Goal: Information Seeking & Learning: Learn about a topic

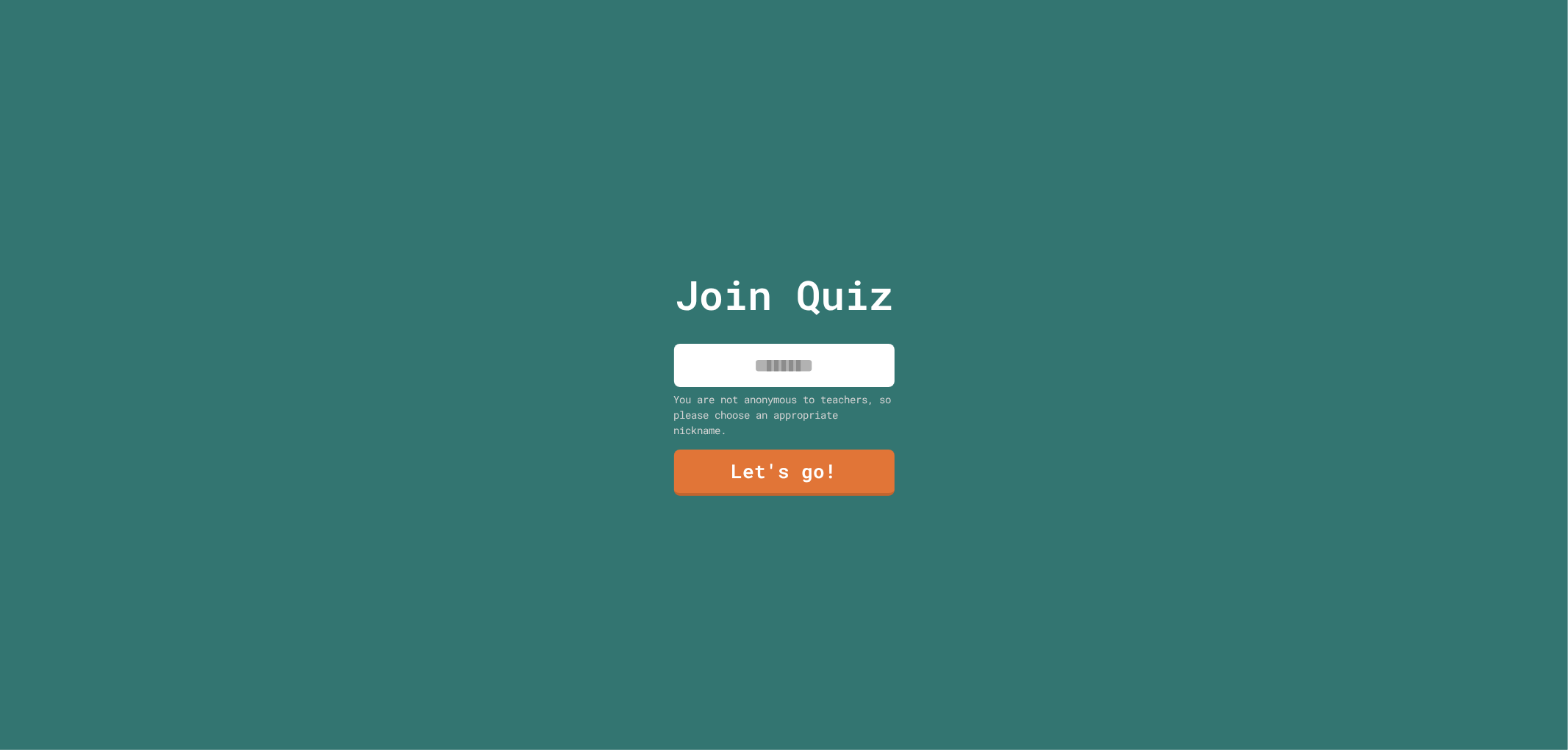
click at [789, 363] on input at bounding box center [784, 365] width 221 height 43
type input "*"
type input "***"
click at [814, 472] on link "Let's go!" at bounding box center [784, 471] width 224 height 48
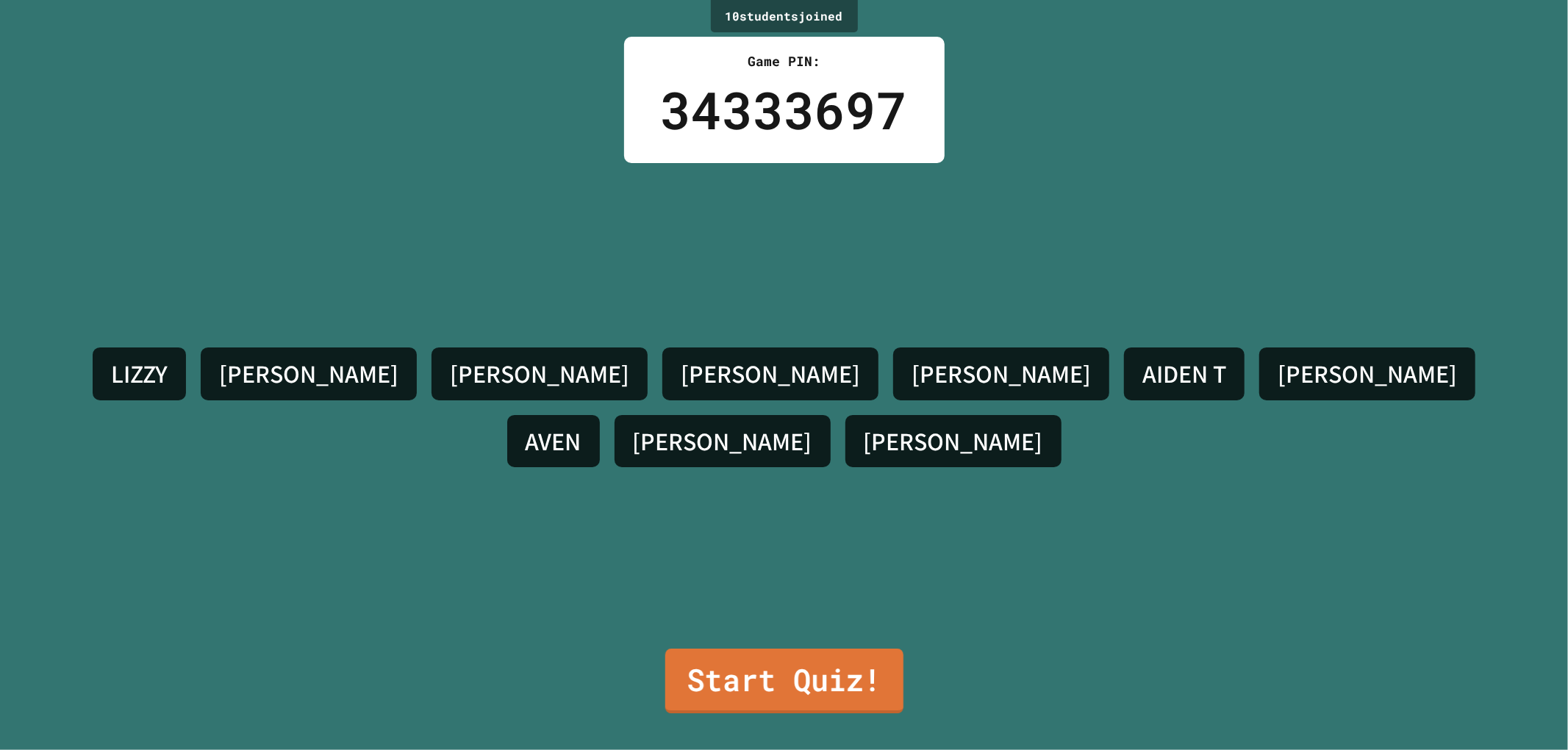
click at [784, 650] on link "Start Quiz!" at bounding box center [783, 681] width 238 height 65
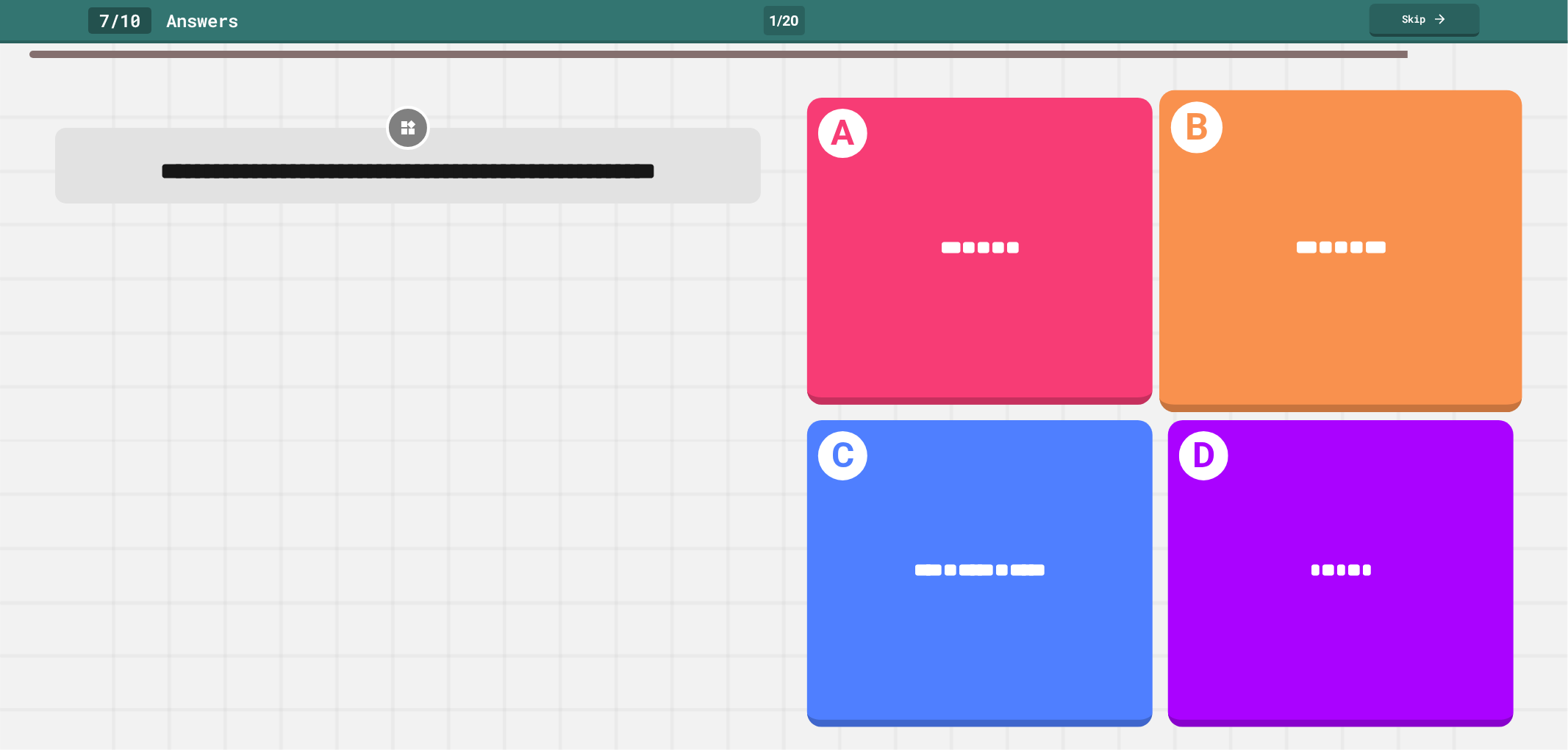
click at [1254, 378] on div "B *** * ** * ***" at bounding box center [1341, 252] width 363 height 323
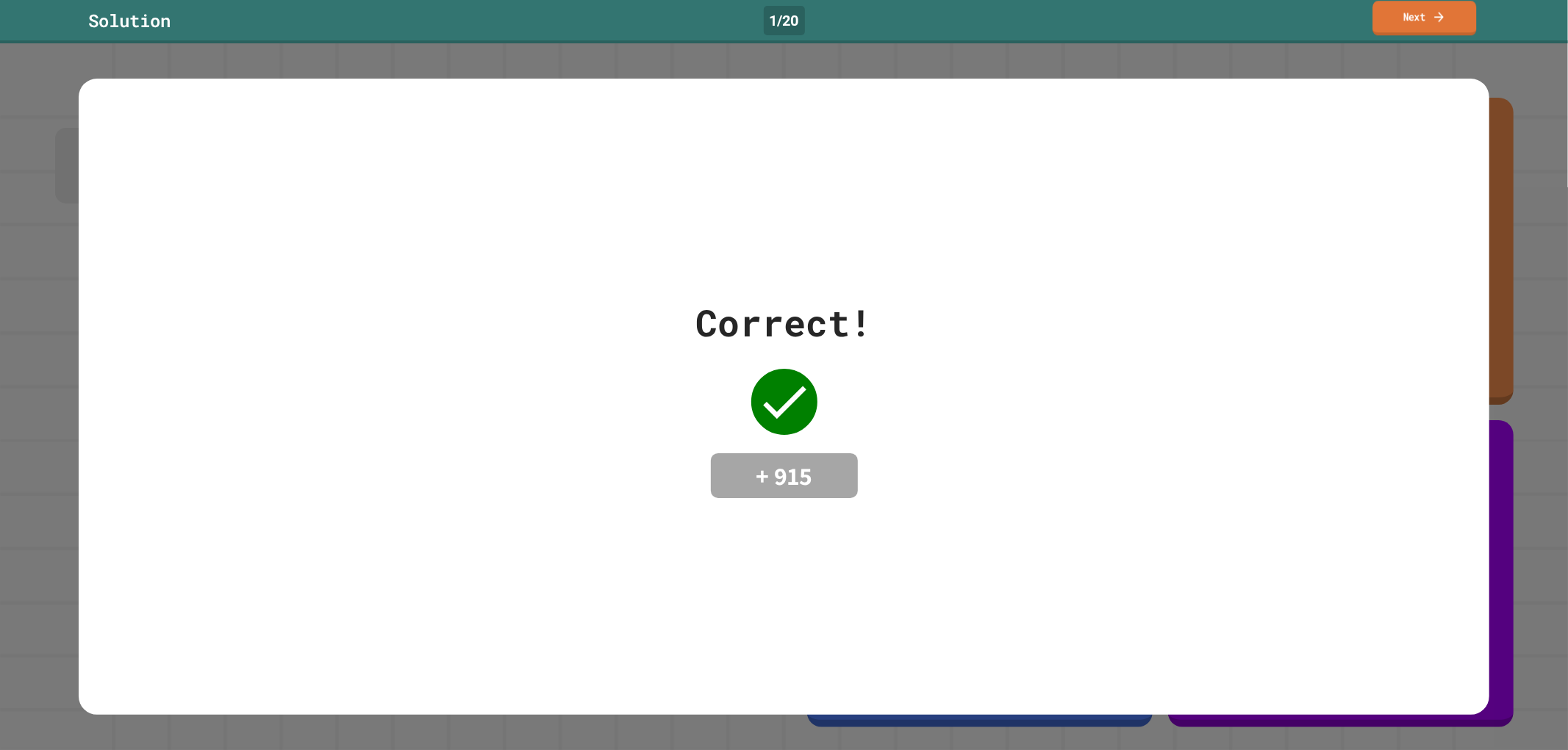
click at [1395, 14] on link "Next" at bounding box center [1424, 18] width 104 height 35
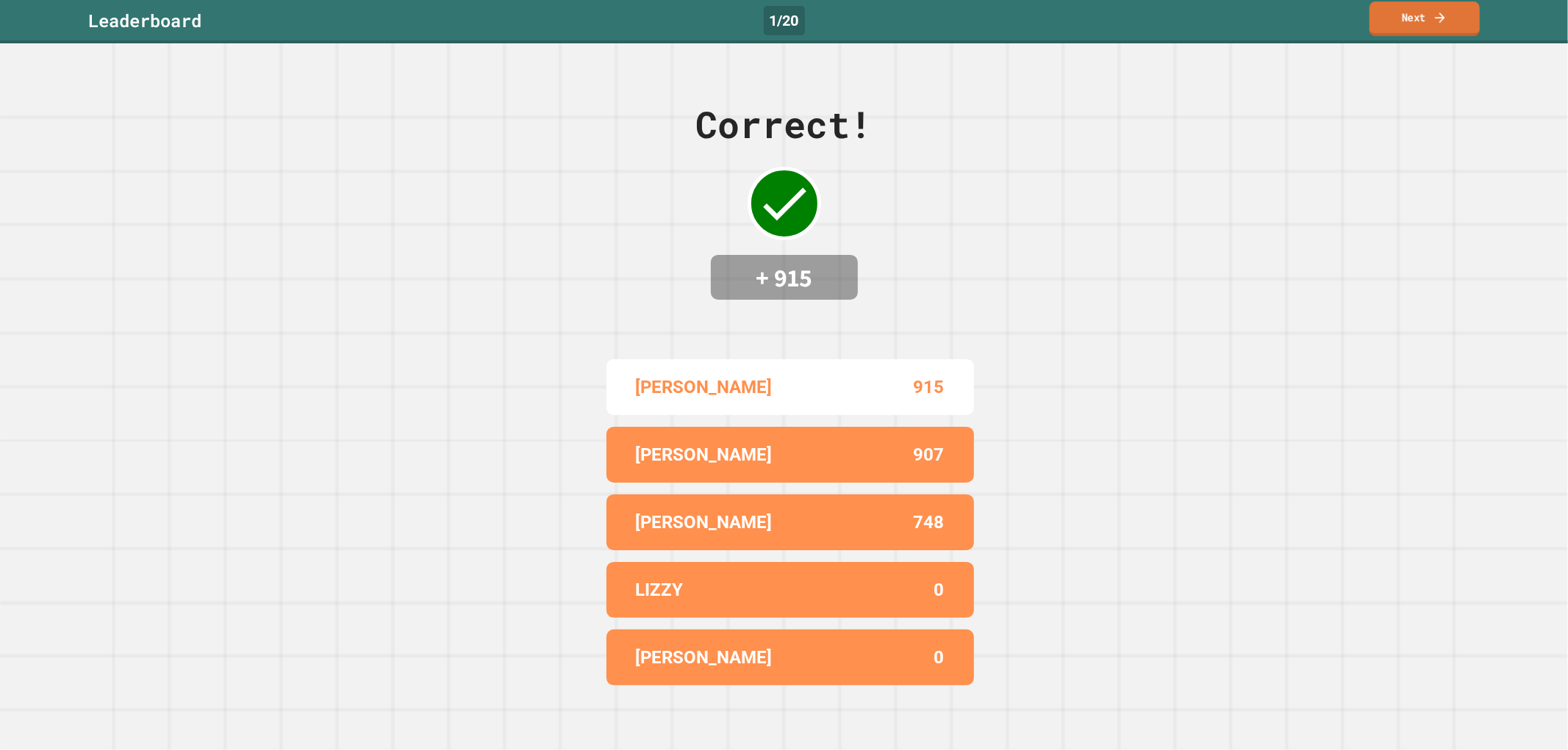
click at [1390, 26] on link "Next" at bounding box center [1424, 19] width 110 height 35
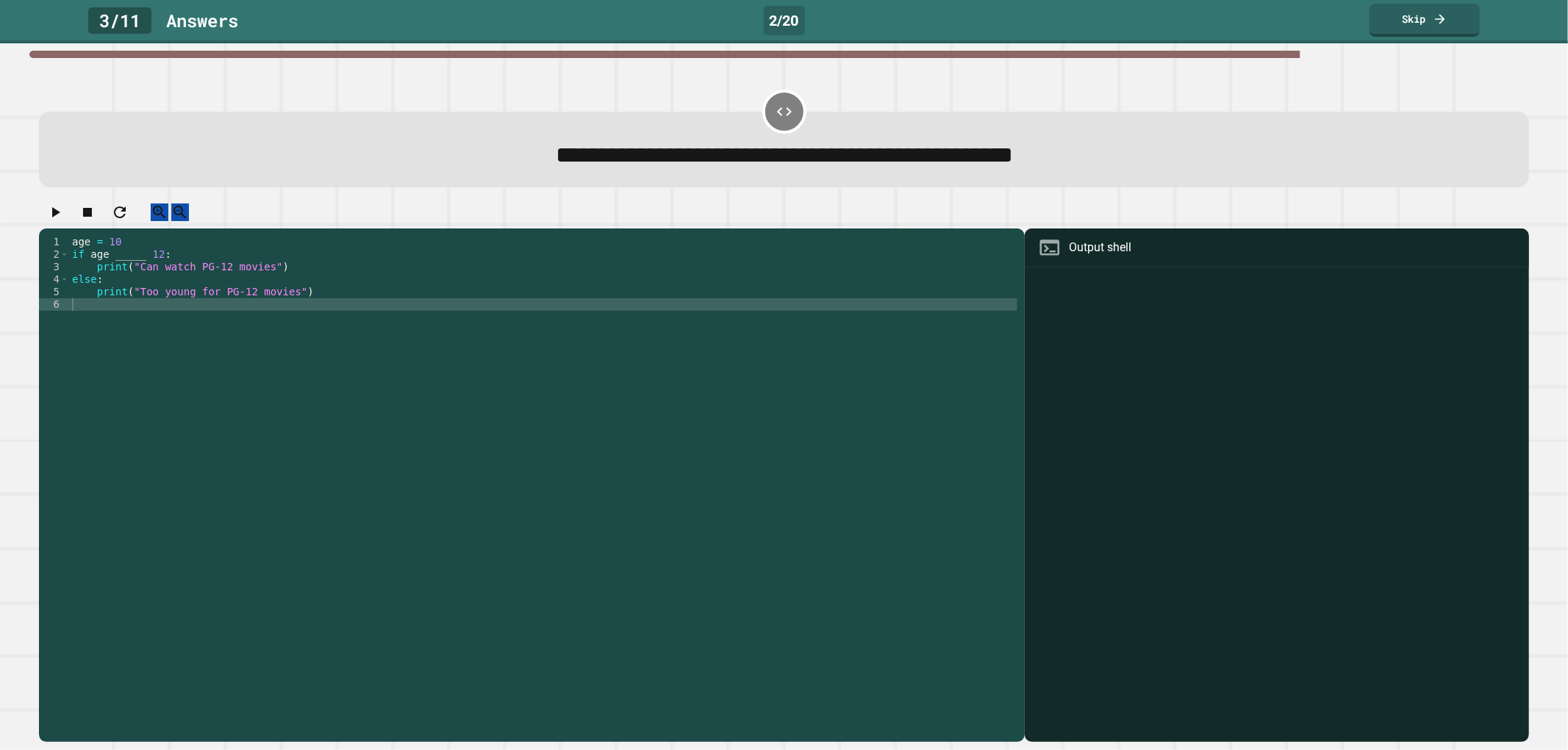
click at [1064, 284] on div at bounding box center [1276, 507] width 489 height 471
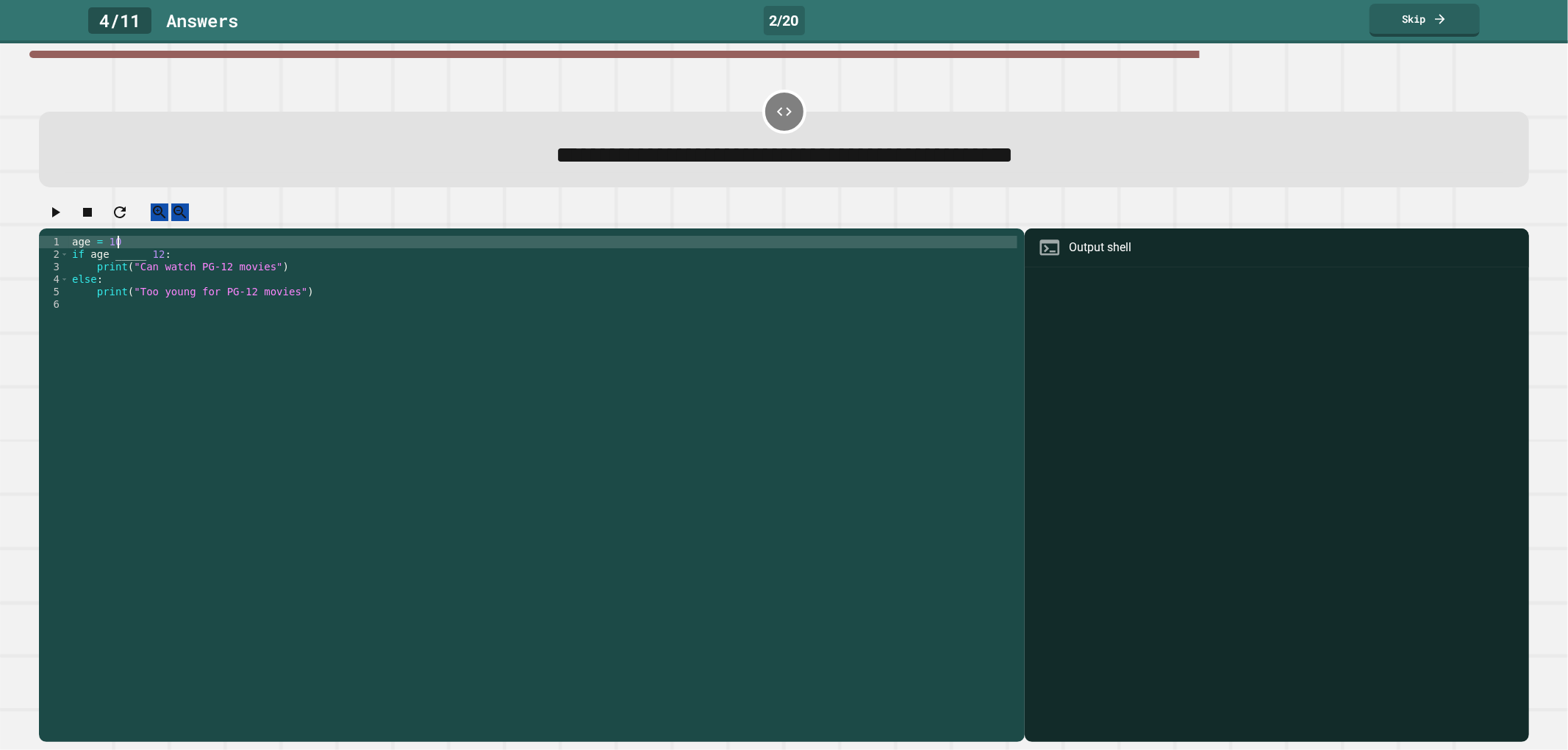
click at [146, 261] on div "age = [DEMOGRAPHIC_DATA] if age _____ [DEMOGRAPHIC_DATA] : print ( "Can watch P…" at bounding box center [543, 473] width 948 height 474
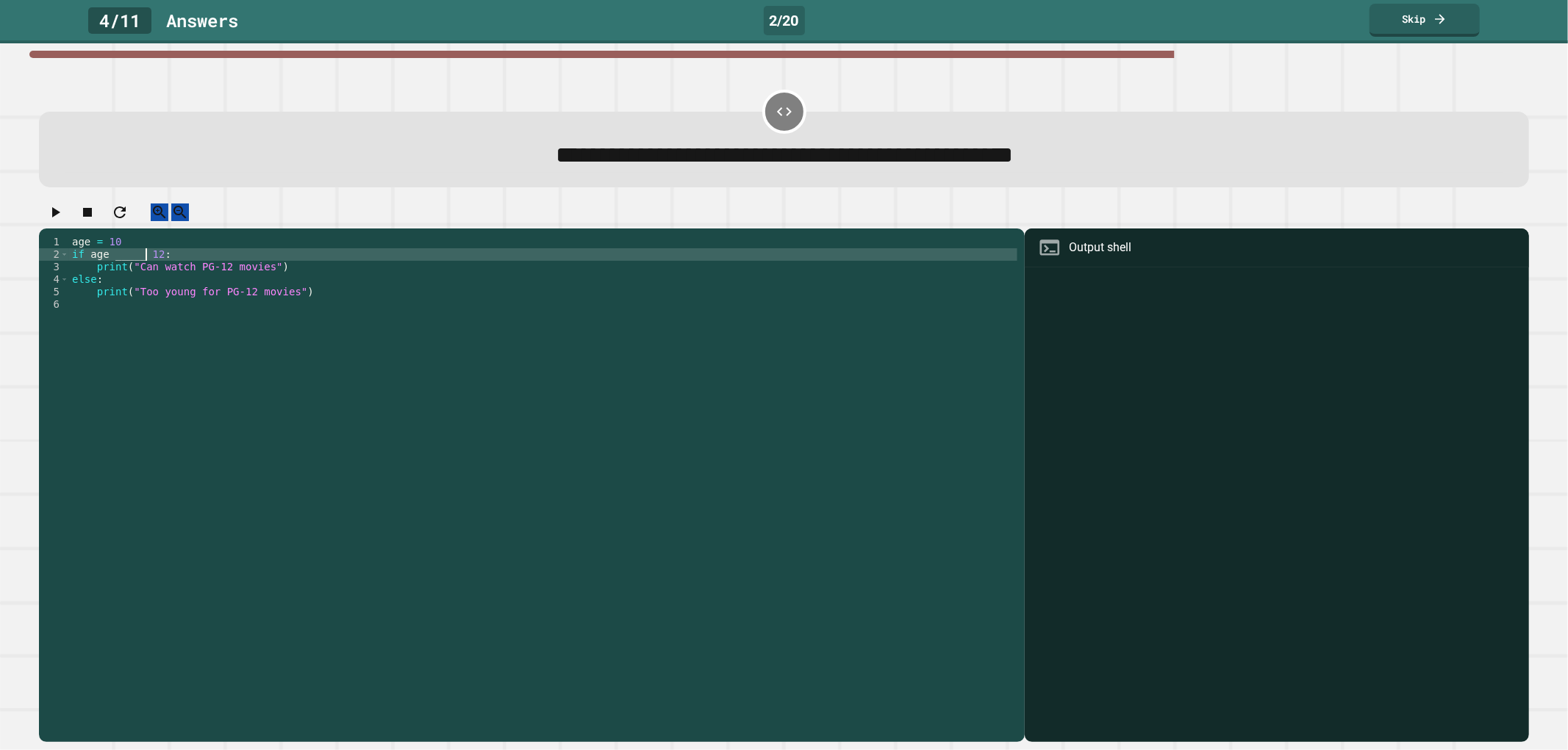
click at [144, 273] on div "age = [DEMOGRAPHIC_DATA] if age _____ [DEMOGRAPHIC_DATA] : print ( "Can watch P…" at bounding box center [543, 473] width 948 height 474
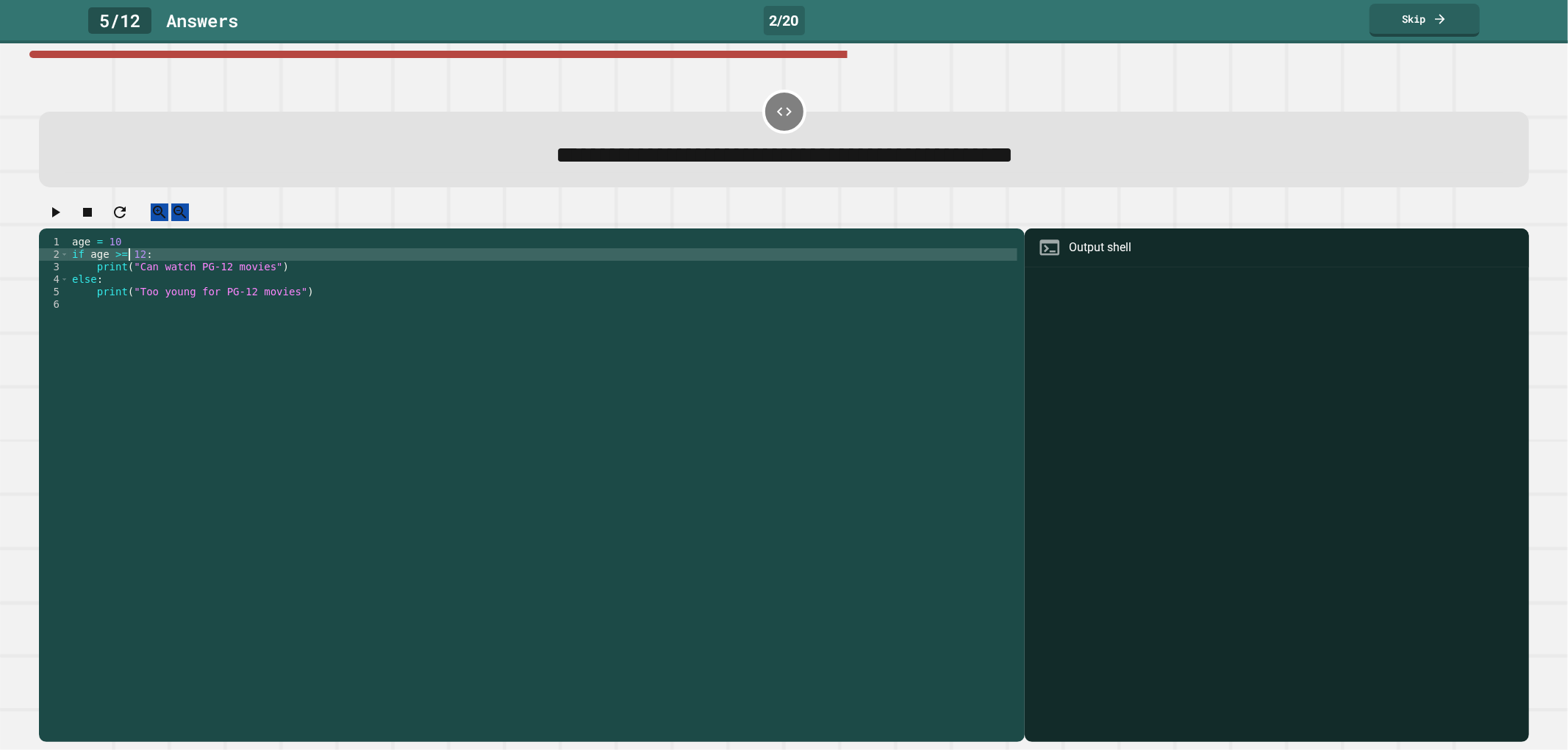
type textarea "**********"
click at [54, 222] on button "button" at bounding box center [54, 212] width 17 height 18
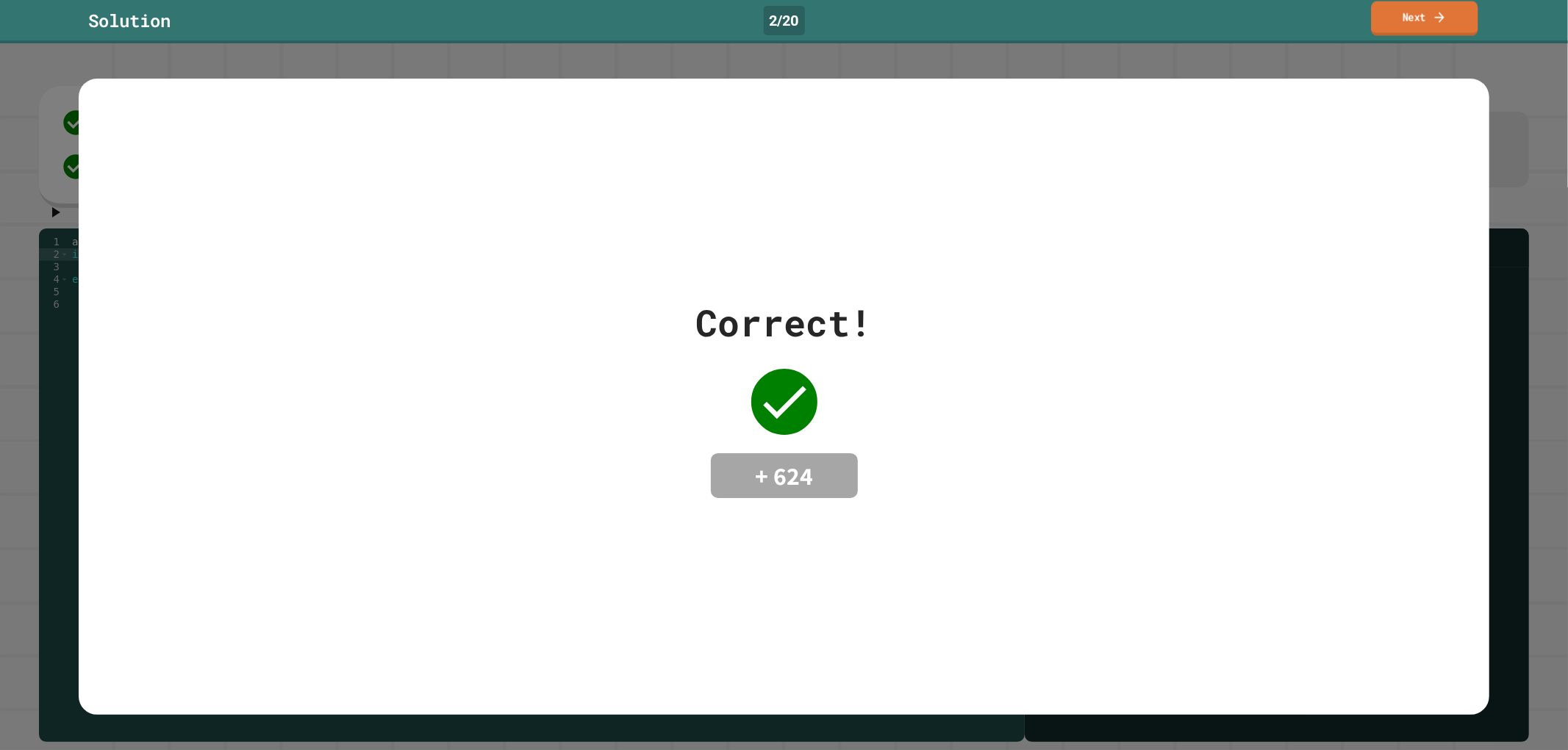
click at [1416, 26] on link "Next" at bounding box center [1424, 19] width 107 height 35
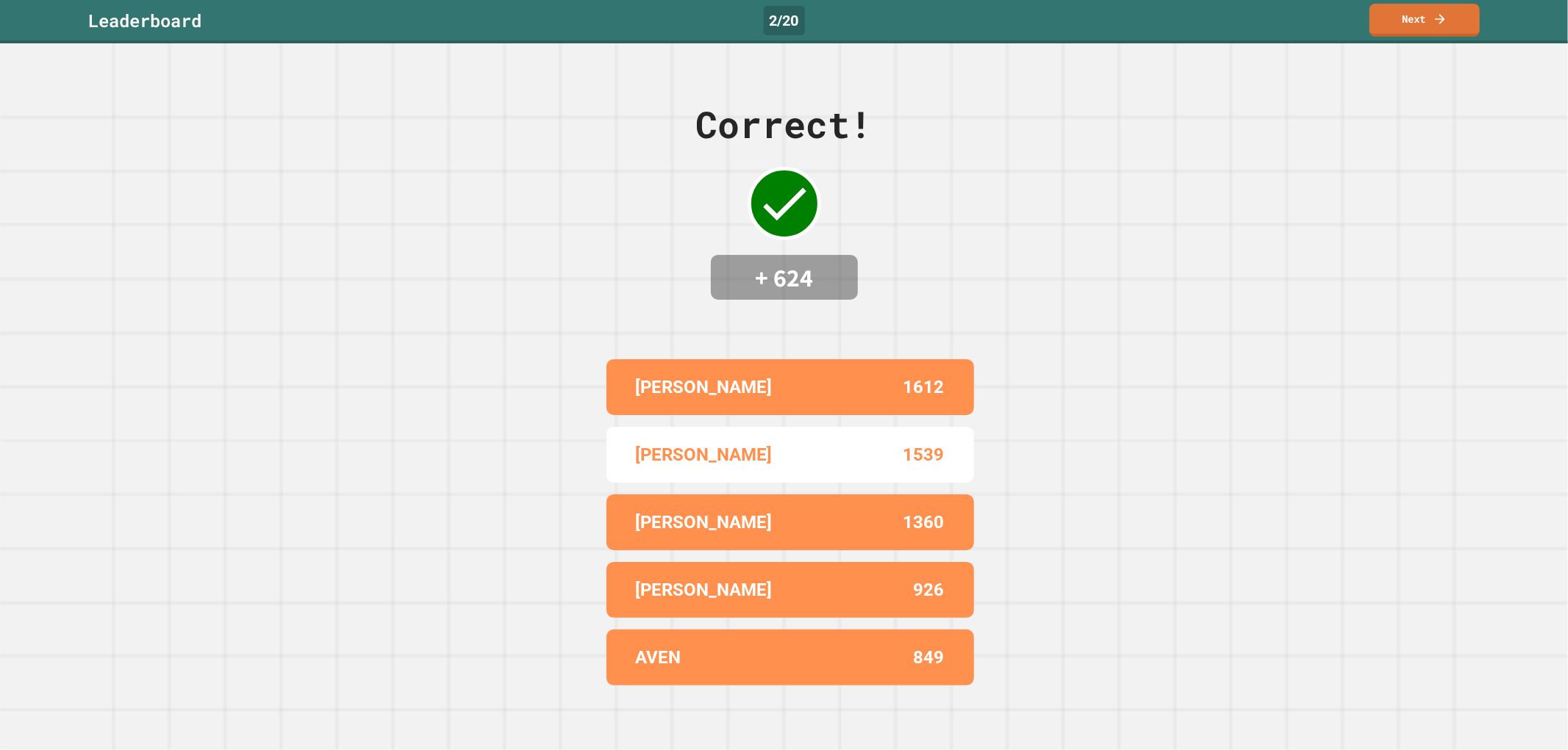
click at [1409, 52] on div "Correct! + 624 [PERSON_NAME] S 1612 ROB 1539 [PERSON_NAME] [GEOGRAPHIC_DATA][PE…" at bounding box center [784, 397] width 1568 height 707
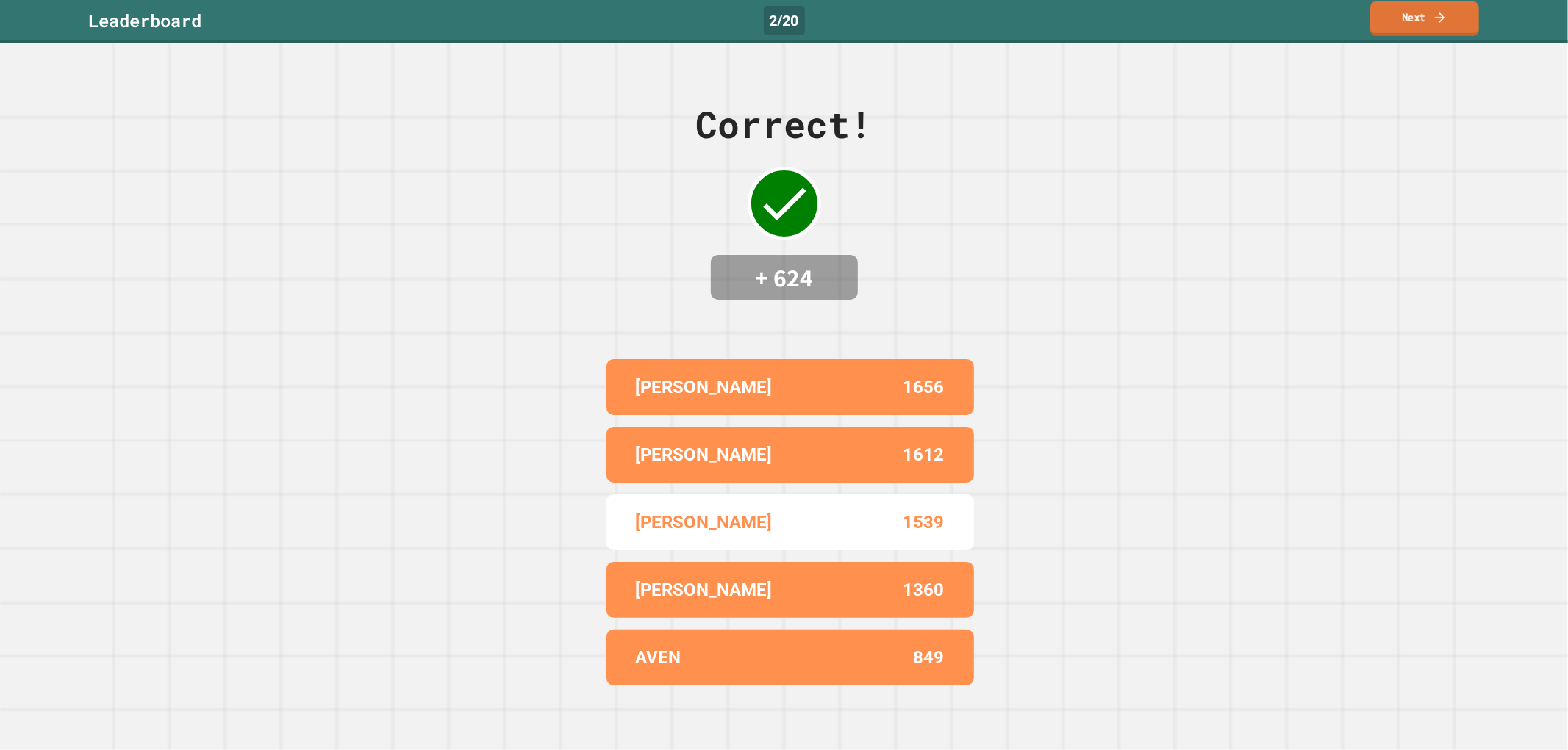
click at [1426, 24] on link "Next" at bounding box center [1424, 19] width 109 height 35
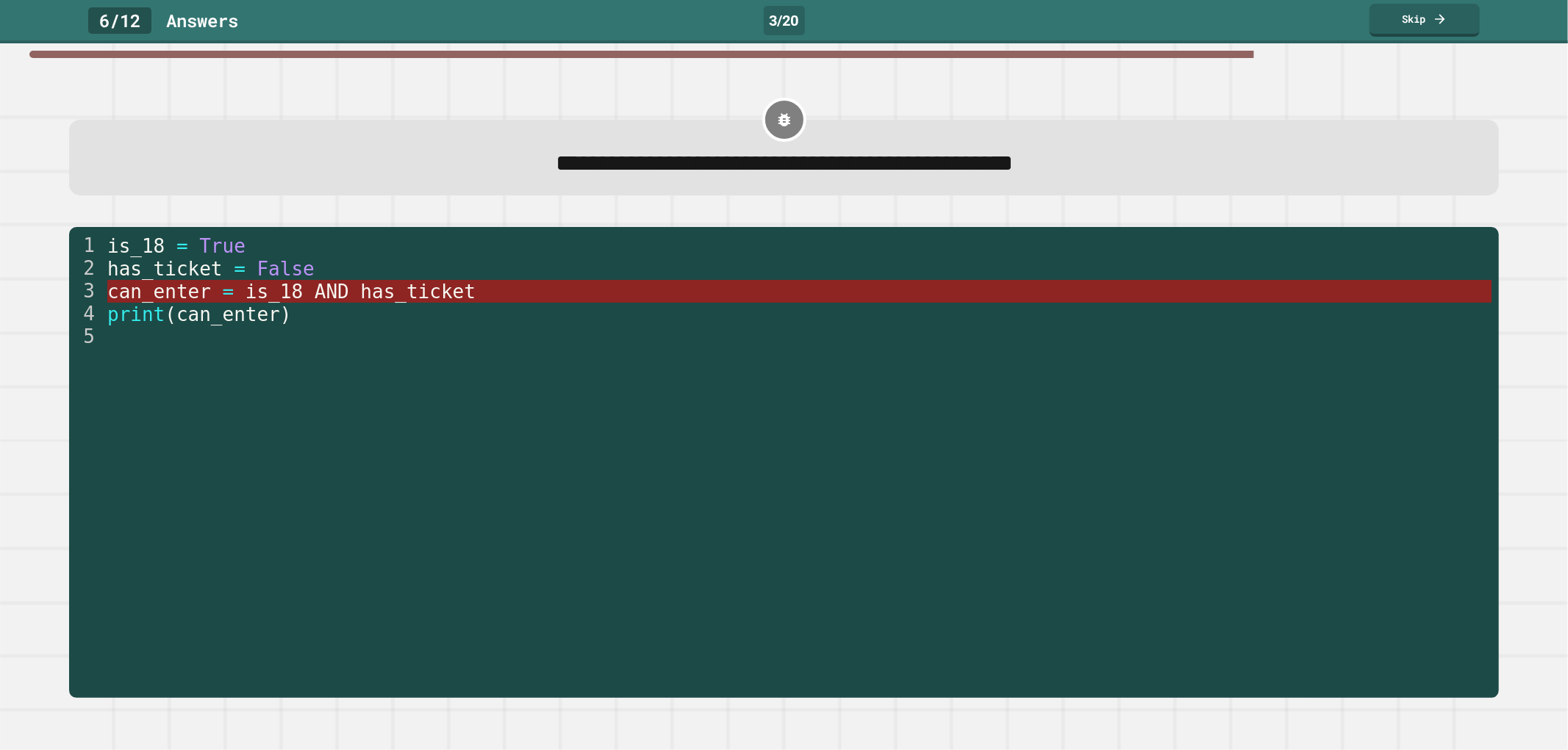
click at [360, 298] on span "has_ticket" at bounding box center [418, 292] width 116 height 22
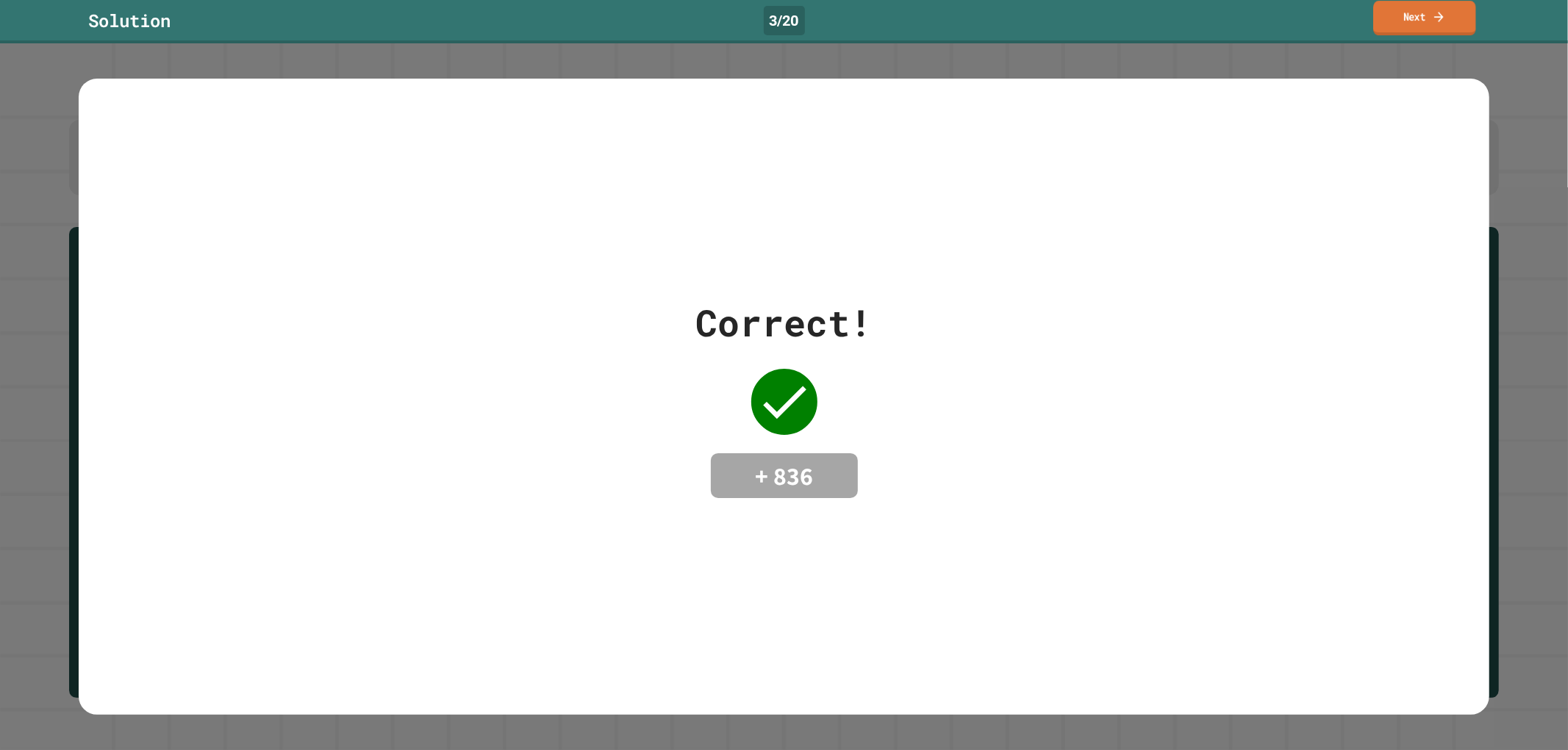
click at [1449, 9] on link "Next" at bounding box center [1424, 18] width 102 height 35
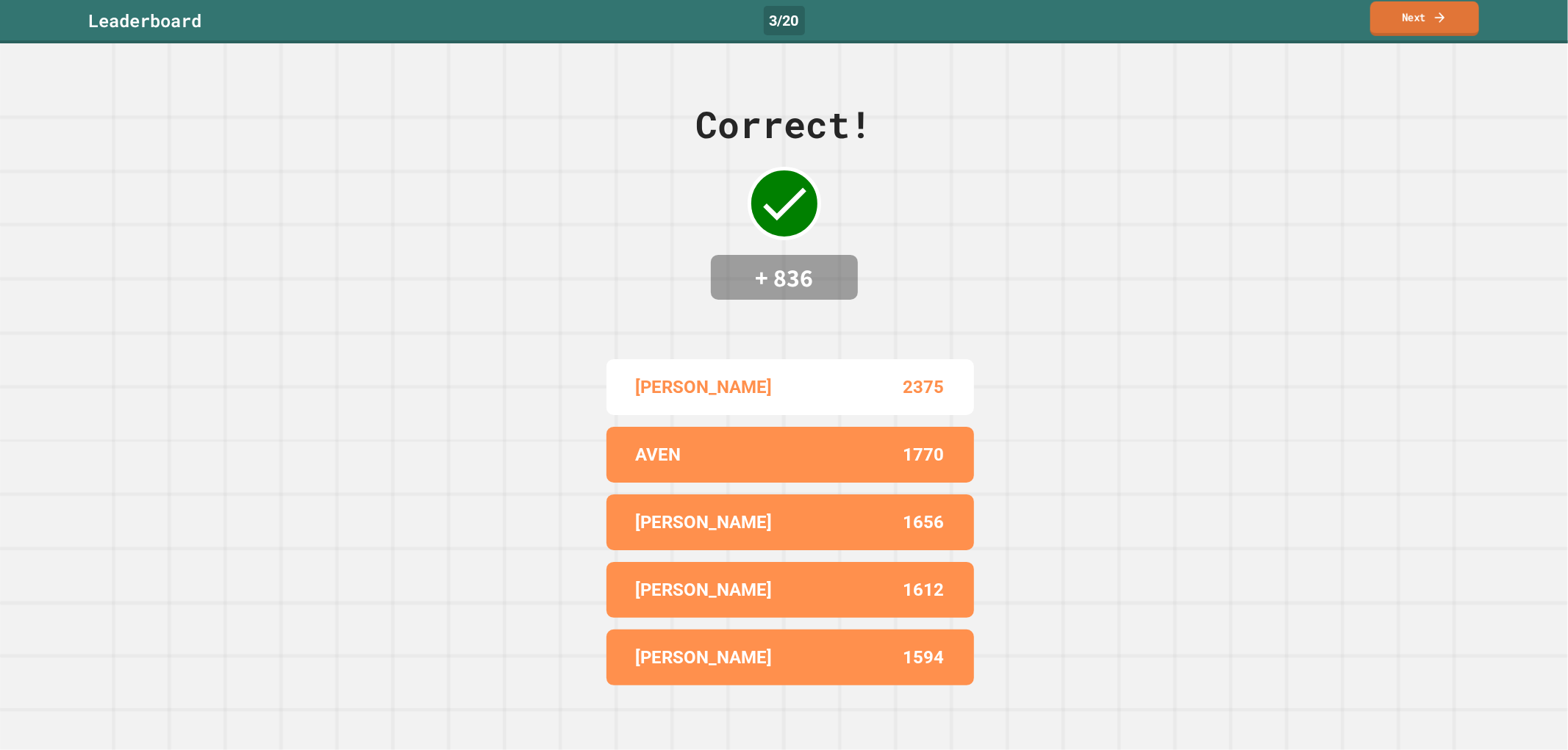
click at [1422, 17] on link "Next" at bounding box center [1424, 19] width 109 height 35
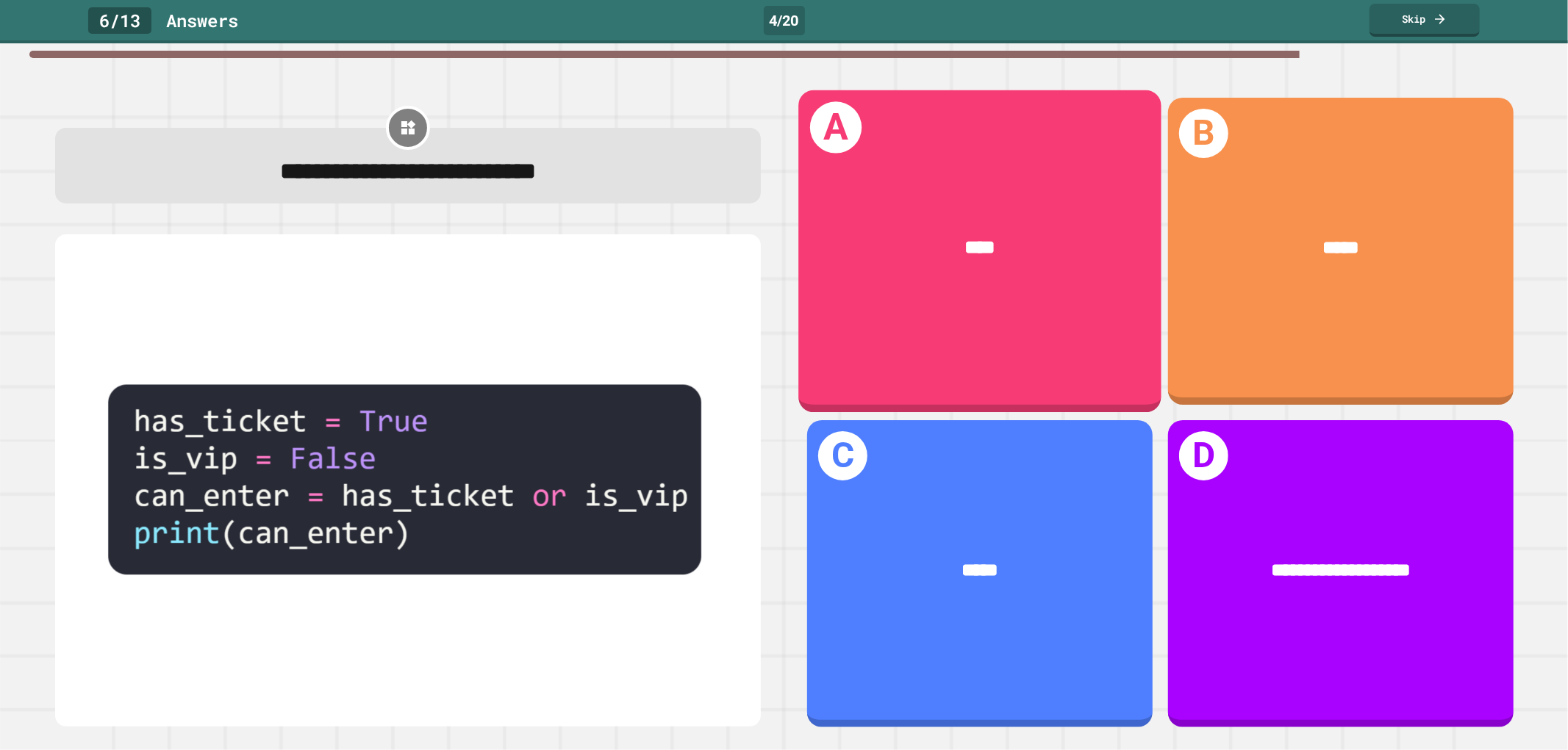
click at [902, 254] on div "****" at bounding box center [980, 247] width 284 height 29
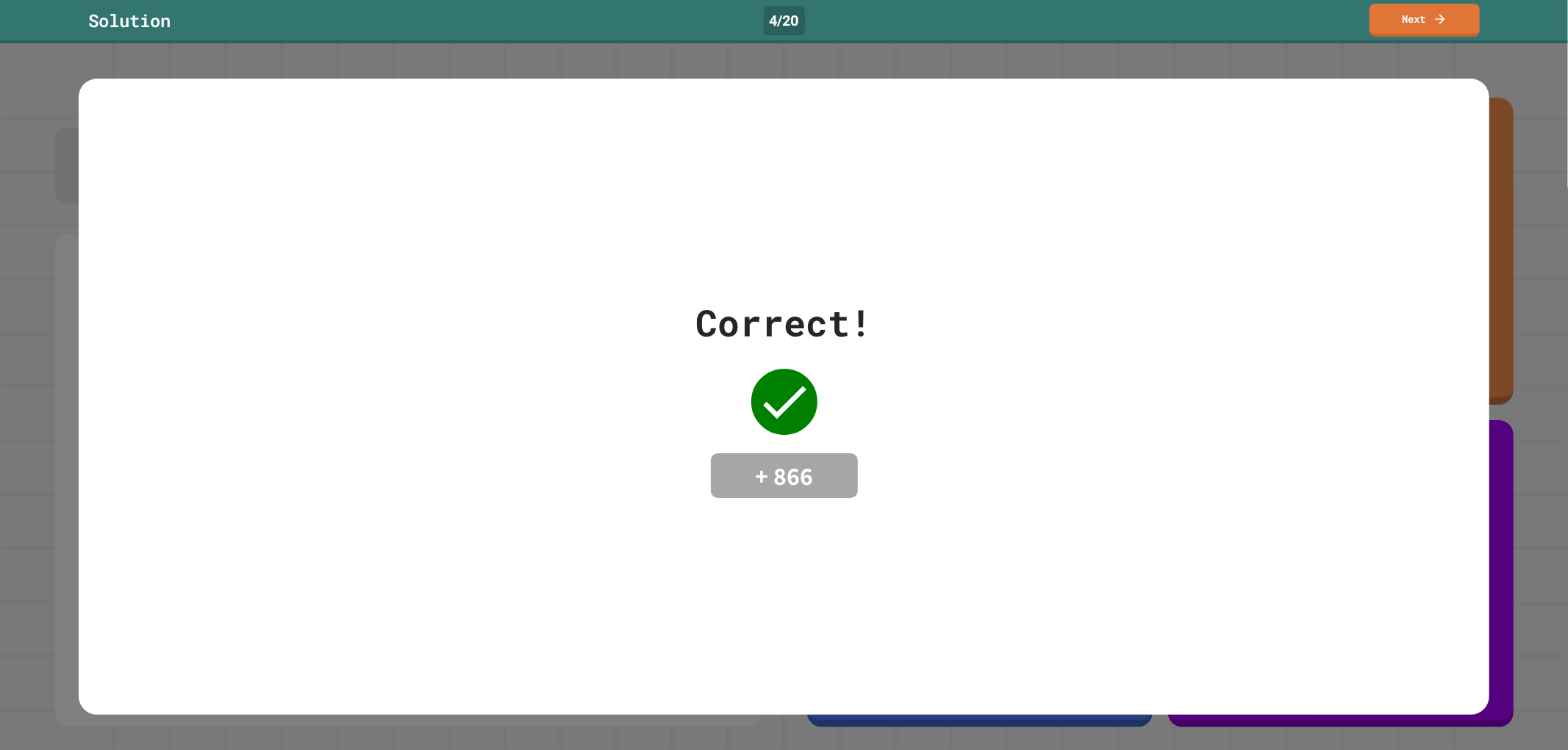
drag, startPoint x: 1424, startPoint y: 116, endPoint x: 1429, endPoint y: 108, distance: 9.4
click at [1429, 108] on div "Correct! + 866" at bounding box center [784, 397] width 1412 height 636
click at [1421, 5] on div "Solution 4 / 20 Next" at bounding box center [784, 21] width 1568 height 43
click at [1421, 5] on link "Next" at bounding box center [1424, 19] width 108 height 35
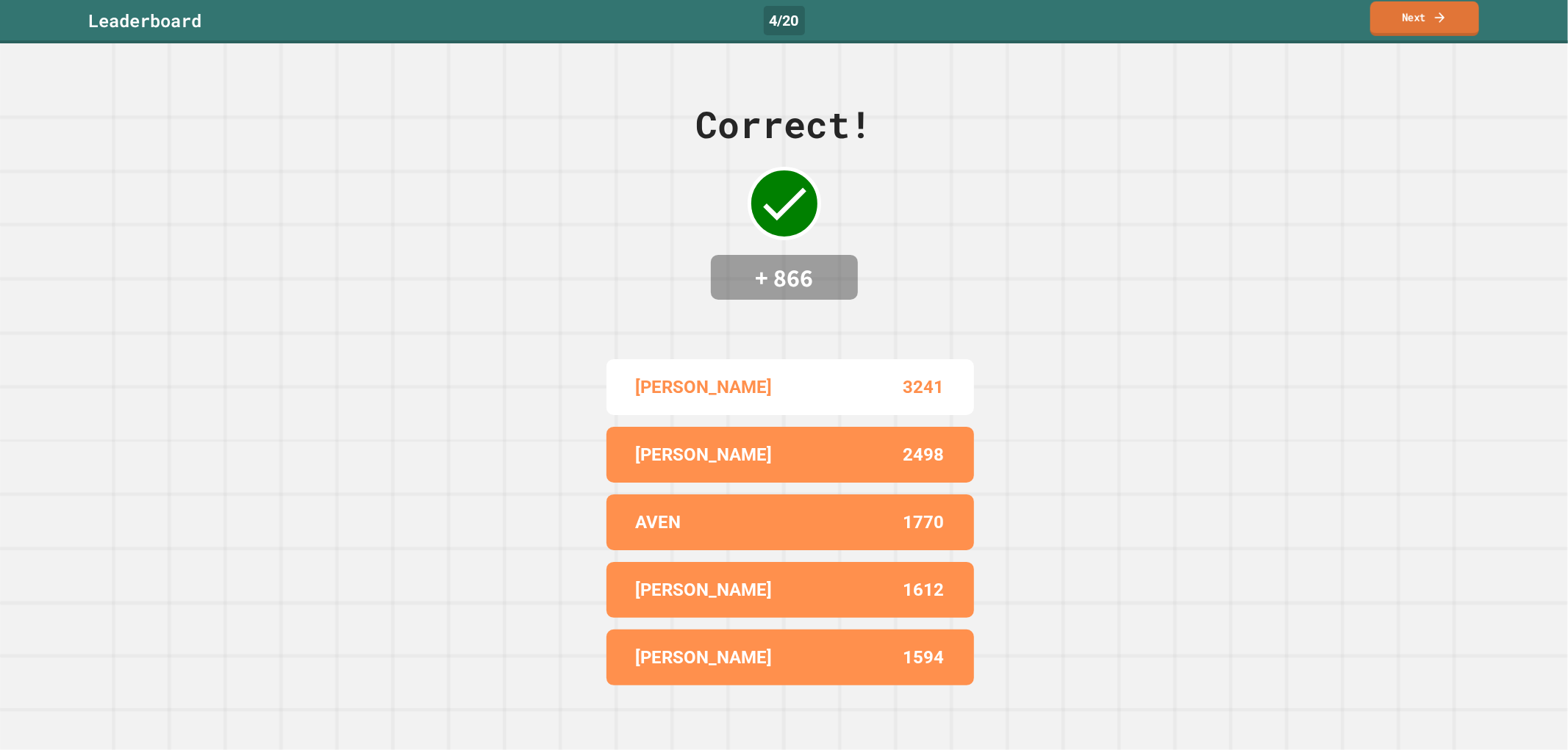
click at [1404, 14] on link "Next" at bounding box center [1424, 19] width 109 height 35
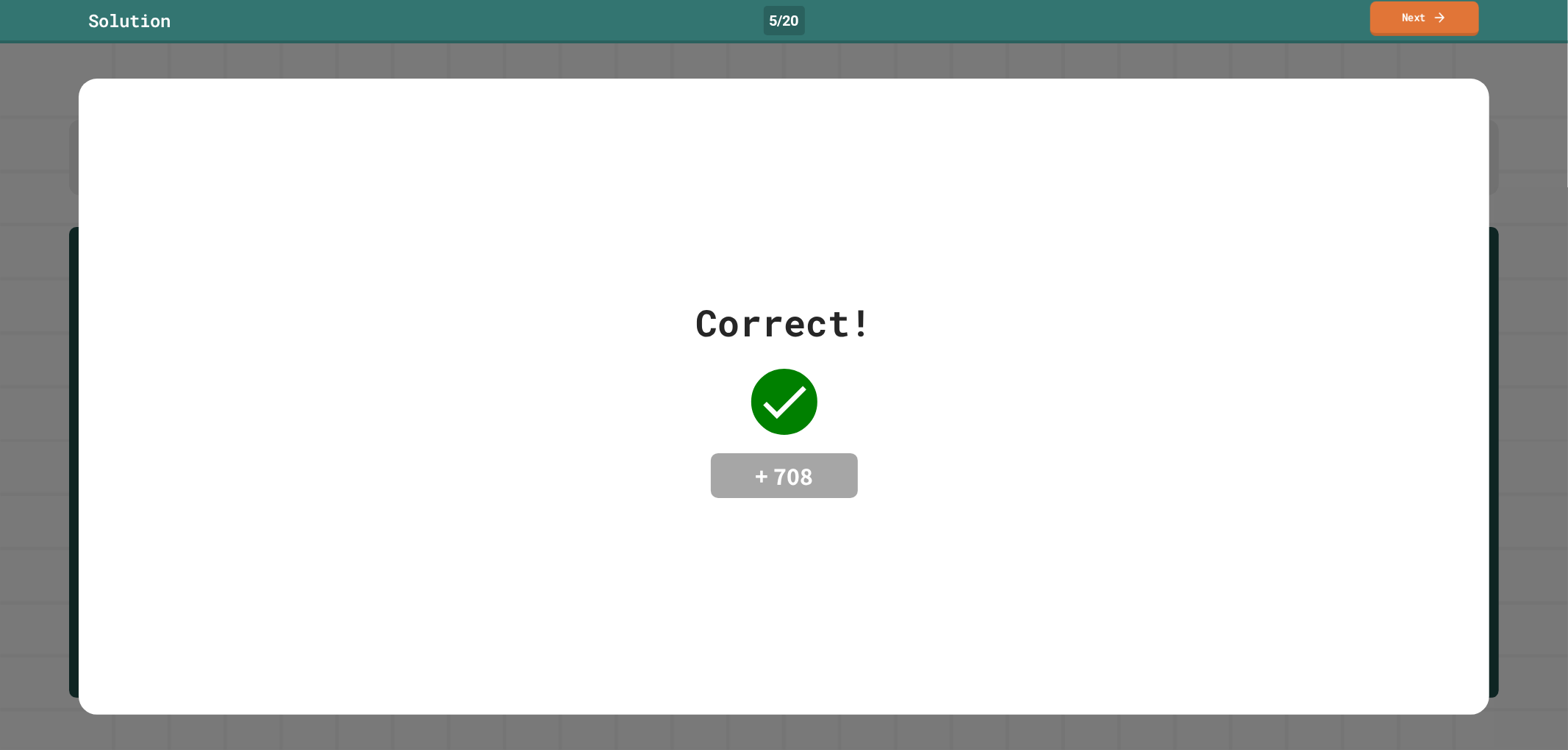
click at [1460, 14] on link "Next" at bounding box center [1424, 19] width 109 height 35
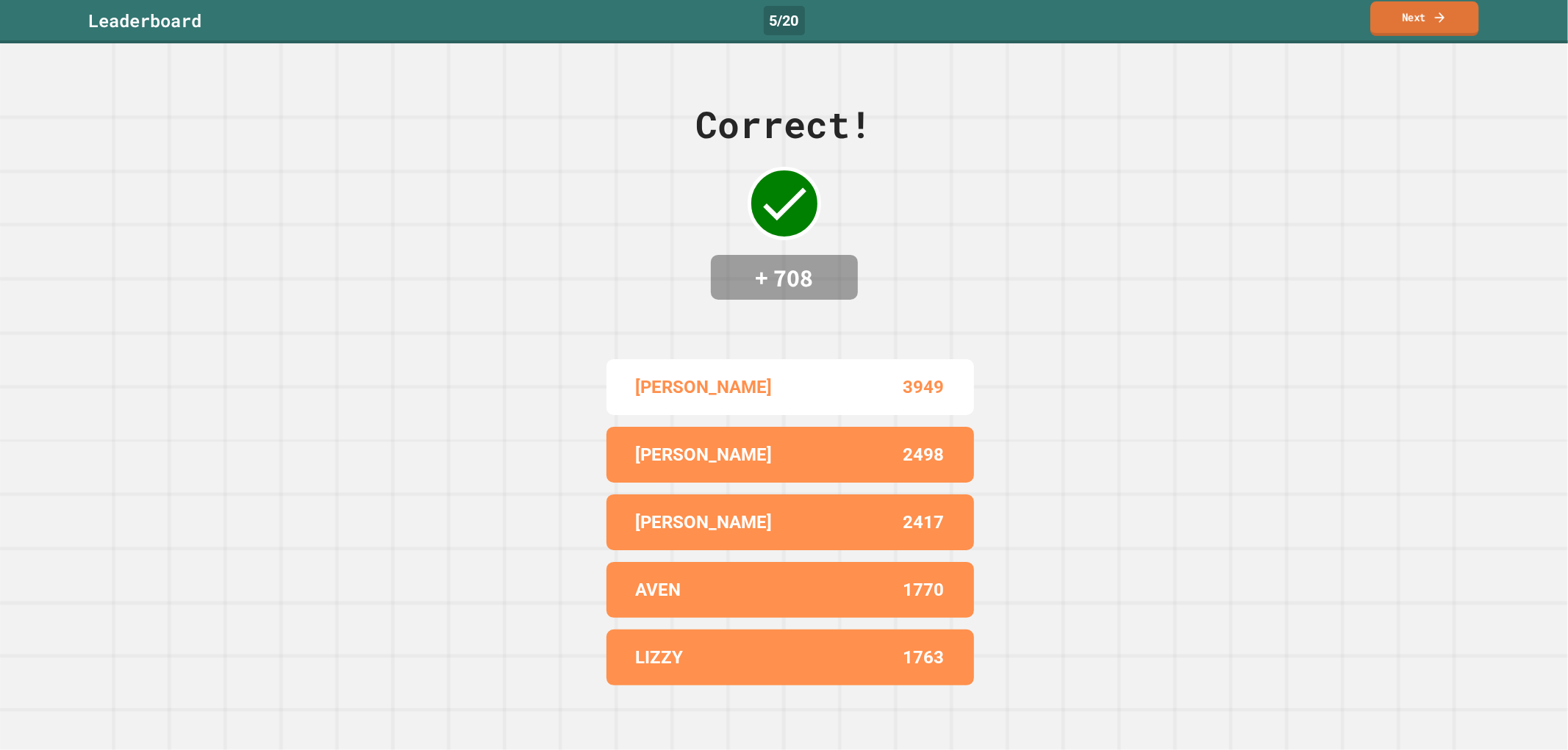
click at [1442, 20] on icon at bounding box center [1440, 17] width 10 height 11
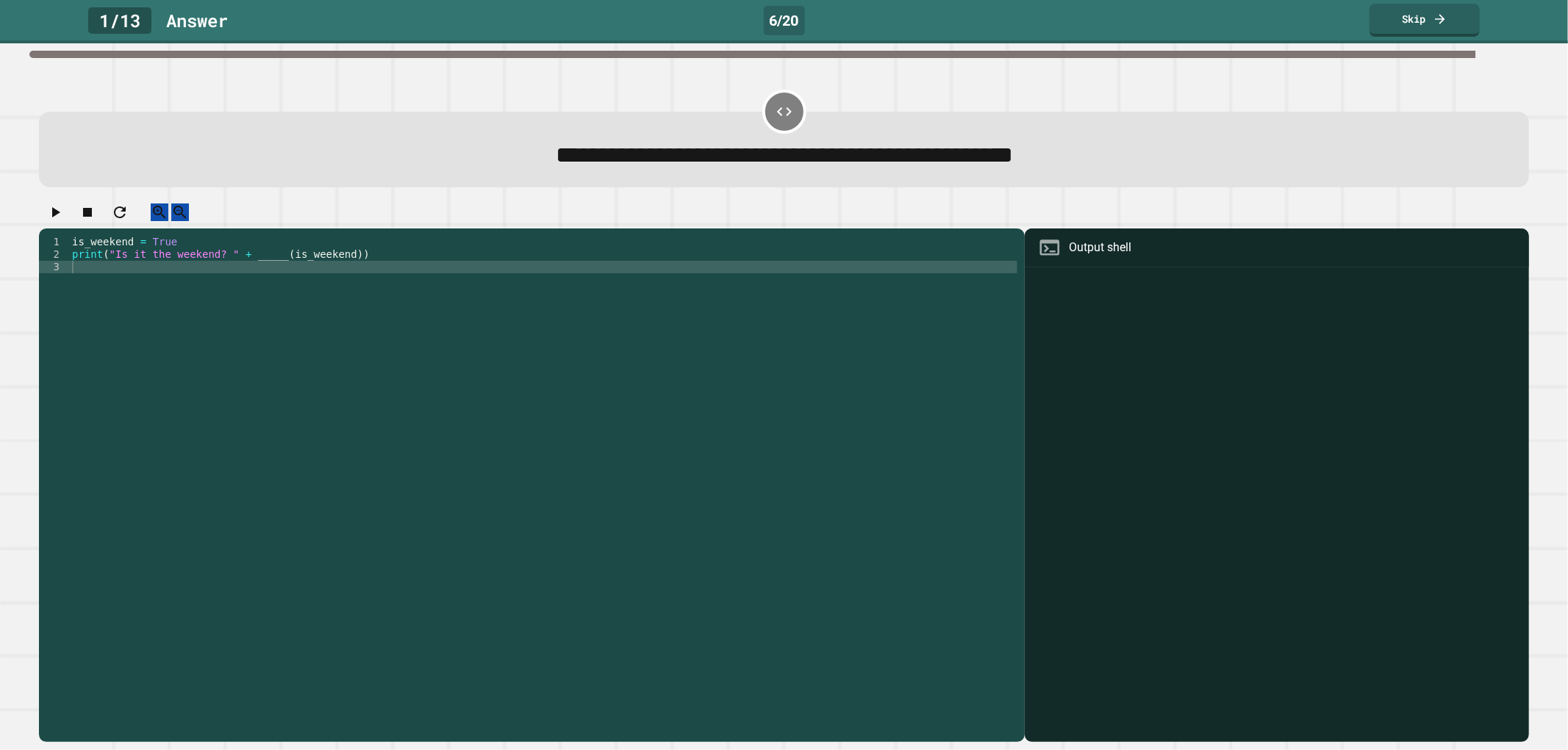
click at [273, 274] on div "is_weekend = True print ( "Is it the weekend? " + _____ ( is_weekend ))" at bounding box center [543, 473] width 948 height 474
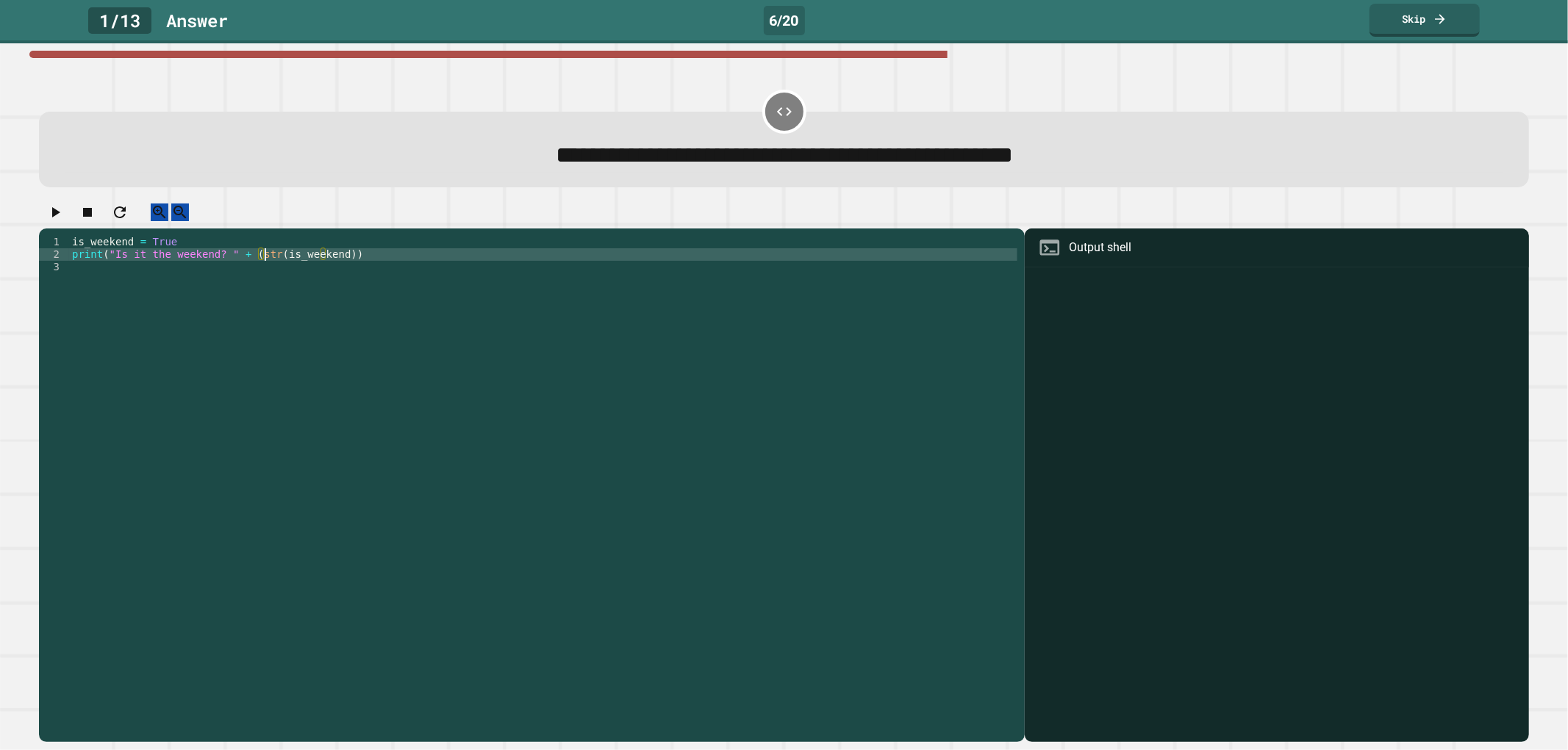
scroll to position [0, 14]
click at [332, 270] on div "is_weekend = True print ( "Is it the weekend? " + ( str ( is_weekend ))" at bounding box center [543, 473] width 948 height 474
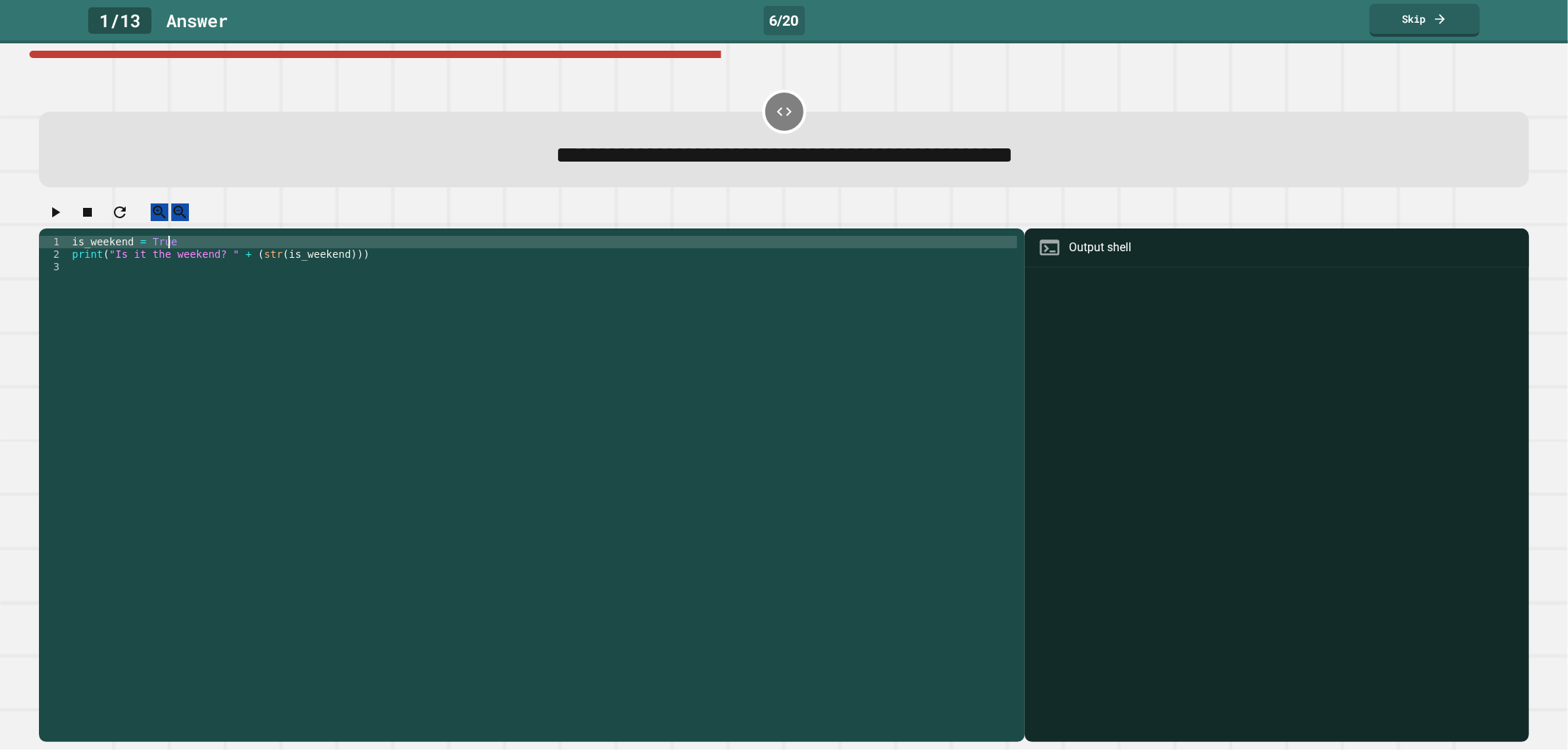
click at [378, 261] on div "is_weekend = True print ( "Is it the weekend? " + ( str ( is_weekend )))" at bounding box center [543, 473] width 948 height 474
click at [379, 270] on div "is_weekend = True print ( "Is it the weekend? " + ( str ( is_weekend )))" at bounding box center [543, 473] width 948 height 474
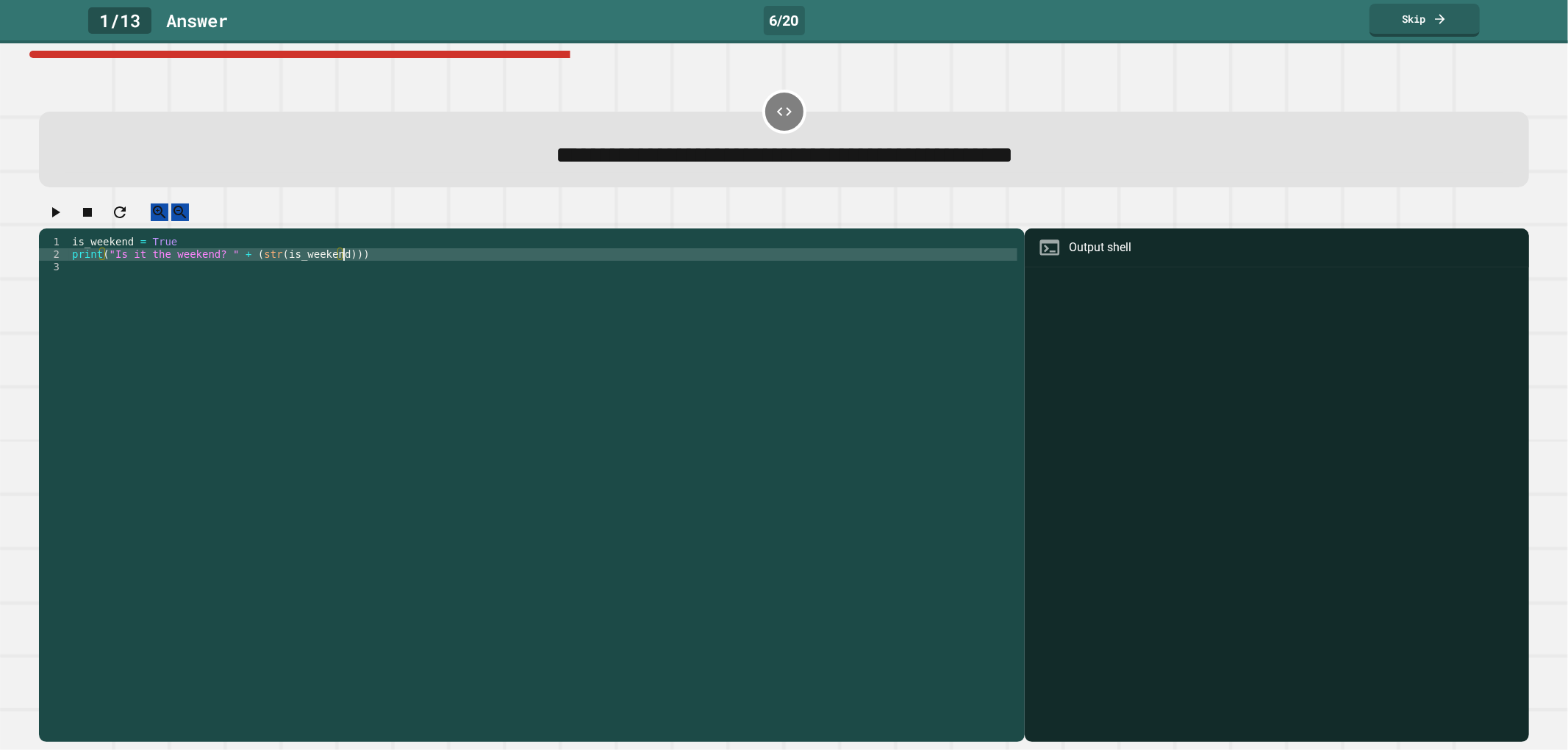
type textarea "**********"
click at [61, 210] on button "button" at bounding box center [54, 212] width 17 height 18
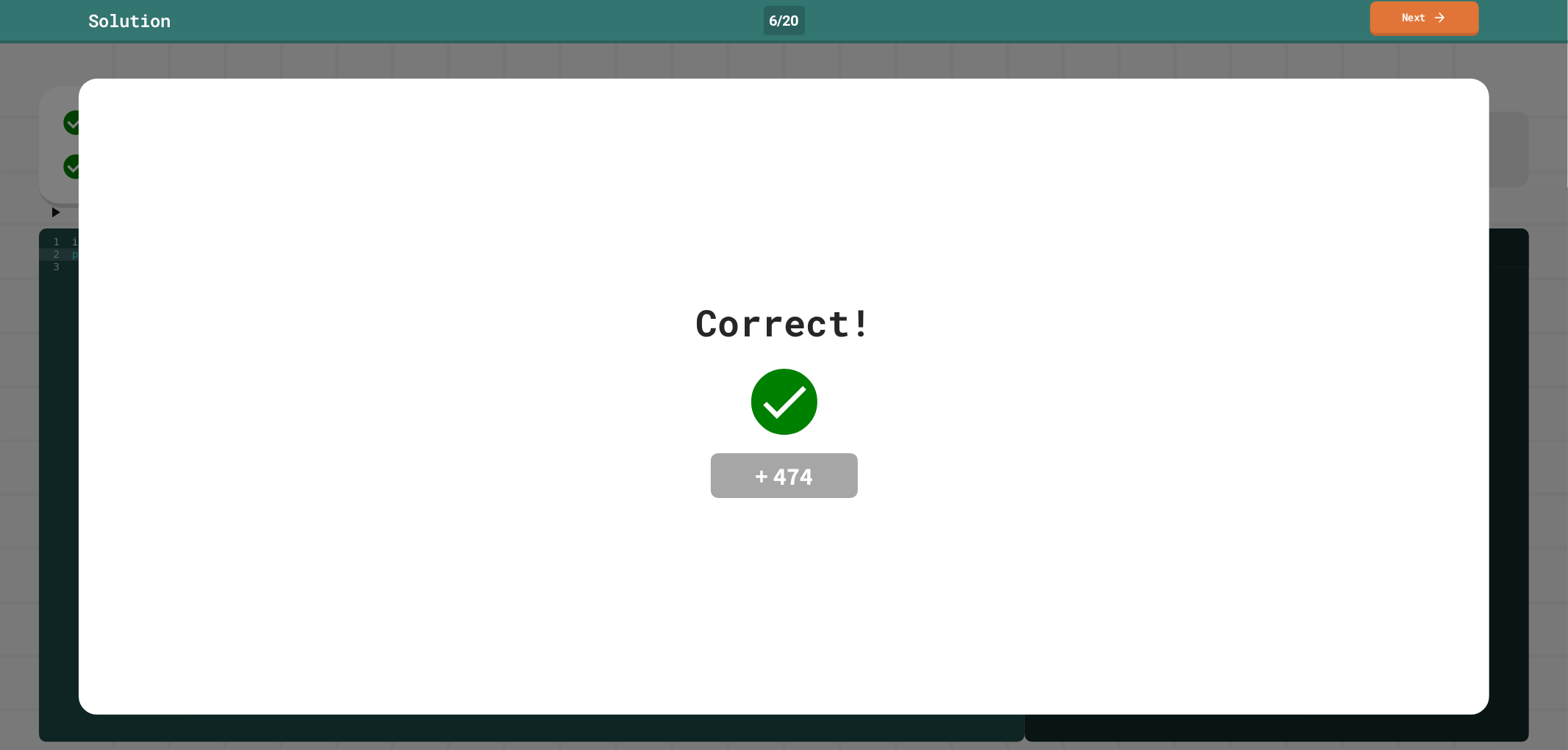
click at [1455, 24] on link "Next" at bounding box center [1424, 19] width 109 height 35
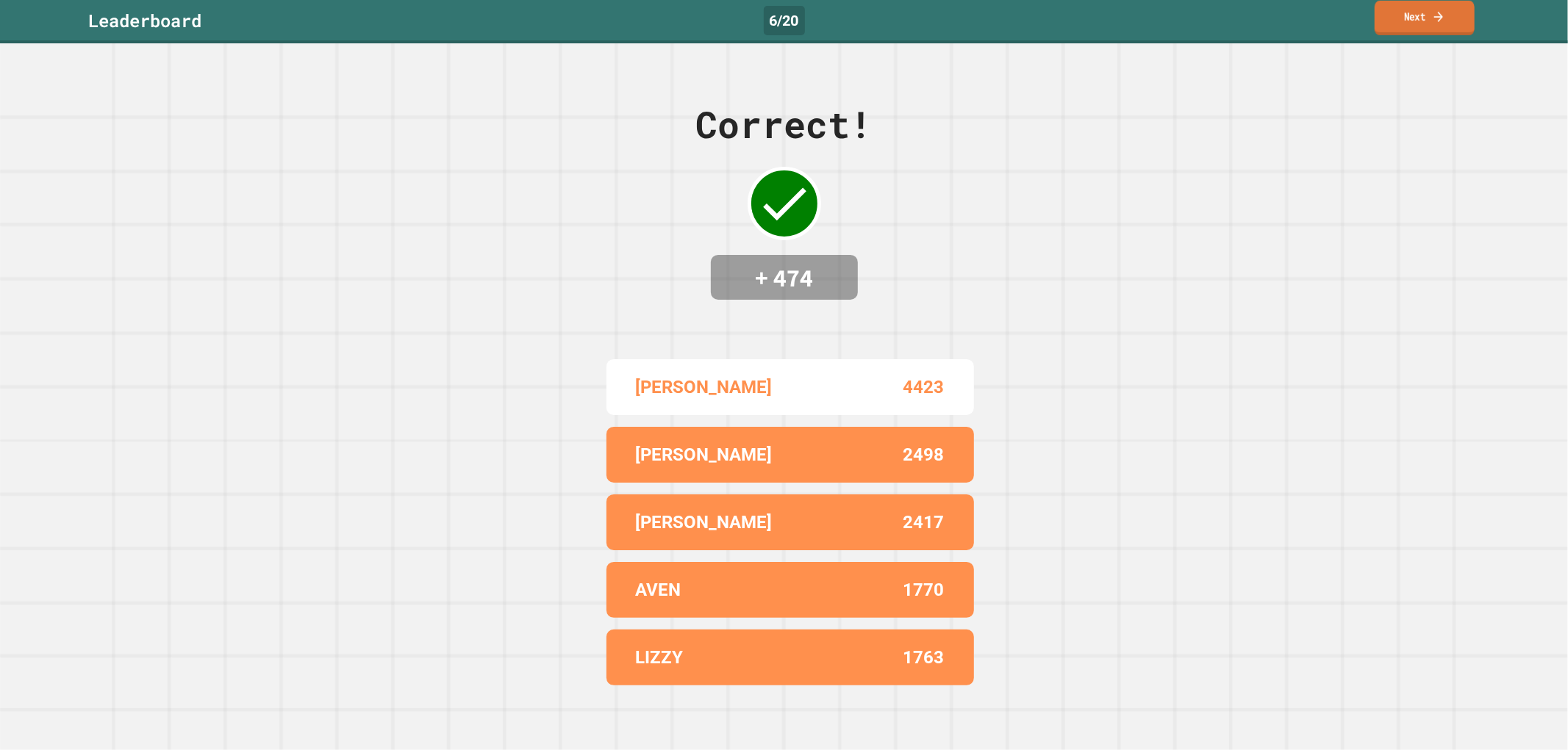
drag, startPoint x: 1412, startPoint y: 24, endPoint x: 1415, endPoint y: 34, distance: 10.4
click at [1415, 32] on link "Next" at bounding box center [1424, 18] width 100 height 35
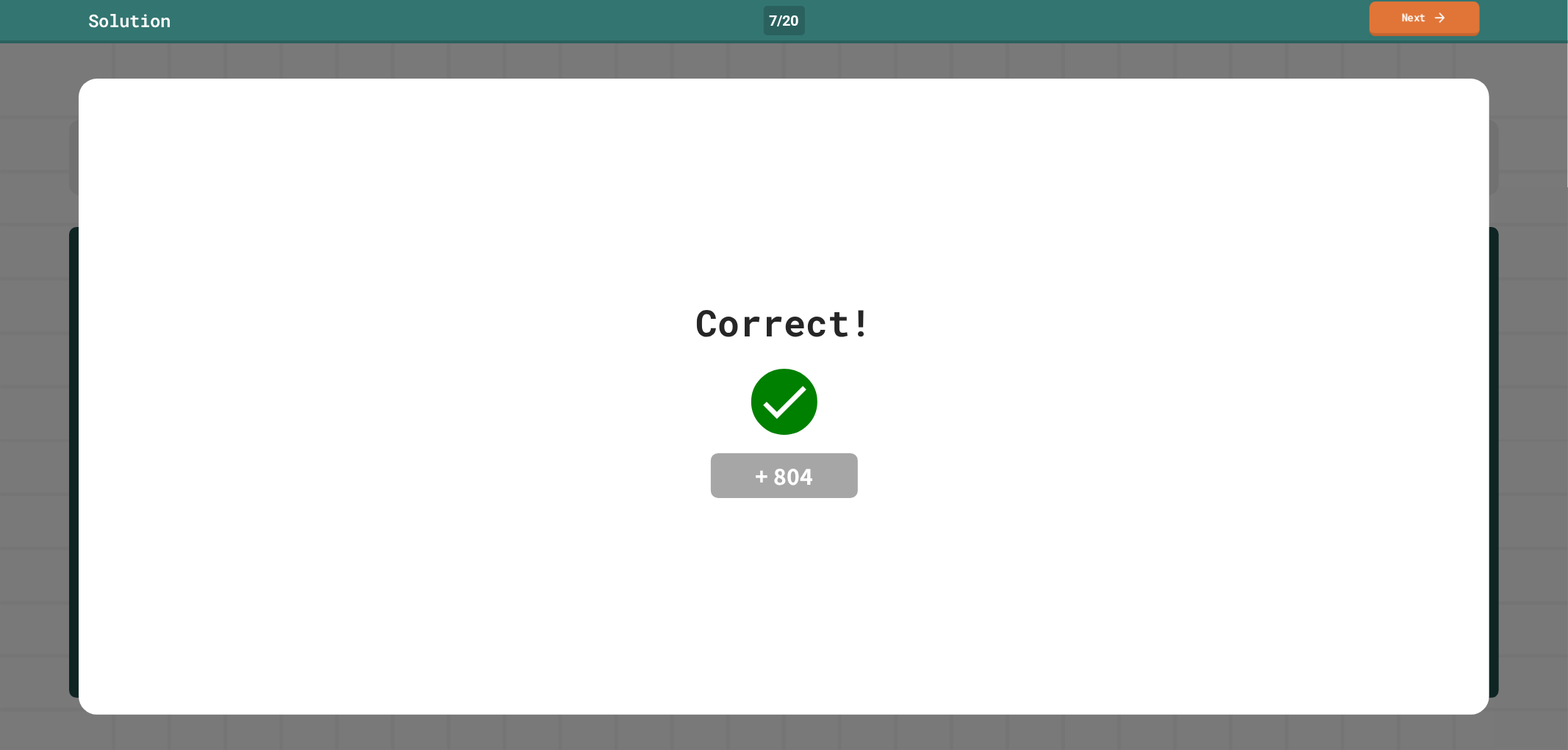
click at [1423, 19] on link "Next" at bounding box center [1424, 19] width 110 height 35
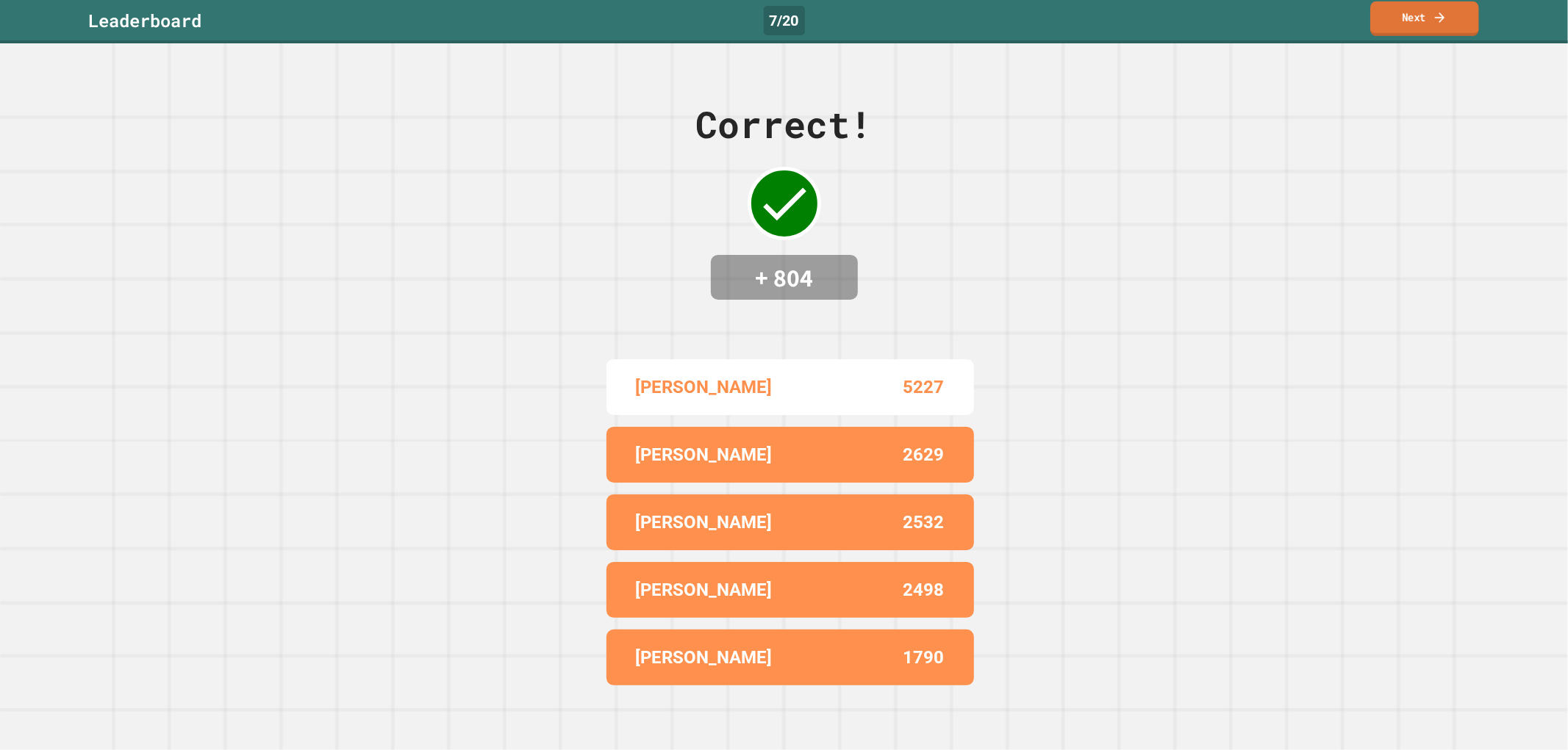
click at [1400, 20] on link "Next" at bounding box center [1424, 19] width 109 height 35
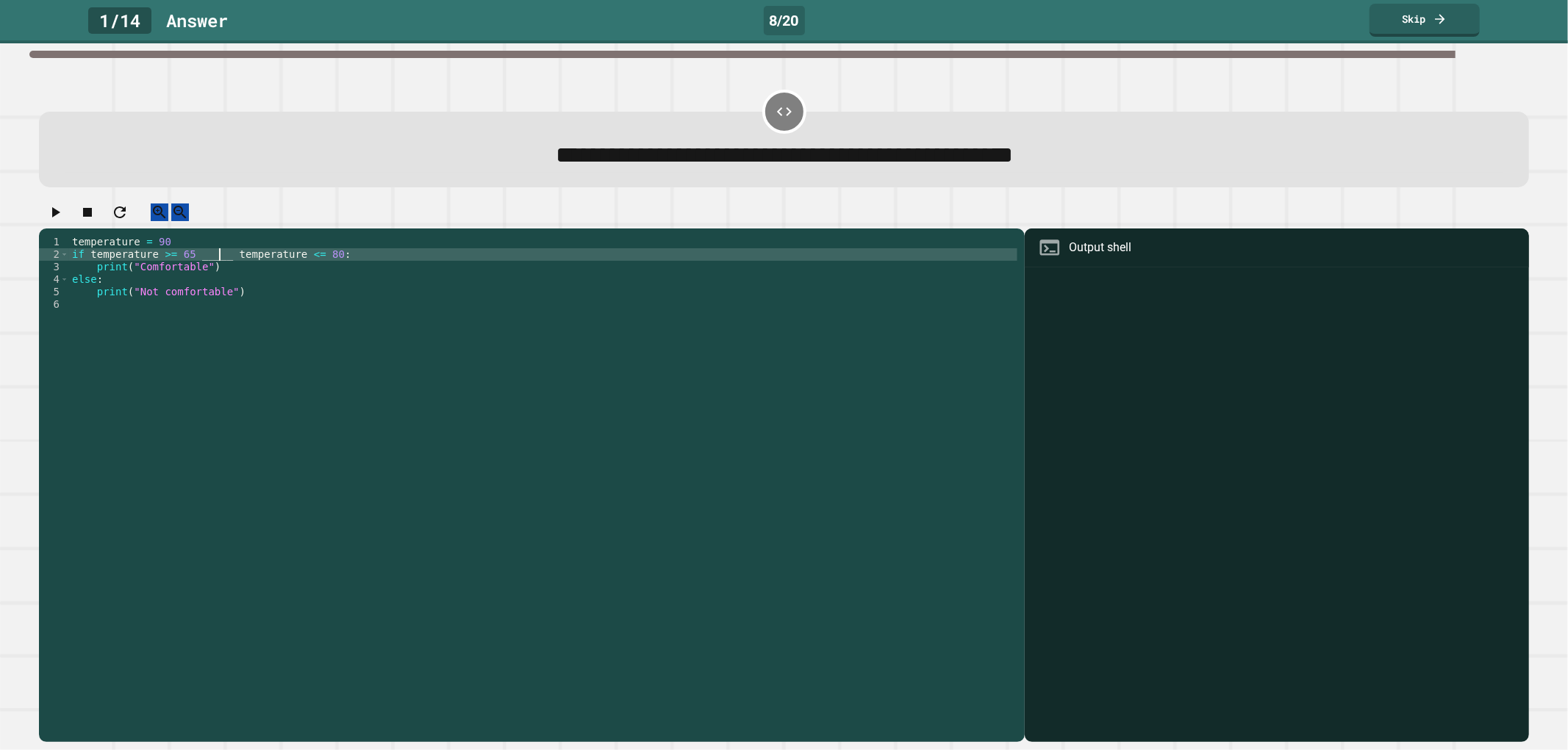
click at [221, 267] on div "temperature = 90 if temperature >= 65 _____ temperature <= 80 : print ( "Comfor…" at bounding box center [543, 473] width 948 height 474
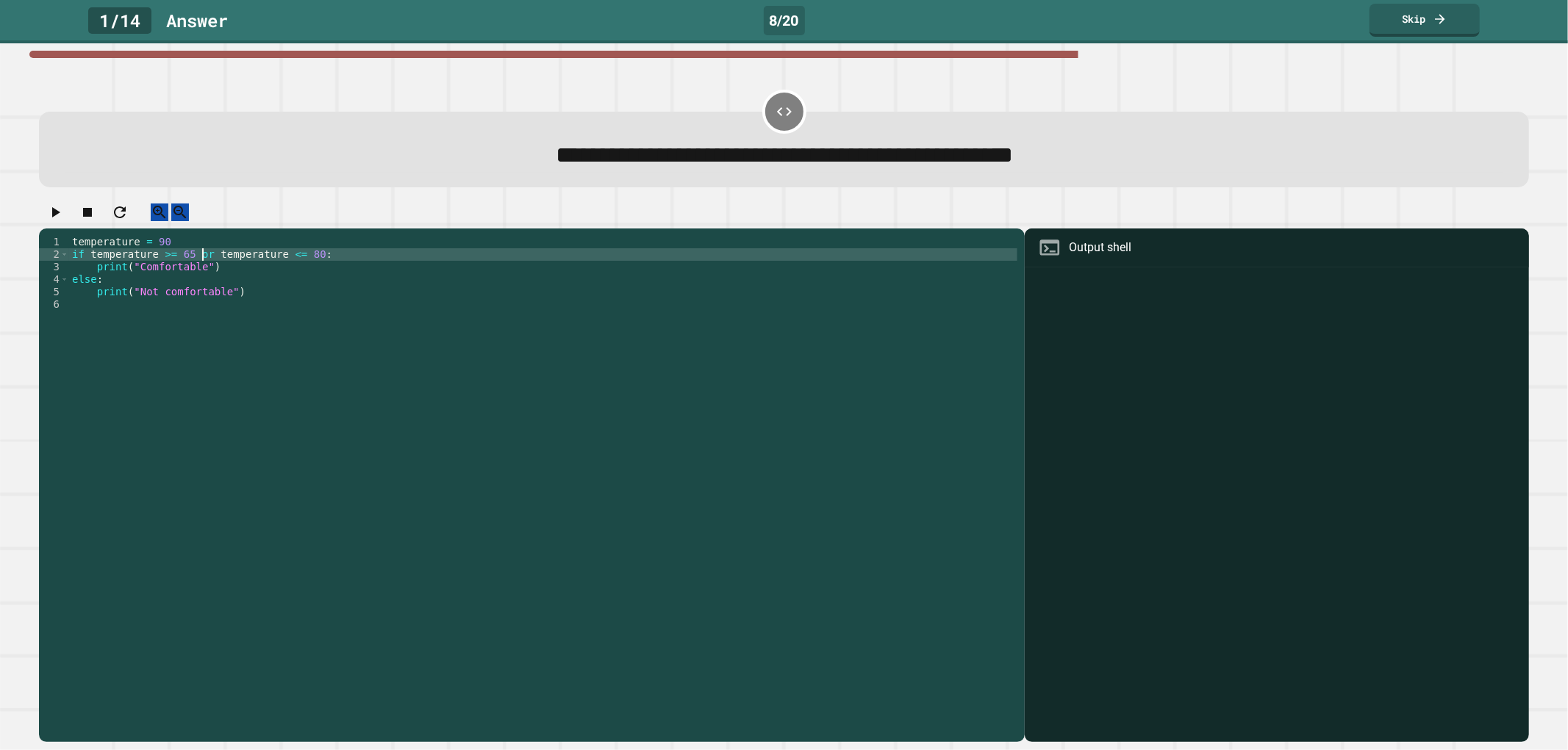
click at [54, 221] on icon "button" at bounding box center [54, 211] width 17 height 17
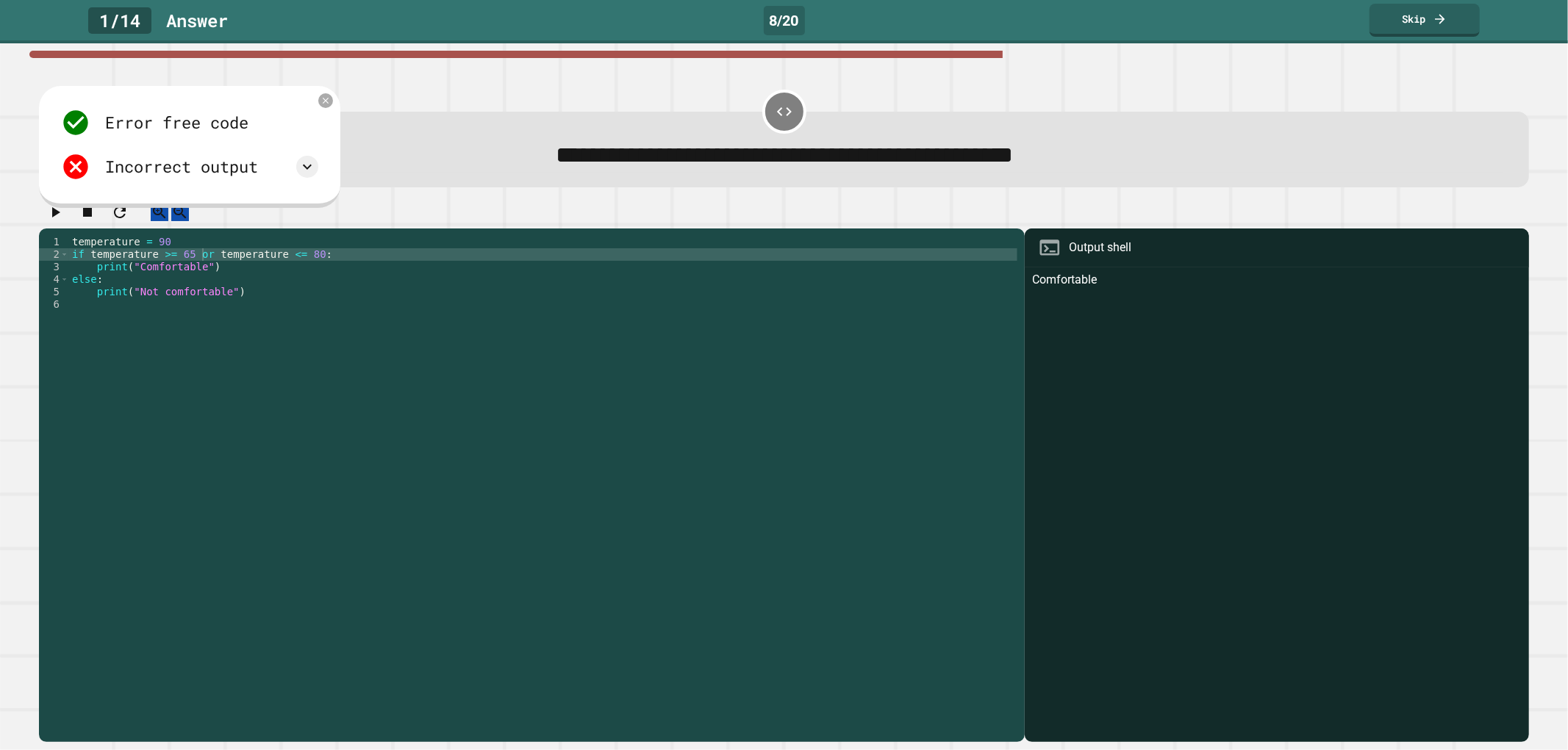
drag, startPoint x: 67, startPoint y: 231, endPoint x: 18, endPoint y: 250, distance: 52.6
click at [20, 248] on div "**********" at bounding box center [784, 397] width 1568 height 707
click at [16, 250] on div "**********" at bounding box center [784, 397] width 1568 height 707
click at [64, 222] on button "button" at bounding box center [54, 212] width 17 height 18
click at [70, 229] on div at bounding box center [784, 216] width 1489 height 26
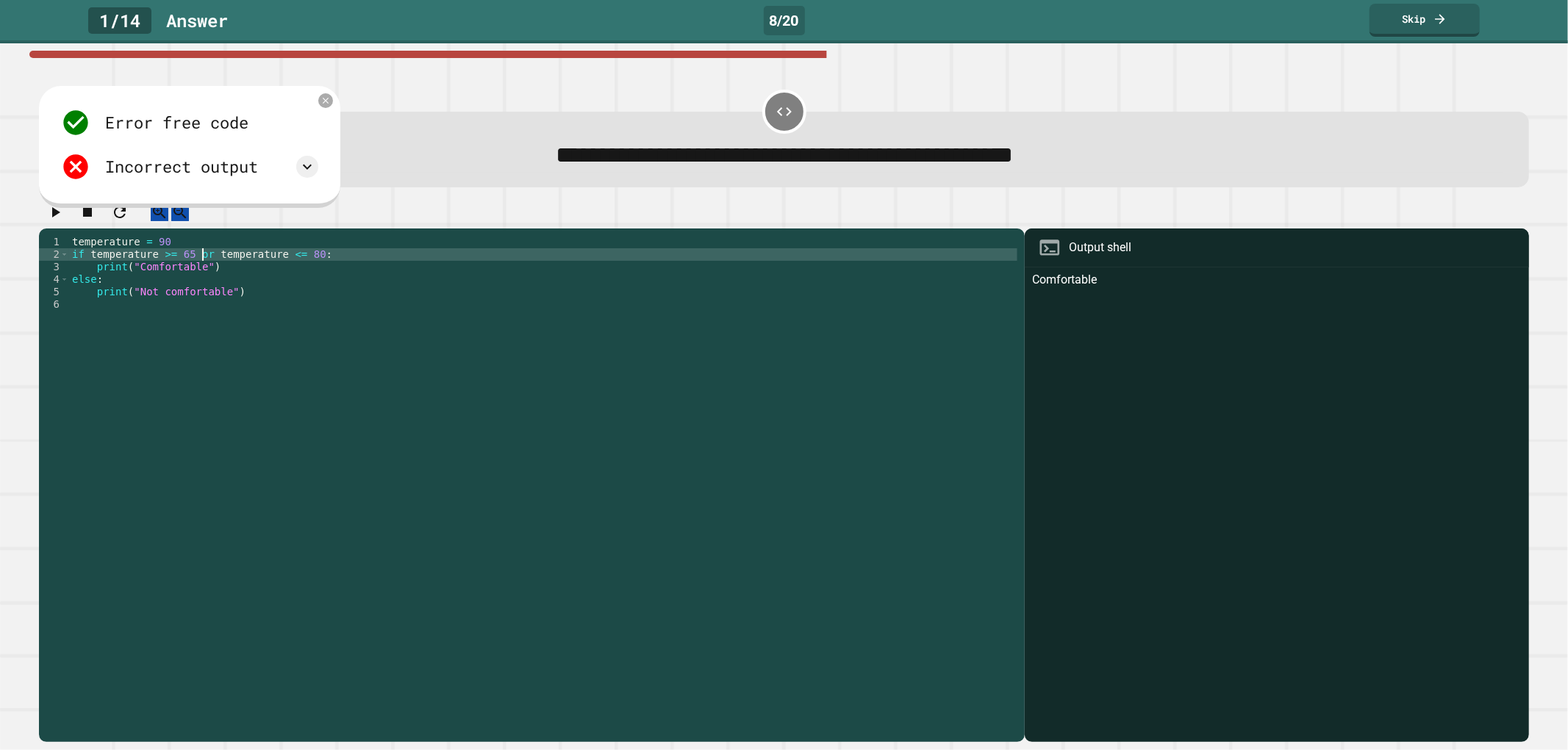
click at [204, 268] on div "temperature = 90 if temperature >= 65 or temperature <= 80 : print ( "Comfortab…" at bounding box center [543, 473] width 948 height 474
type textarea "**********"
click at [54, 221] on icon "button" at bounding box center [54, 211] width 17 height 17
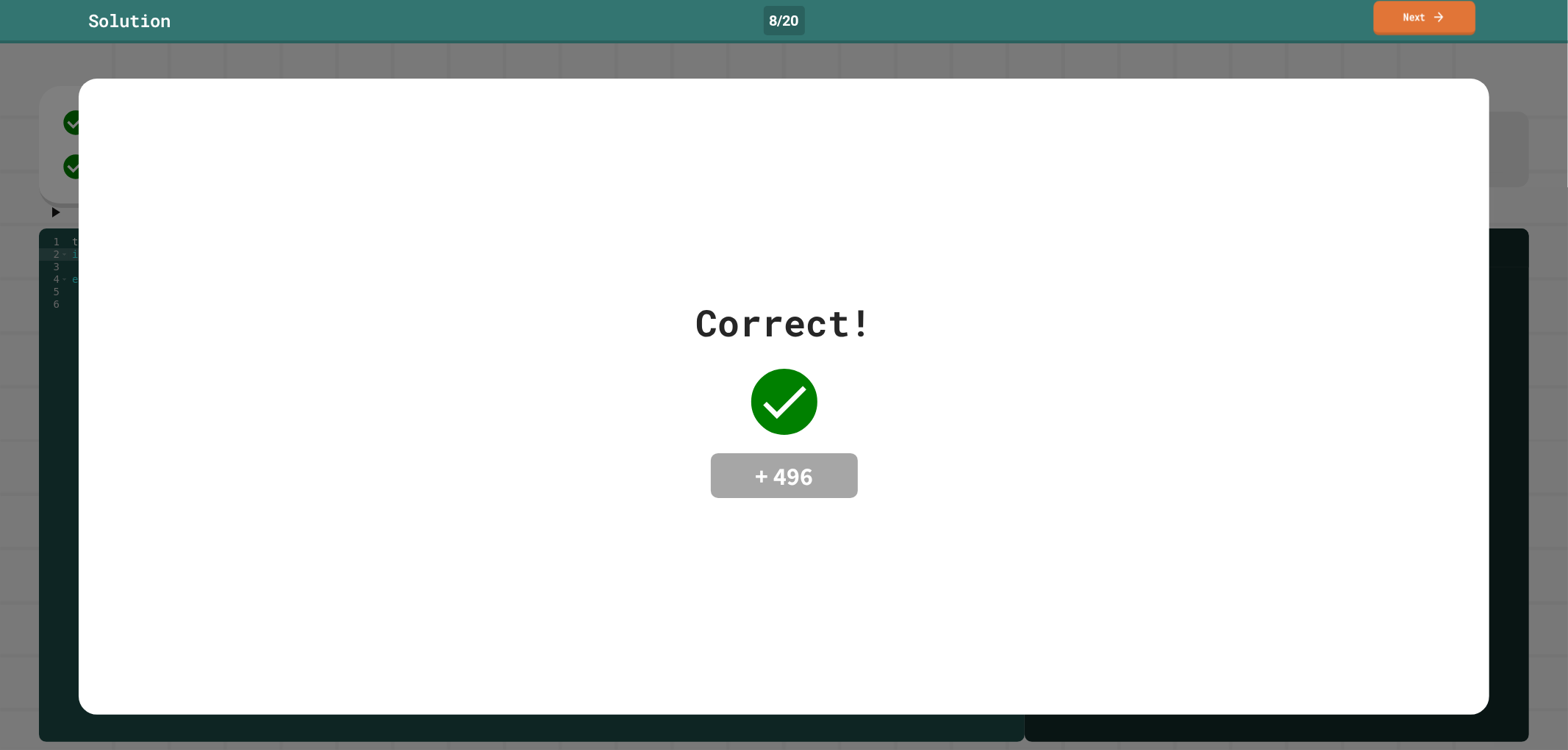
drag, startPoint x: 1446, startPoint y: 39, endPoint x: 1445, endPoint y: 23, distance: 16.0
click at [1445, 23] on div "Solution 8 / 20 Next" at bounding box center [784, 21] width 1568 height 43
drag, startPoint x: 1444, startPoint y: 15, endPoint x: 1443, endPoint y: 0, distance: 15.0
click at [1443, 9] on link "Next" at bounding box center [1424, 20] width 113 height 35
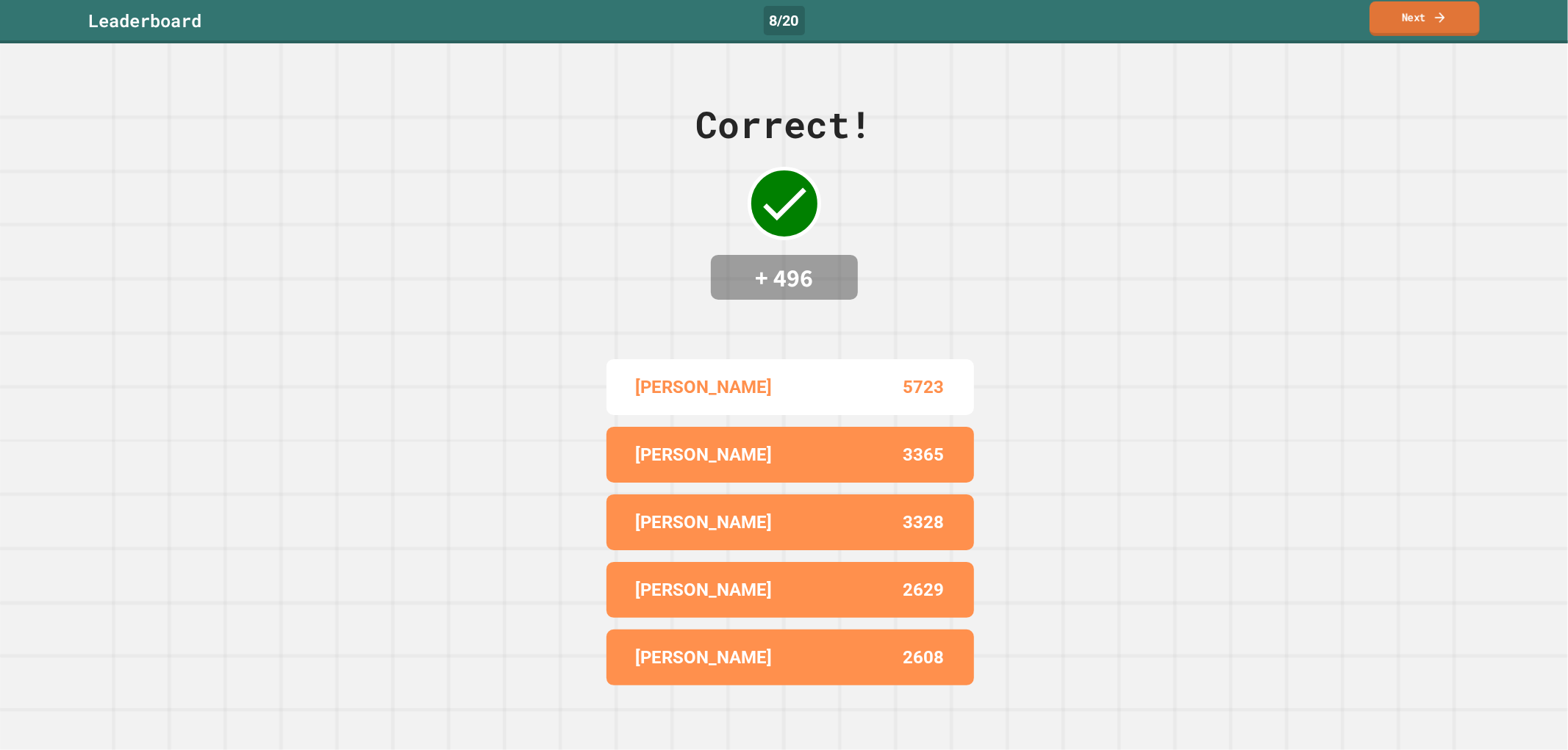
click at [1410, 25] on link "Next" at bounding box center [1424, 19] width 110 height 35
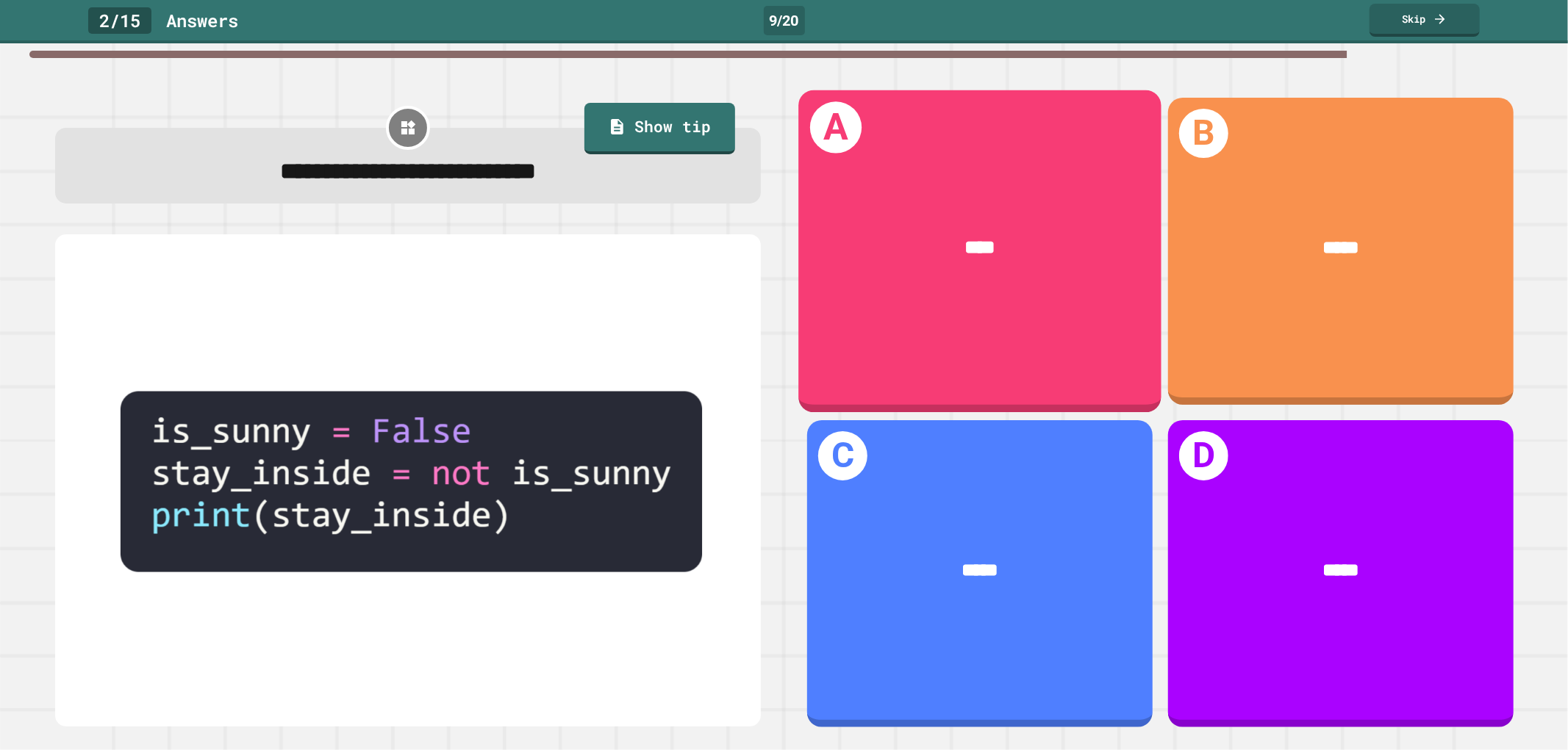
click at [910, 283] on div "****" at bounding box center [979, 247] width 363 height 106
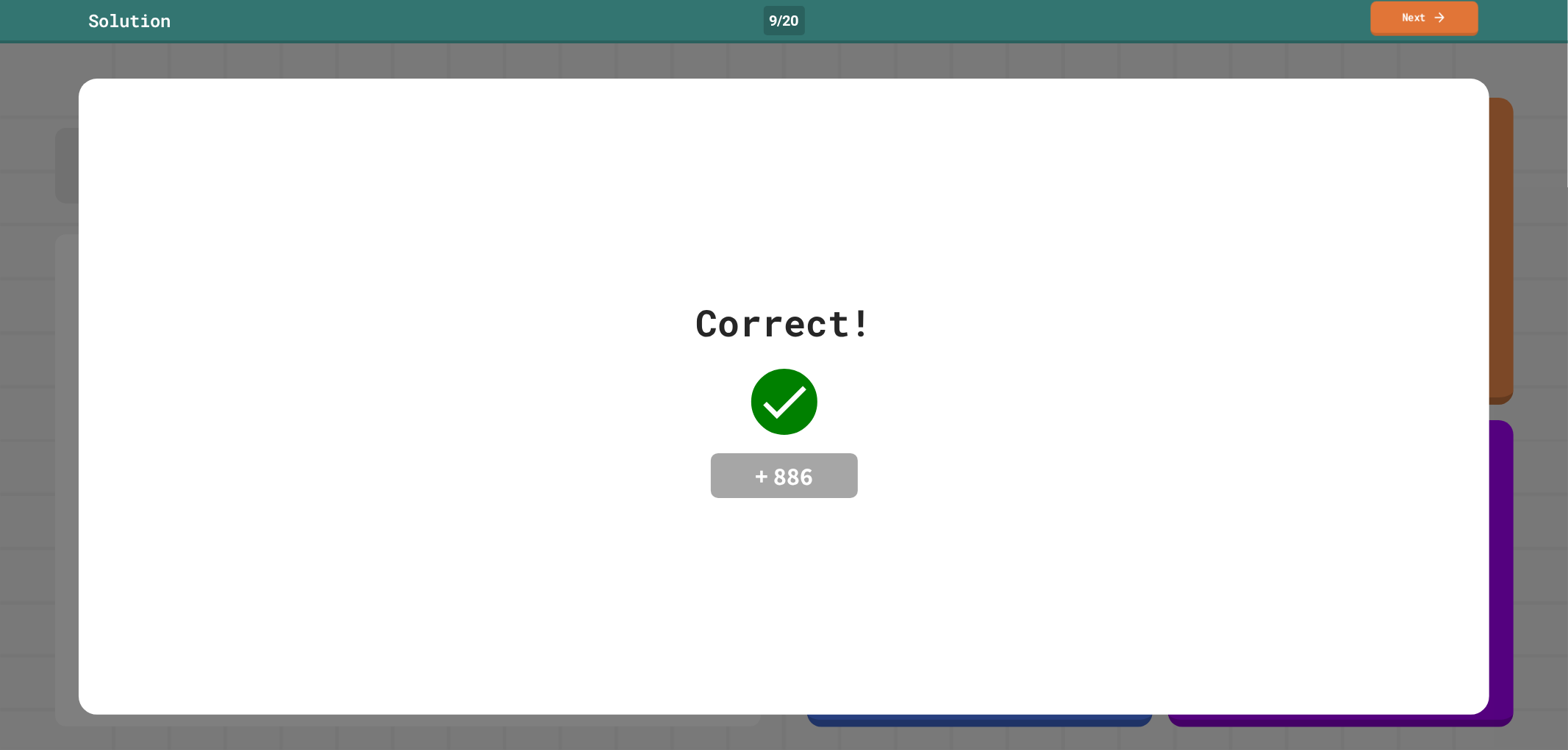
click at [1384, 5] on link "Next" at bounding box center [1424, 19] width 108 height 35
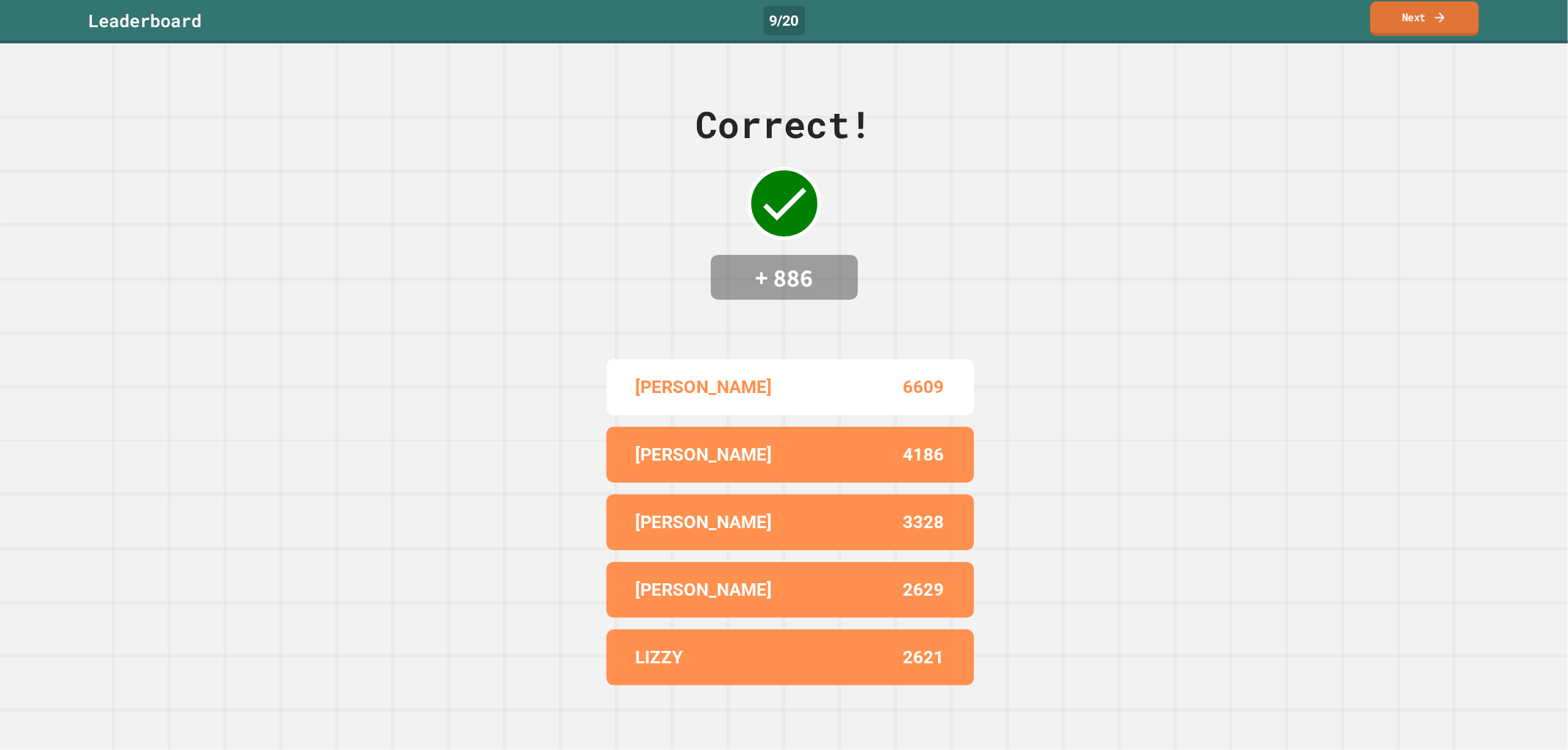
click at [1415, 6] on link "Next" at bounding box center [1424, 19] width 109 height 35
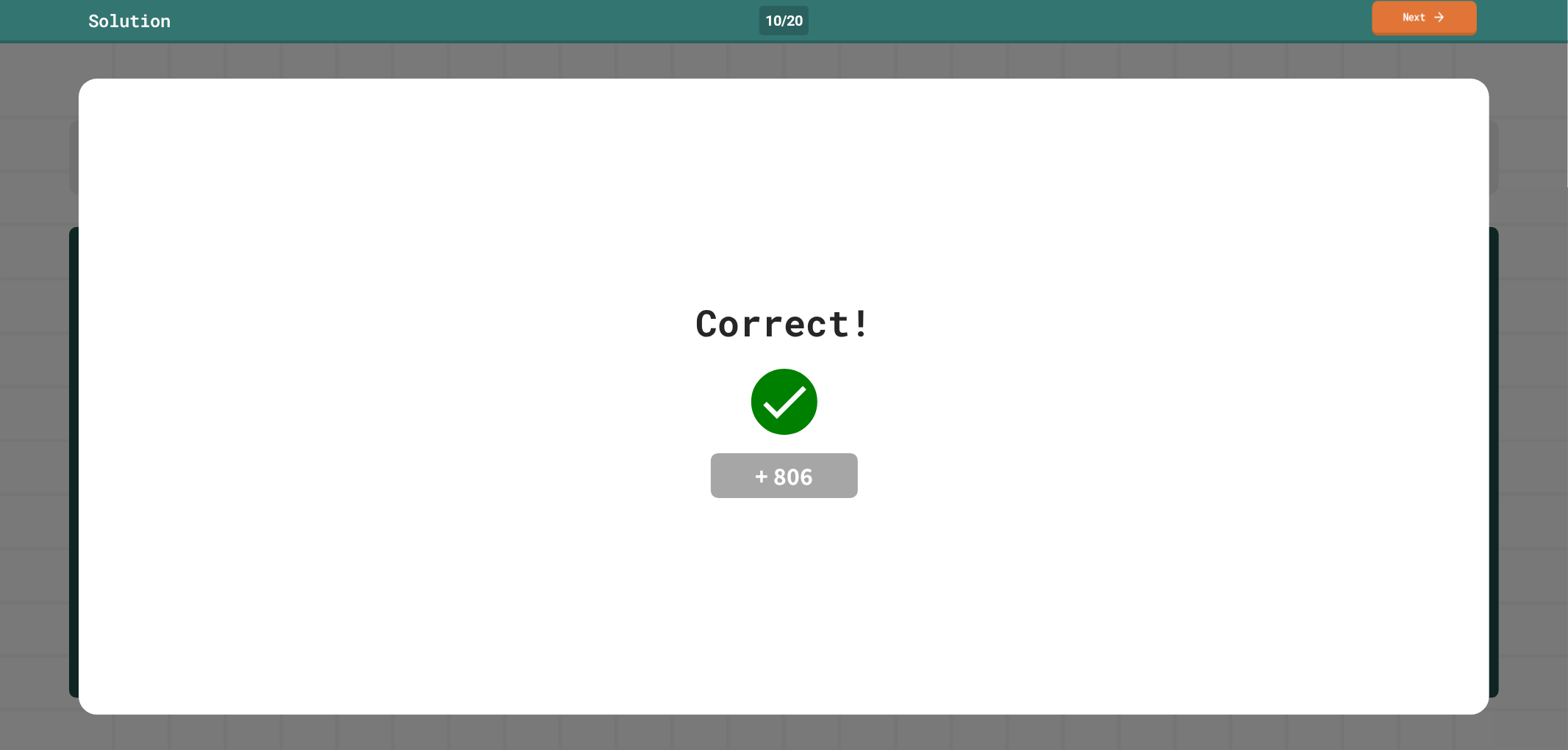
click at [1420, 8] on link "Next" at bounding box center [1424, 18] width 104 height 35
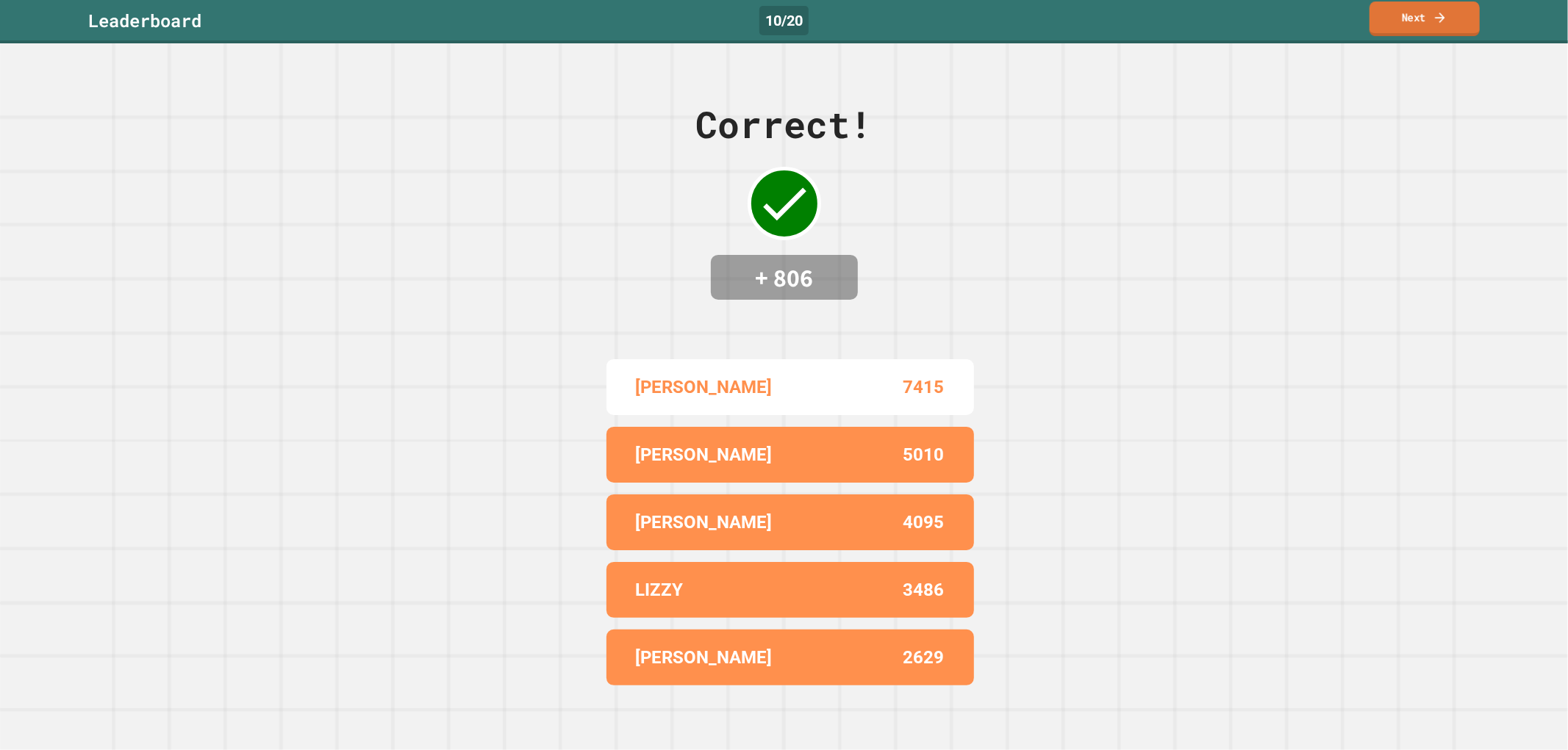
click at [1433, 18] on link "Next" at bounding box center [1424, 19] width 110 height 35
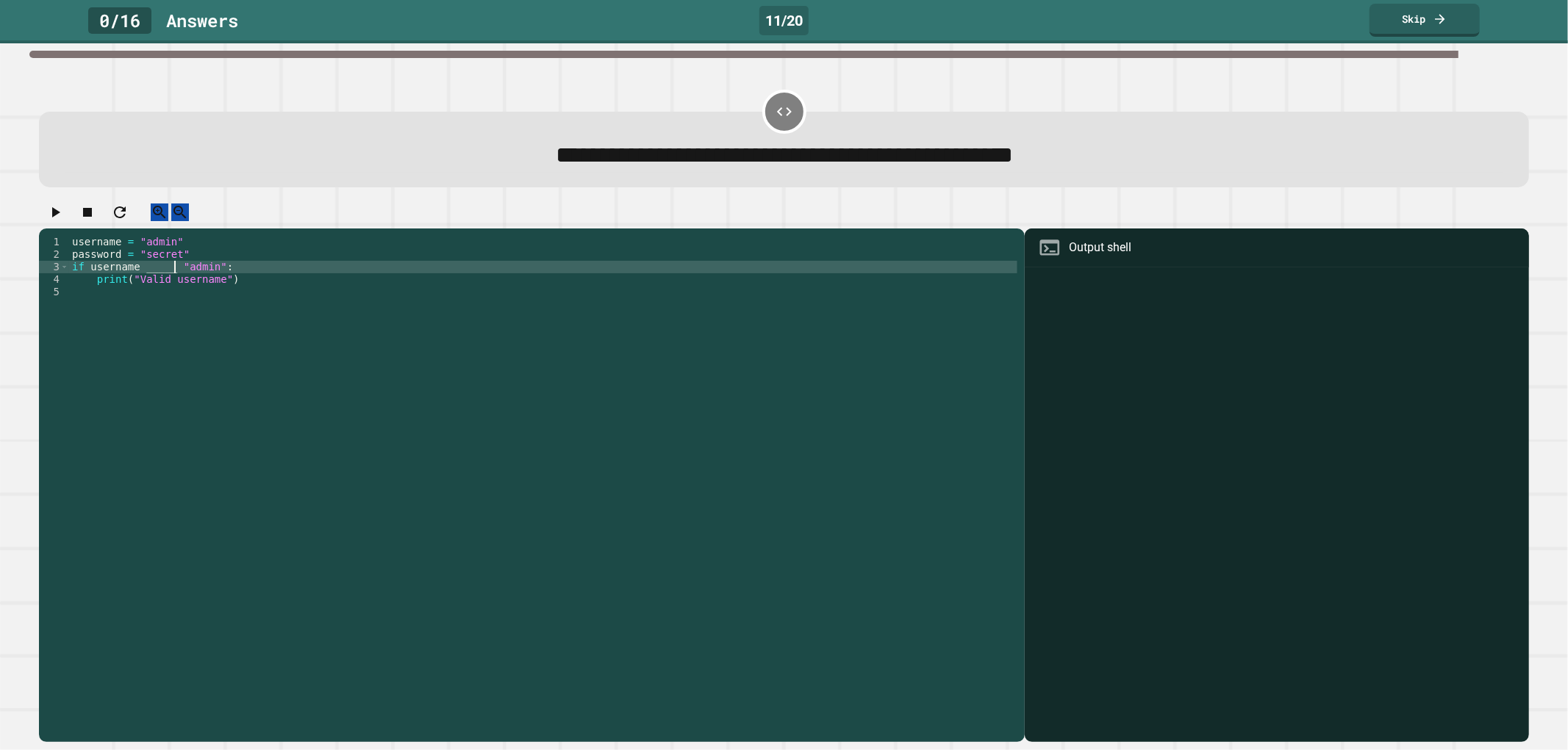
click at [173, 281] on div "username = "admin" password = "secret" if username _____ "admin" : print ( "Val…" at bounding box center [543, 473] width 948 height 474
type textarea "**********"
click at [51, 222] on button "button" at bounding box center [54, 212] width 17 height 18
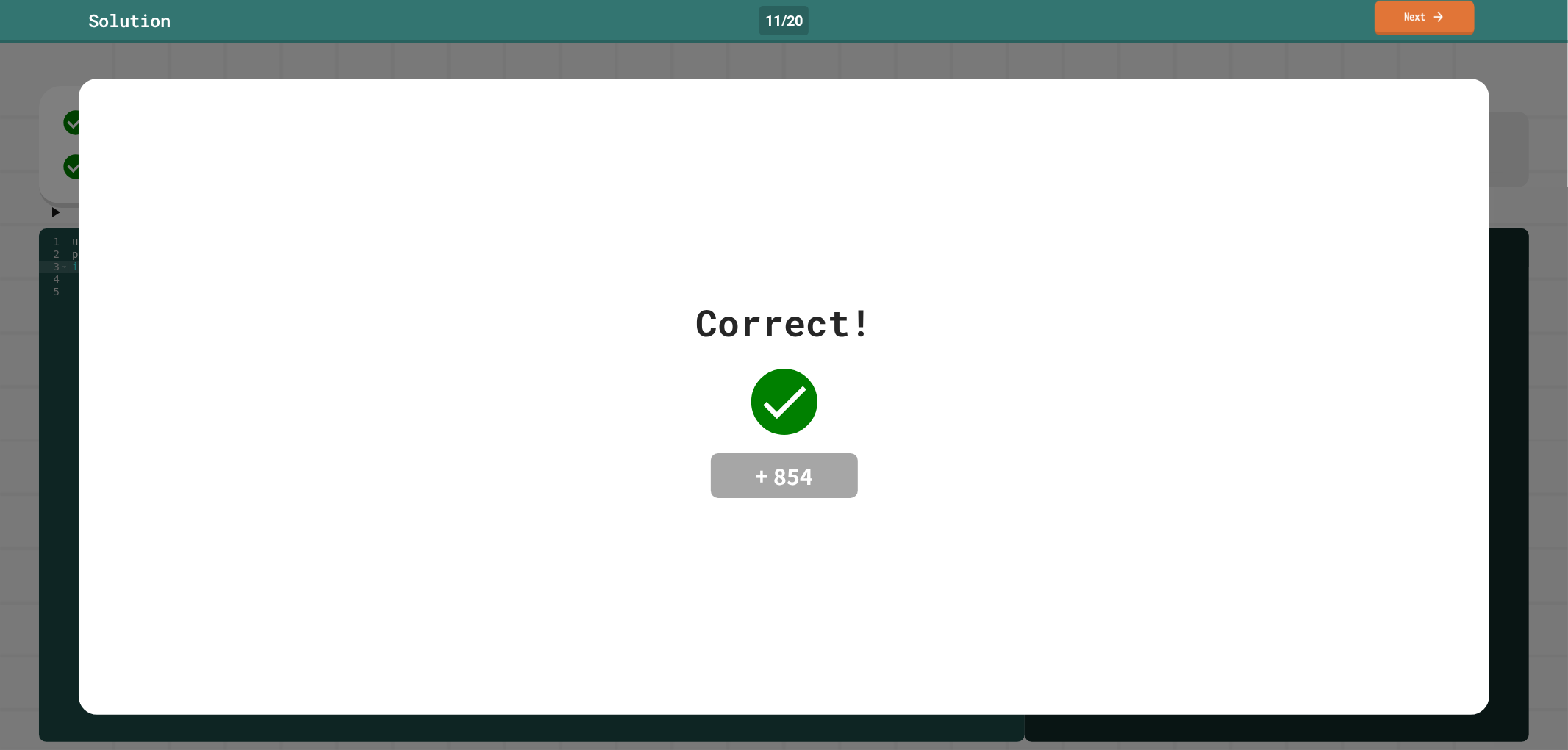
click at [1436, 24] on icon at bounding box center [1439, 17] width 14 height 15
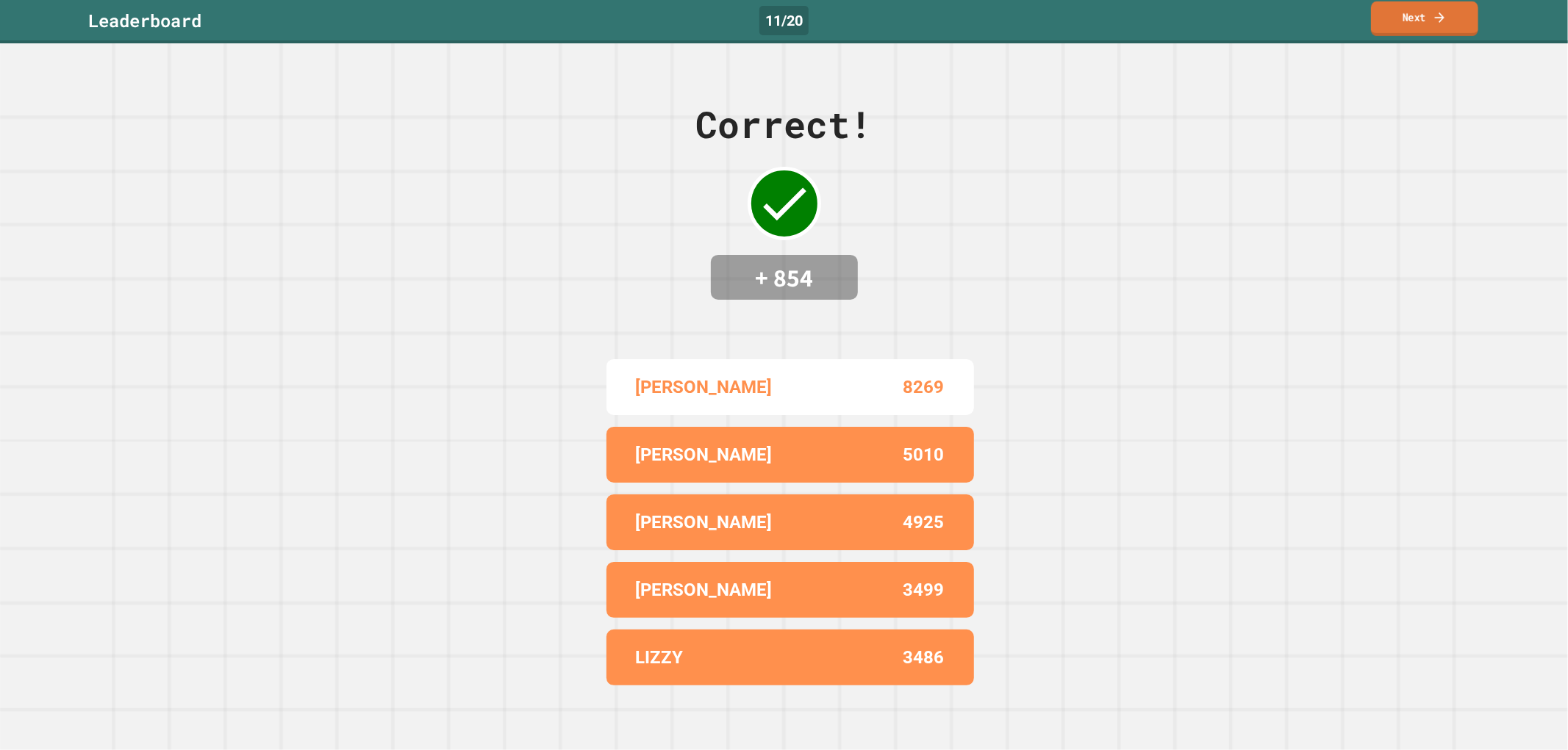
click at [1387, 27] on link "Next" at bounding box center [1424, 19] width 107 height 35
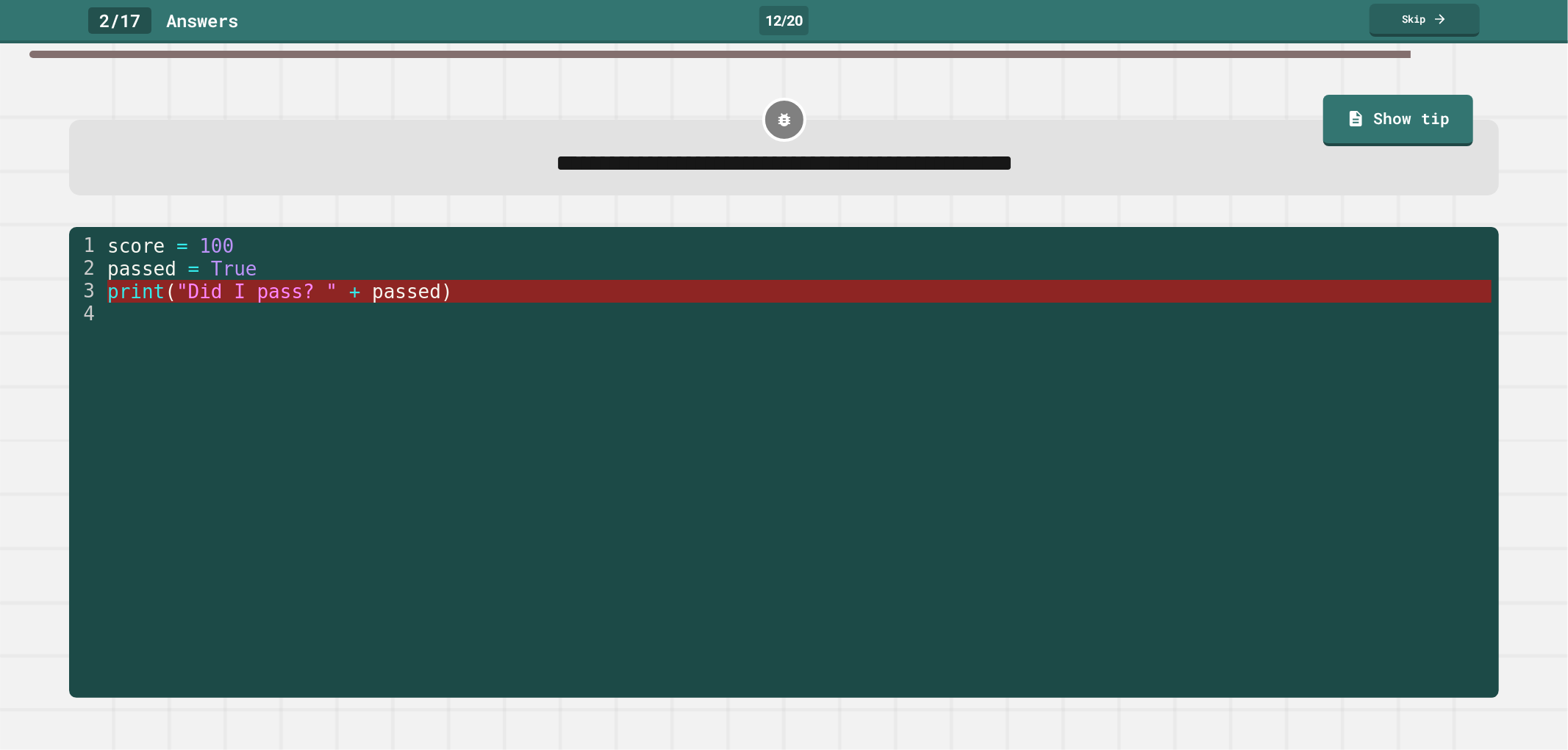
click at [380, 292] on span "passed" at bounding box center [406, 292] width 69 height 22
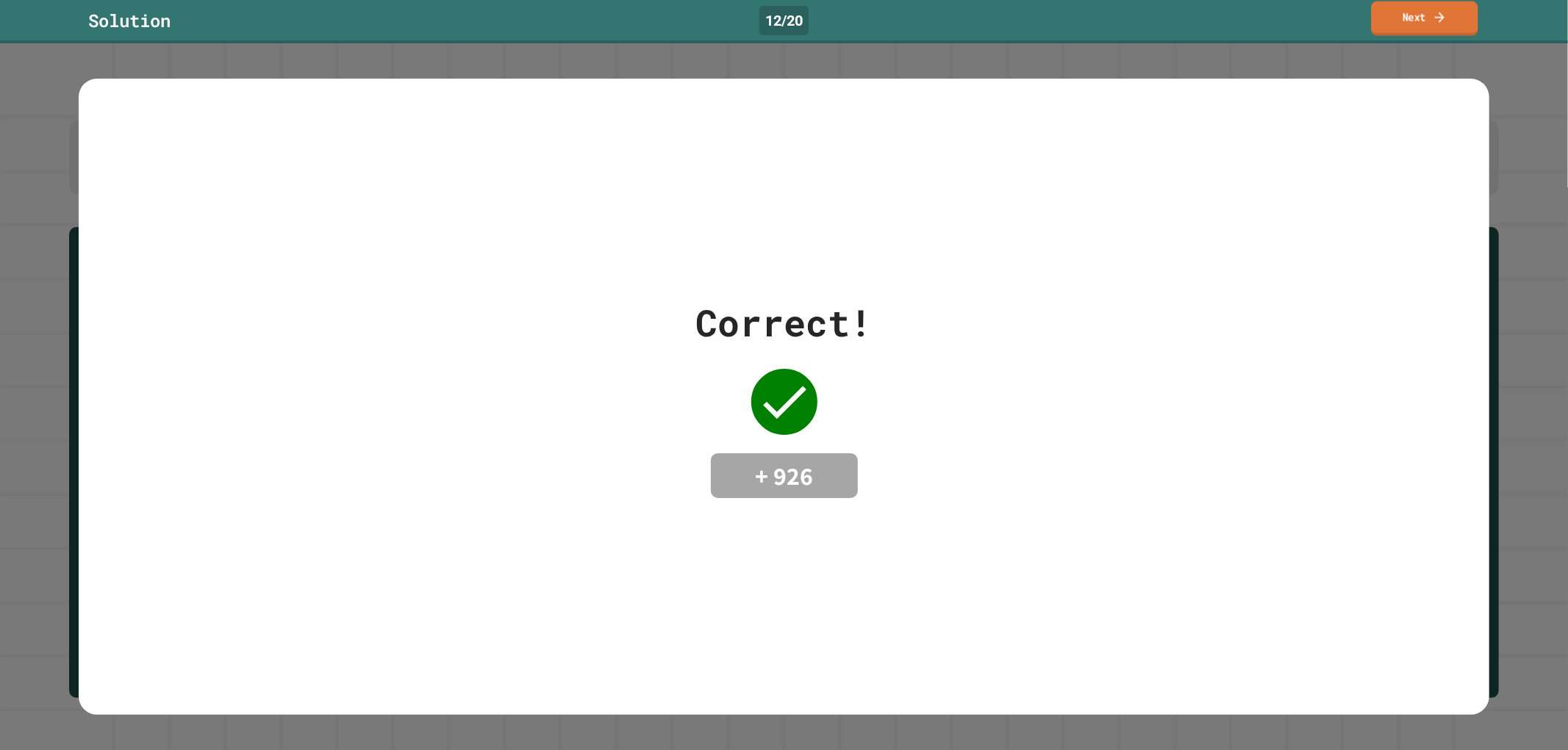
click at [1419, 20] on link "Next" at bounding box center [1424, 19] width 107 height 35
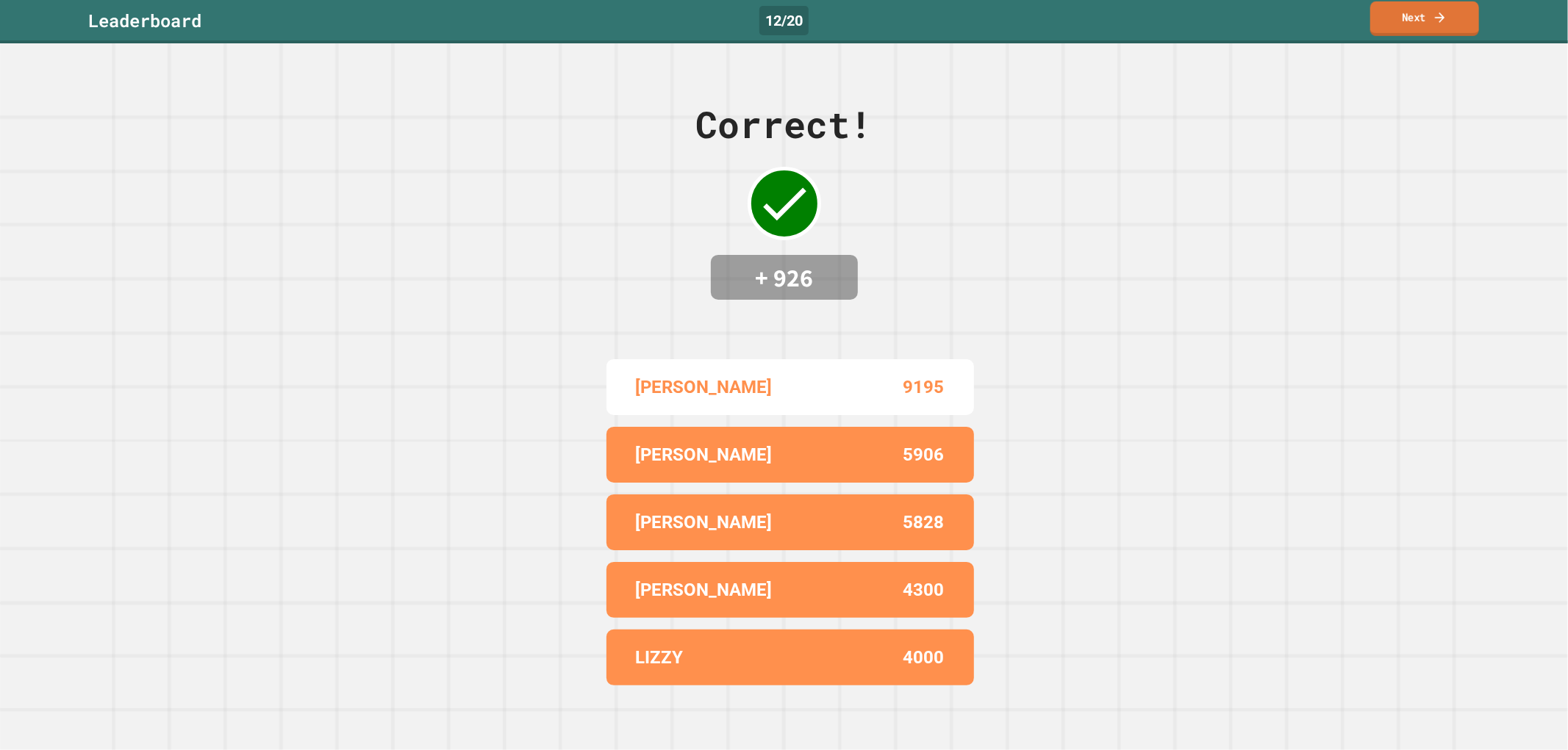
drag, startPoint x: 1452, startPoint y: 25, endPoint x: 1444, endPoint y: 22, distance: 8.5
click at [1444, 22] on link "Next" at bounding box center [1424, 19] width 109 height 35
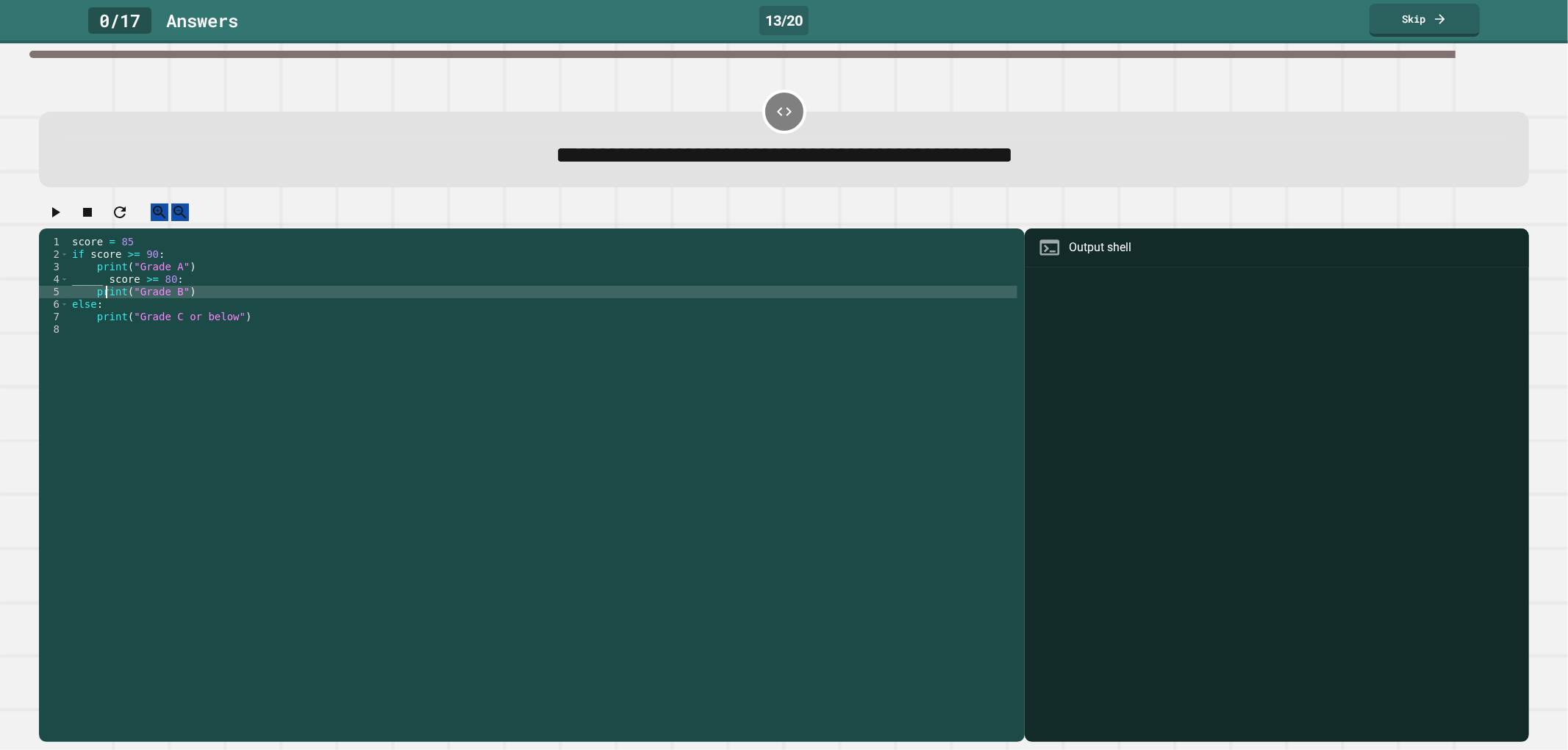
click at [106, 301] on div "score = 85 if score >= 90 : print ( "Grade A" ) _____ score >= 80 : print ( "Gr…" at bounding box center [543, 473] width 948 height 474
click at [103, 292] on div "score = 85 if score >= 90 : print ( "Grade A" ) _____ score >= 80 : print ( "Gr…" at bounding box center [543, 473] width 948 height 474
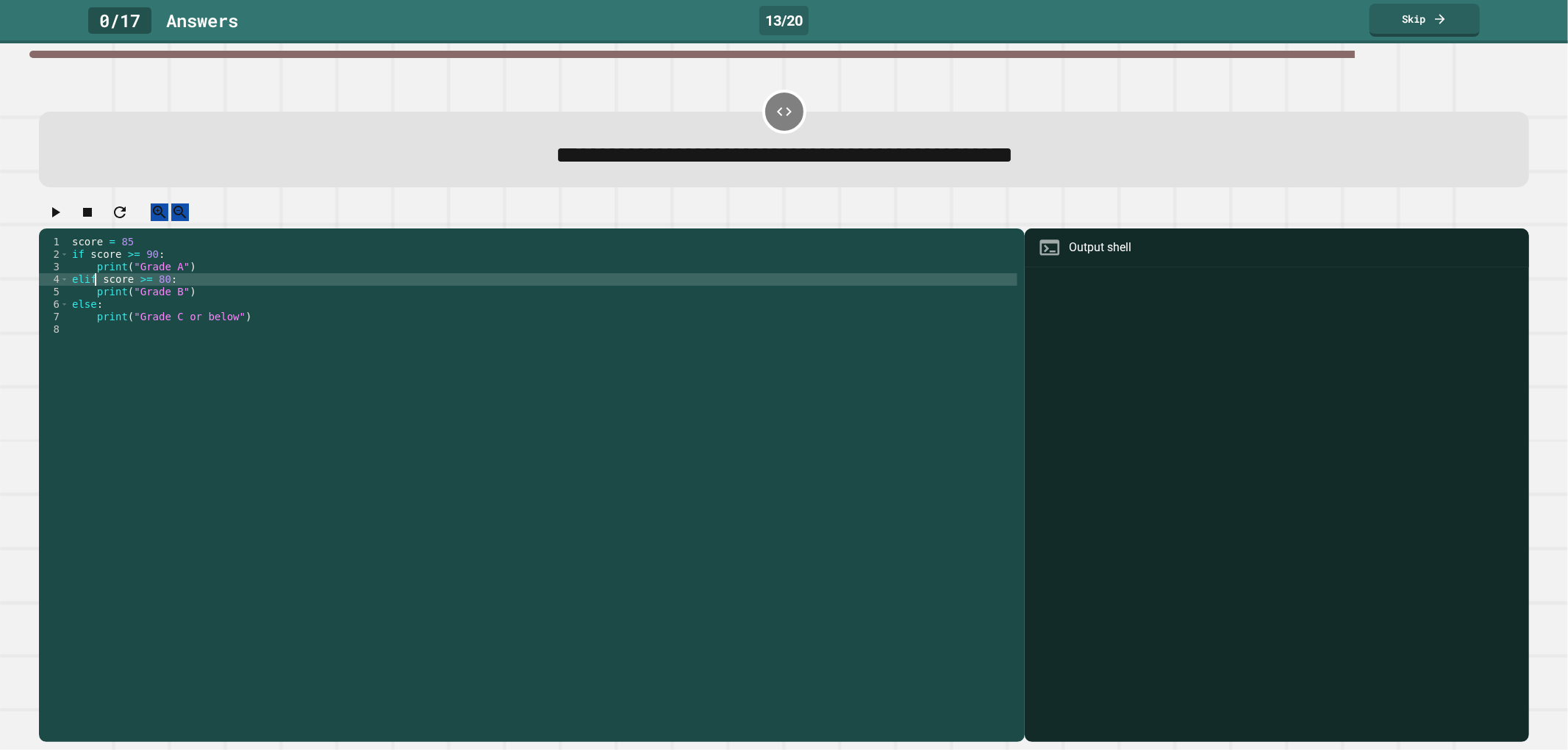
scroll to position [0, 2]
type textarea "**********"
click at [45, 217] on div at bounding box center [784, 216] width 1489 height 26
click at [57, 221] on icon "button" at bounding box center [54, 211] width 17 height 17
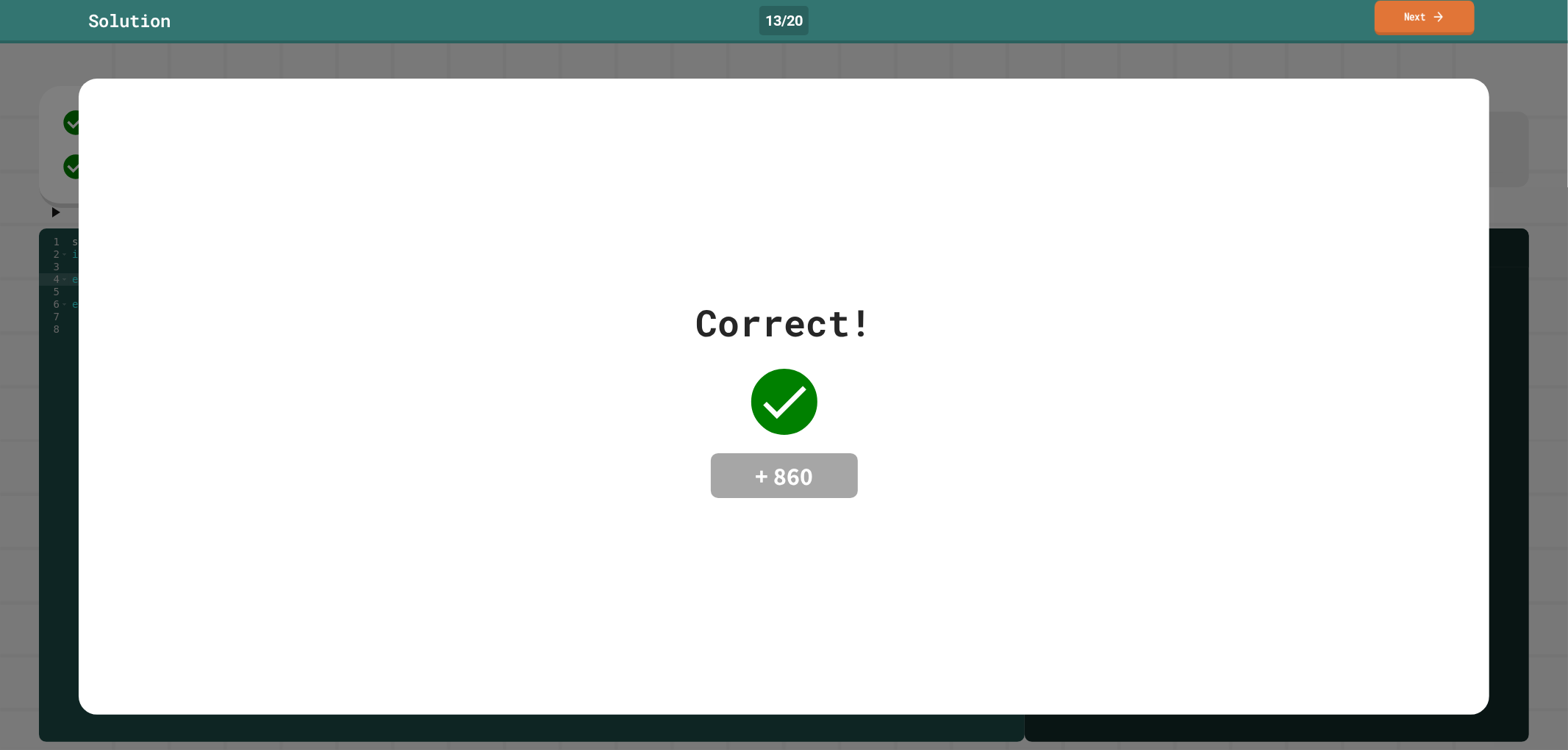
click at [1437, 2] on link "Next" at bounding box center [1424, 18] width 100 height 35
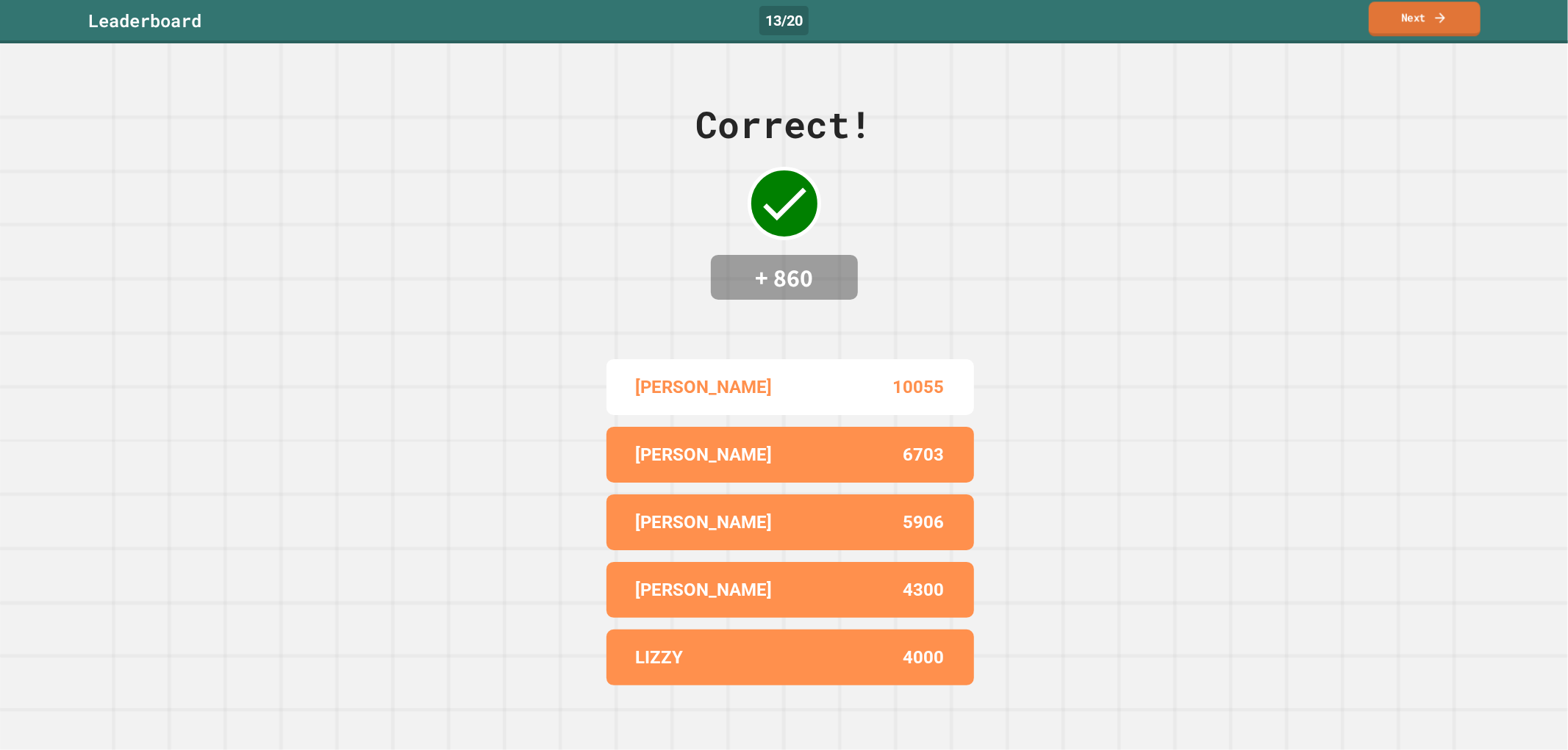
click at [1415, 19] on link "Next" at bounding box center [1424, 19] width 112 height 35
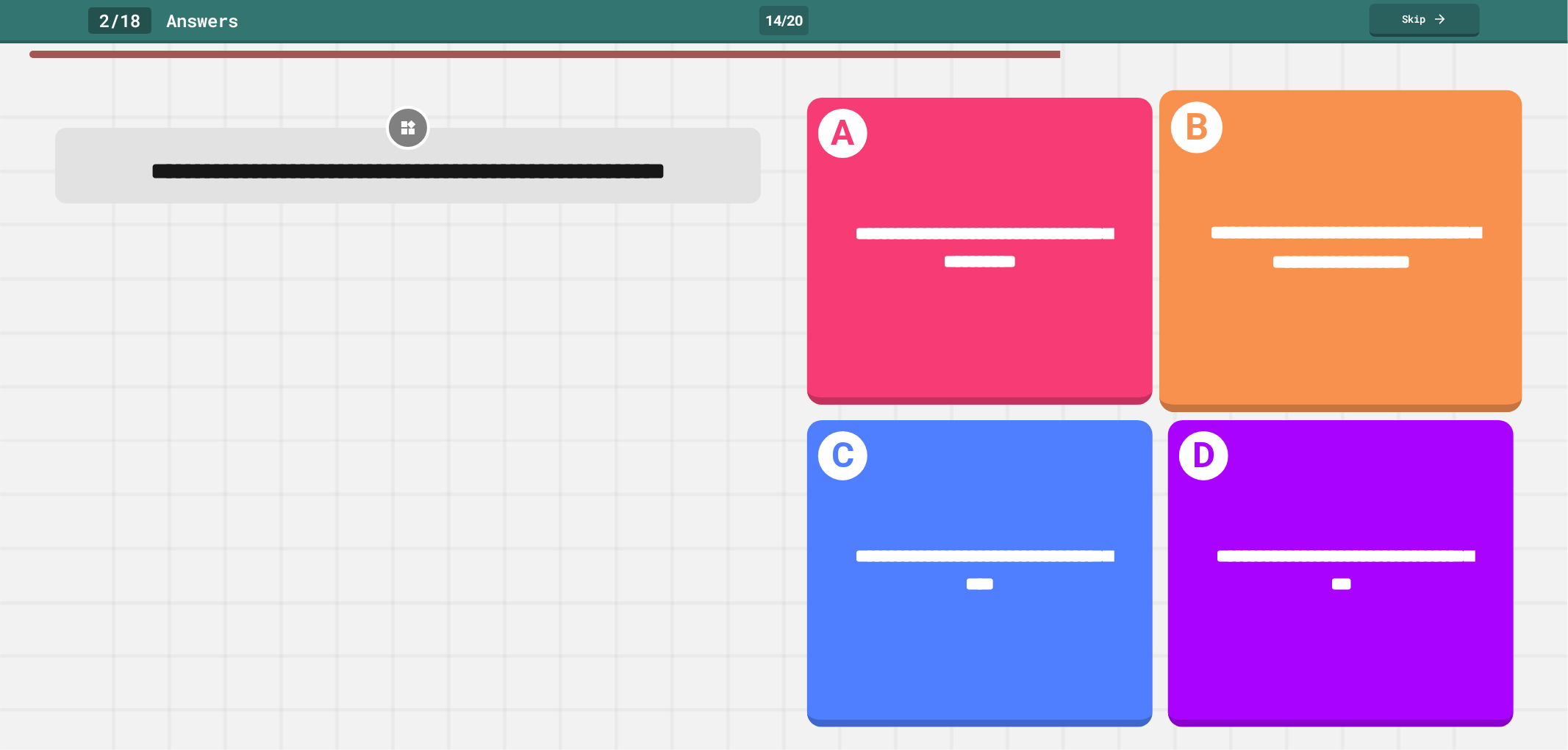
click at [1245, 223] on span "**********" at bounding box center [1345, 247] width 271 height 48
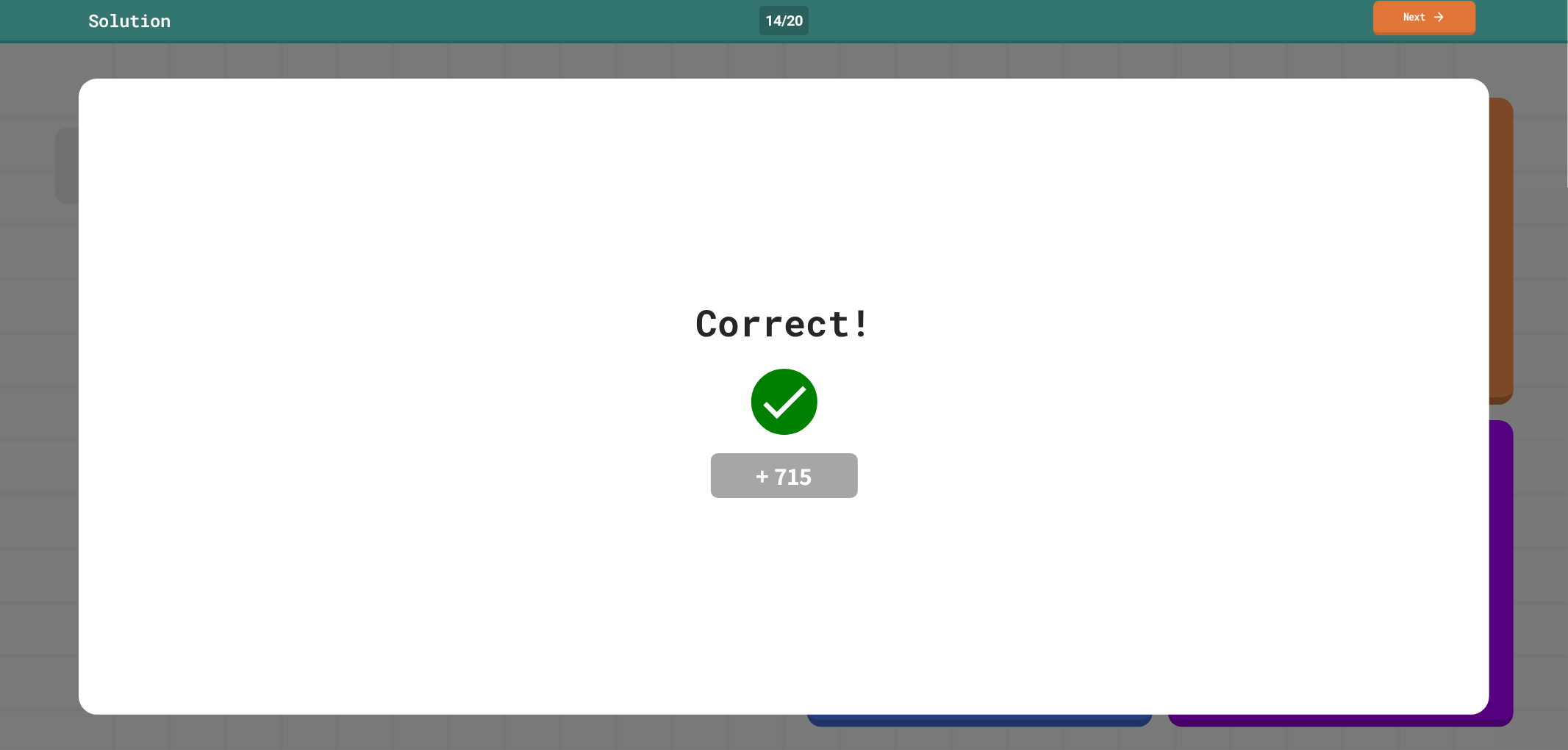
click at [1397, 15] on link "Next" at bounding box center [1424, 18] width 102 height 35
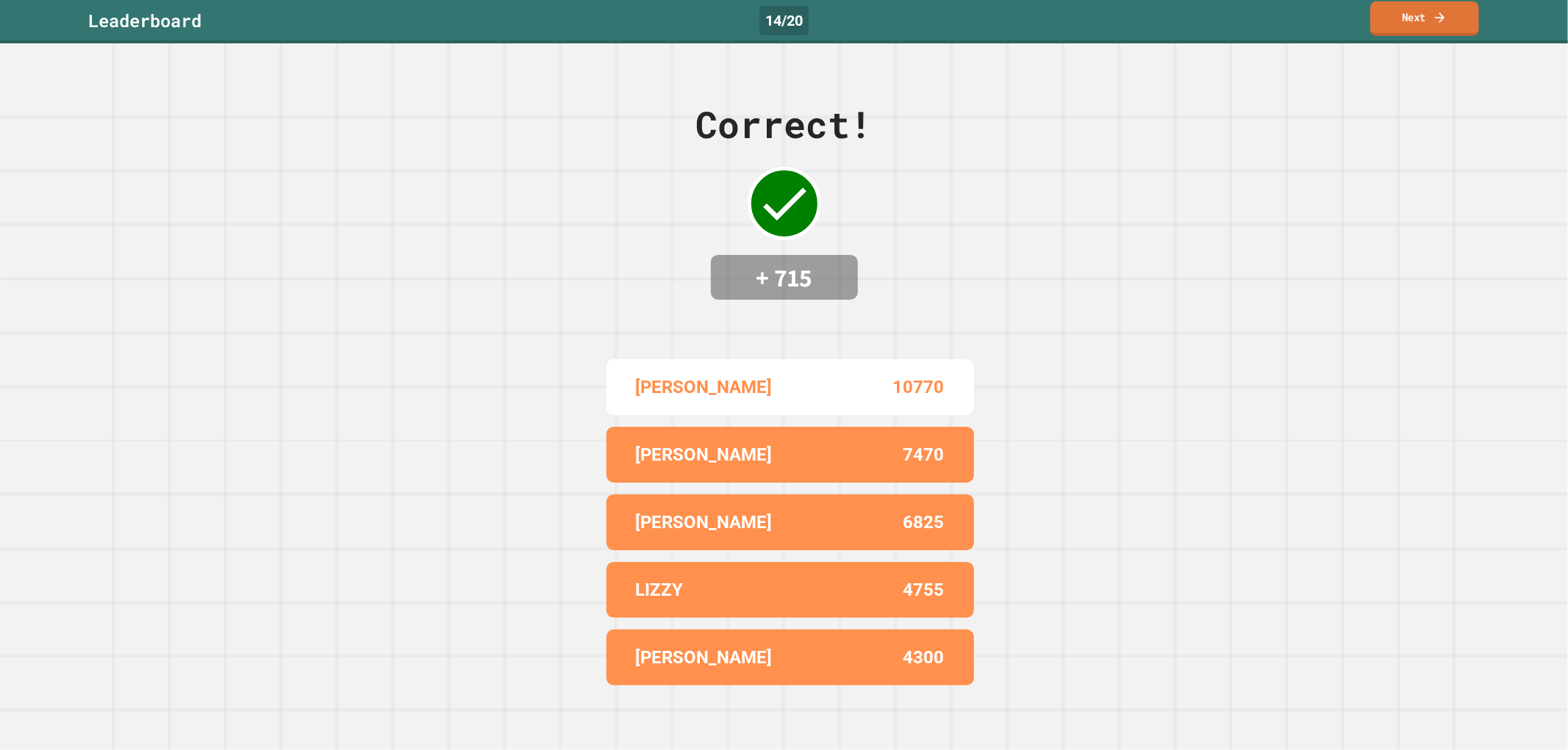
click at [1401, 3] on link "Next" at bounding box center [1424, 19] width 109 height 35
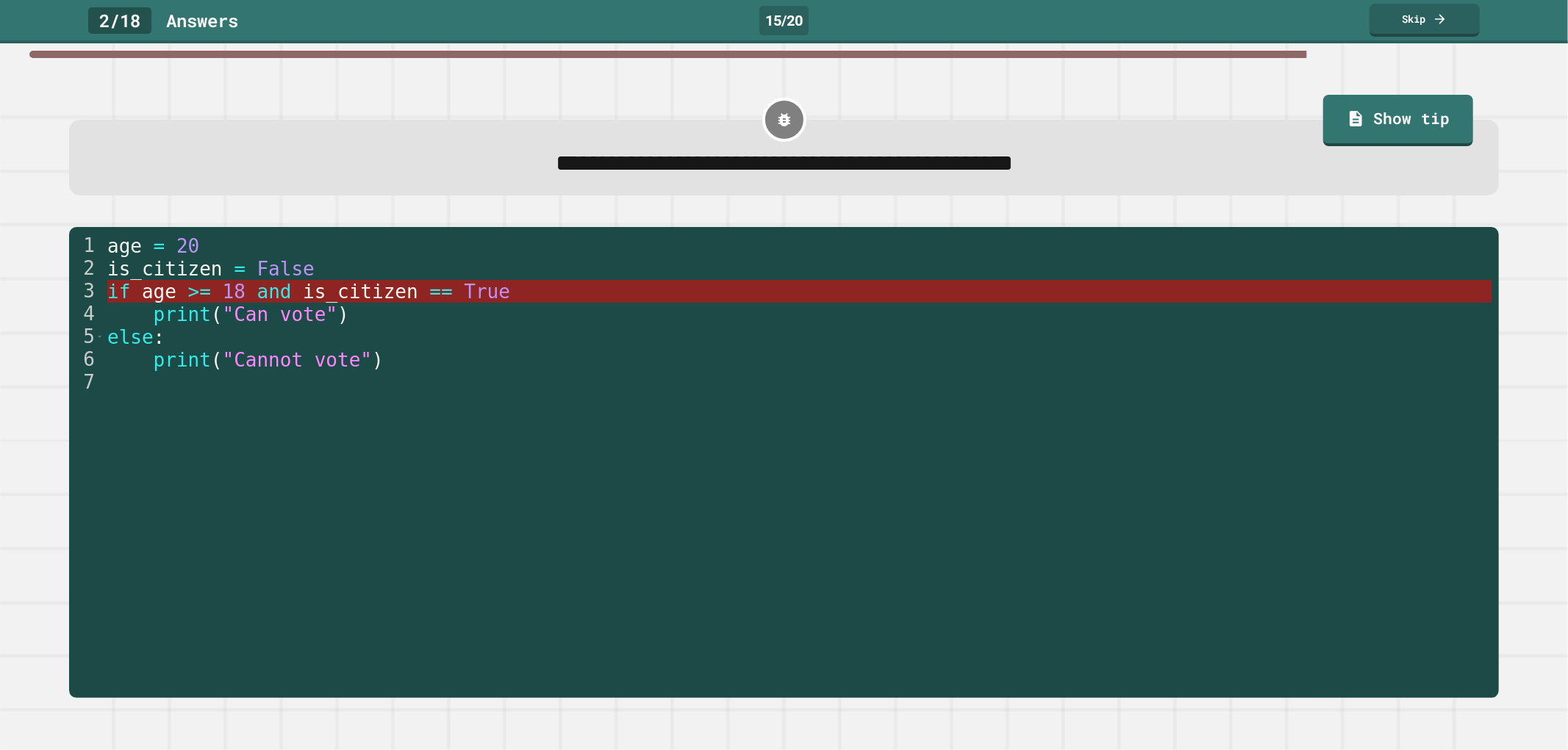
click at [257, 287] on span "and" at bounding box center [274, 292] width 35 height 22
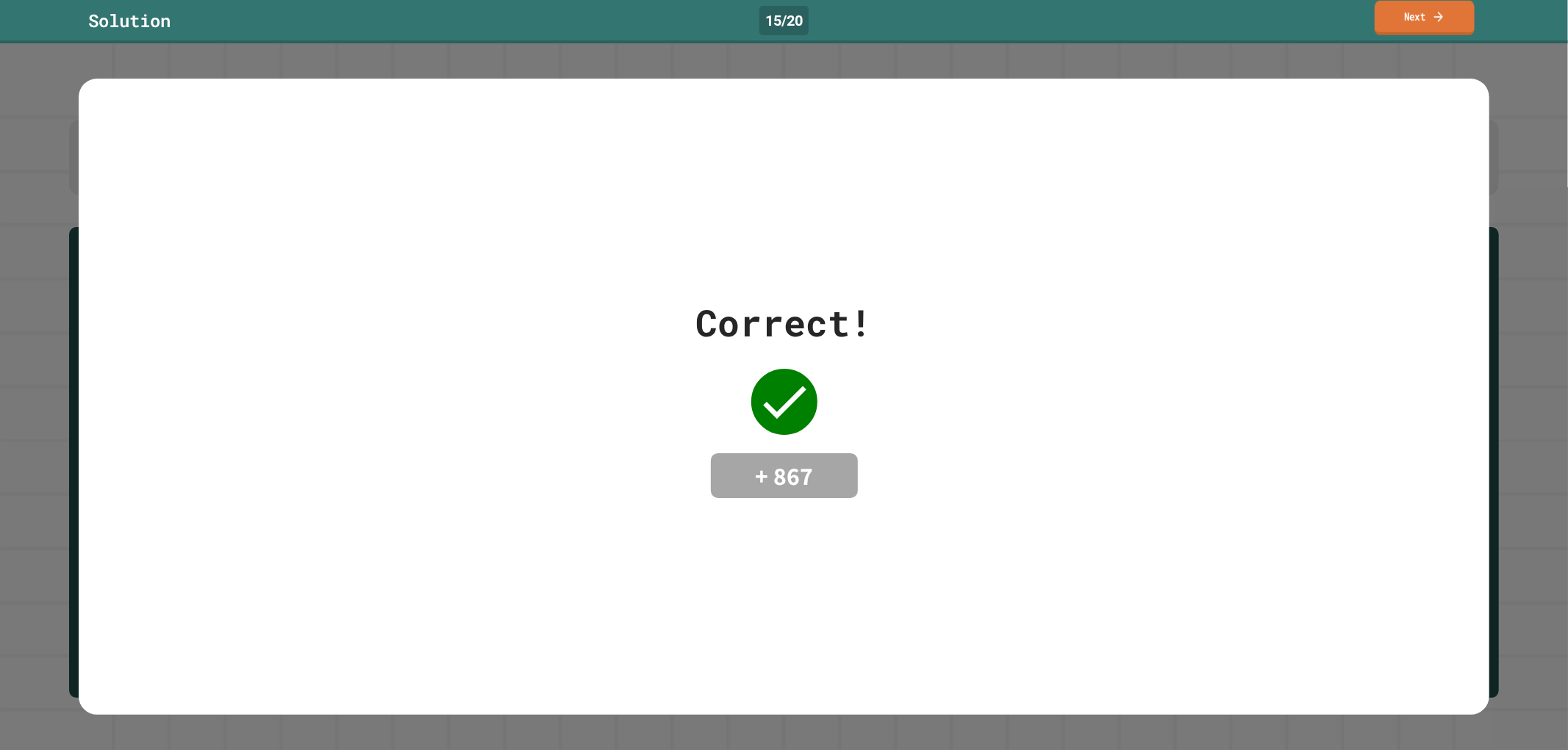
click at [1424, 23] on link "Next" at bounding box center [1424, 18] width 100 height 35
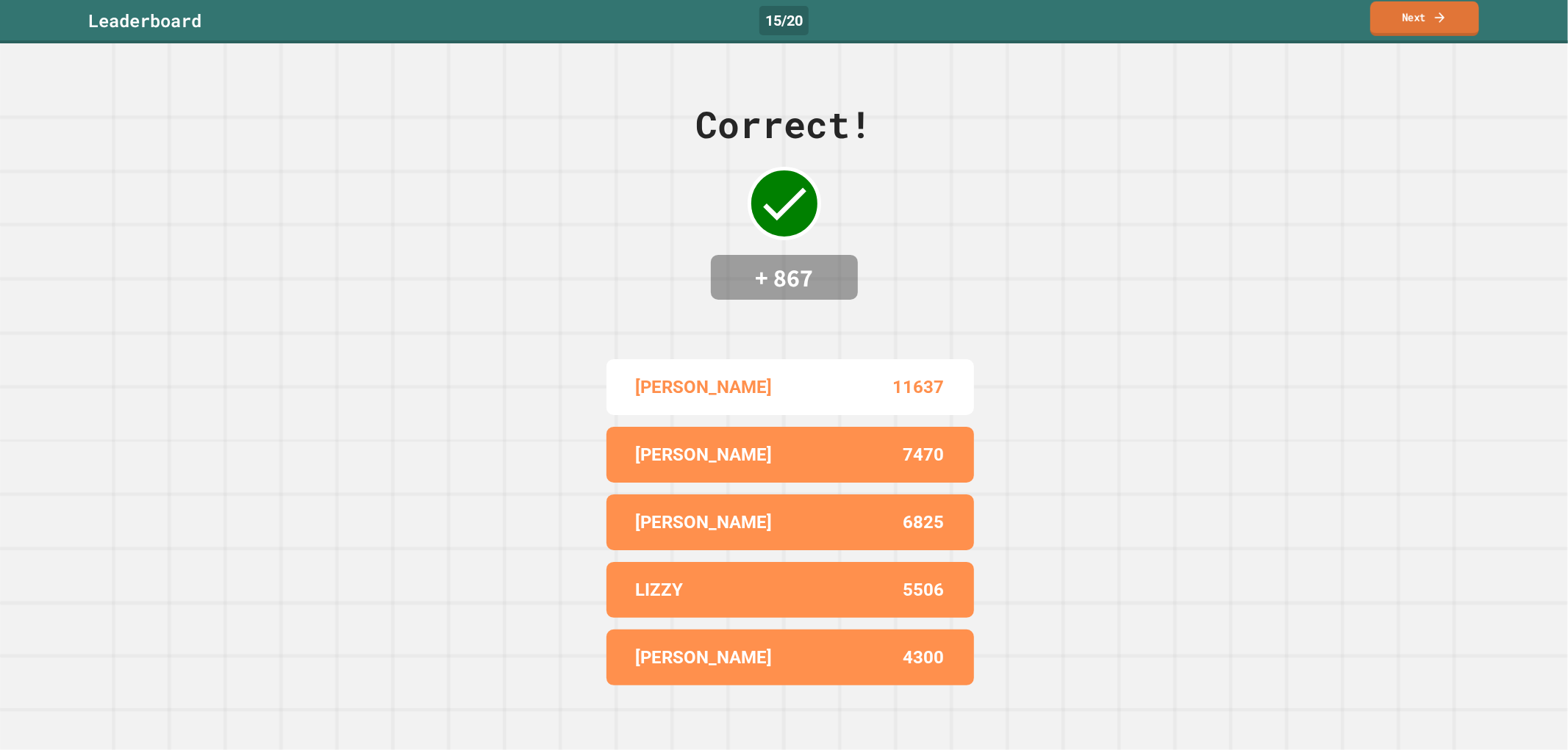
click at [1397, 29] on link "Next" at bounding box center [1424, 19] width 109 height 35
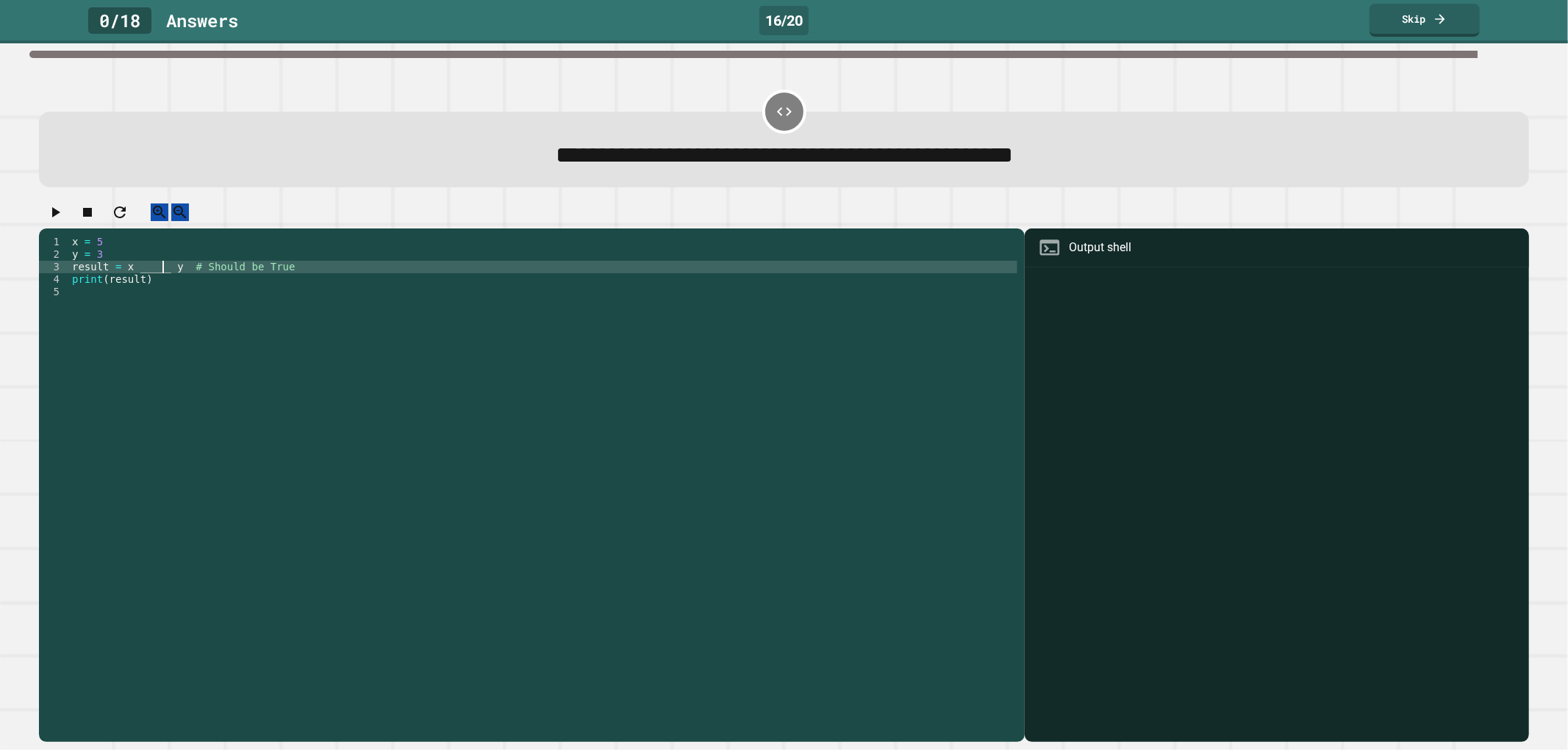
click at [166, 280] on div "x = 5 y = 3 result = x _____ y # Should be True print ( result )" at bounding box center [543, 473] width 948 height 474
click at [60, 217] on icon "button" at bounding box center [56, 212] width 8 height 11
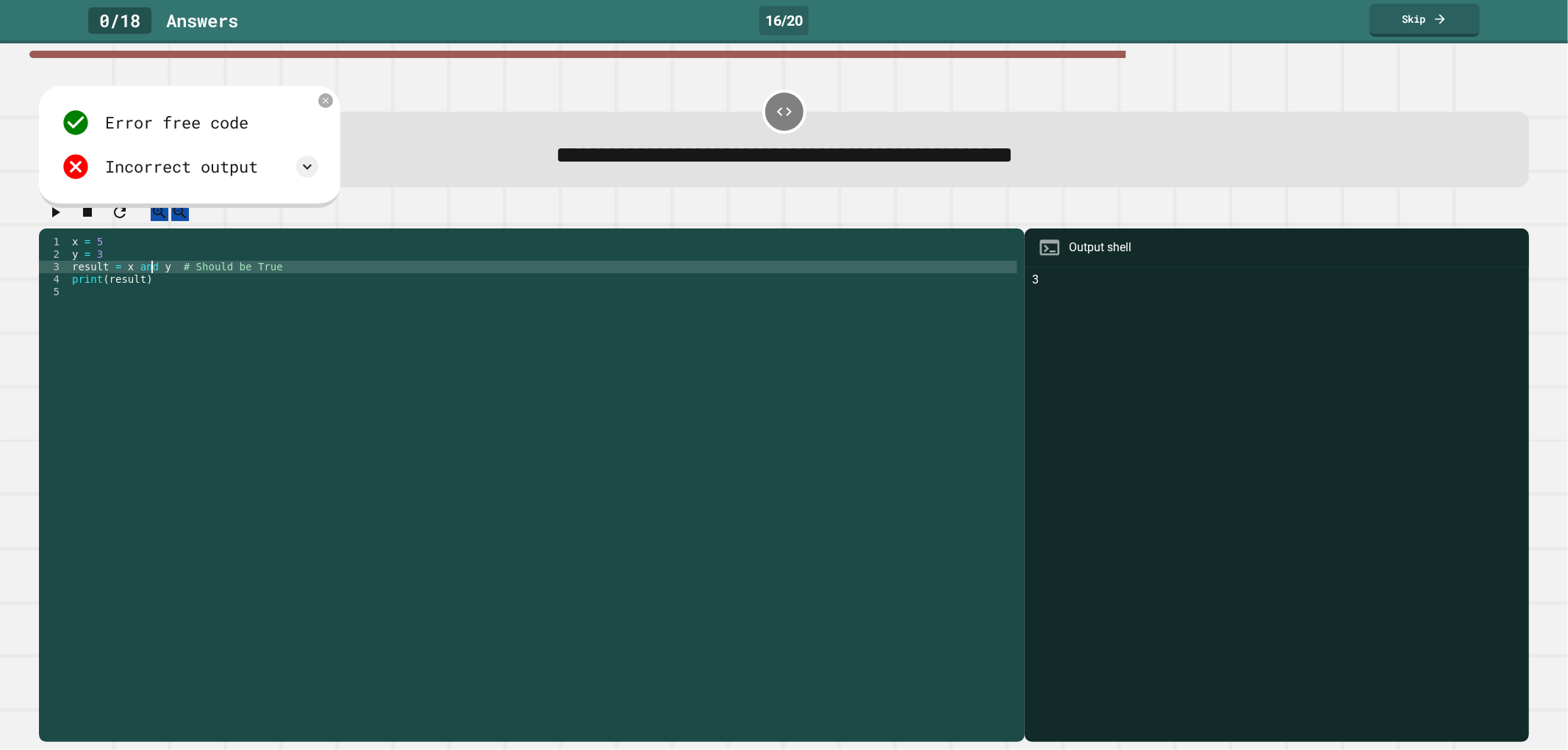
click at [150, 283] on div "x = 5 y = 3 result = x and y # Should be True print ( result )" at bounding box center [543, 473] width 948 height 474
click at [64, 221] on icon "button" at bounding box center [54, 211] width 17 height 17
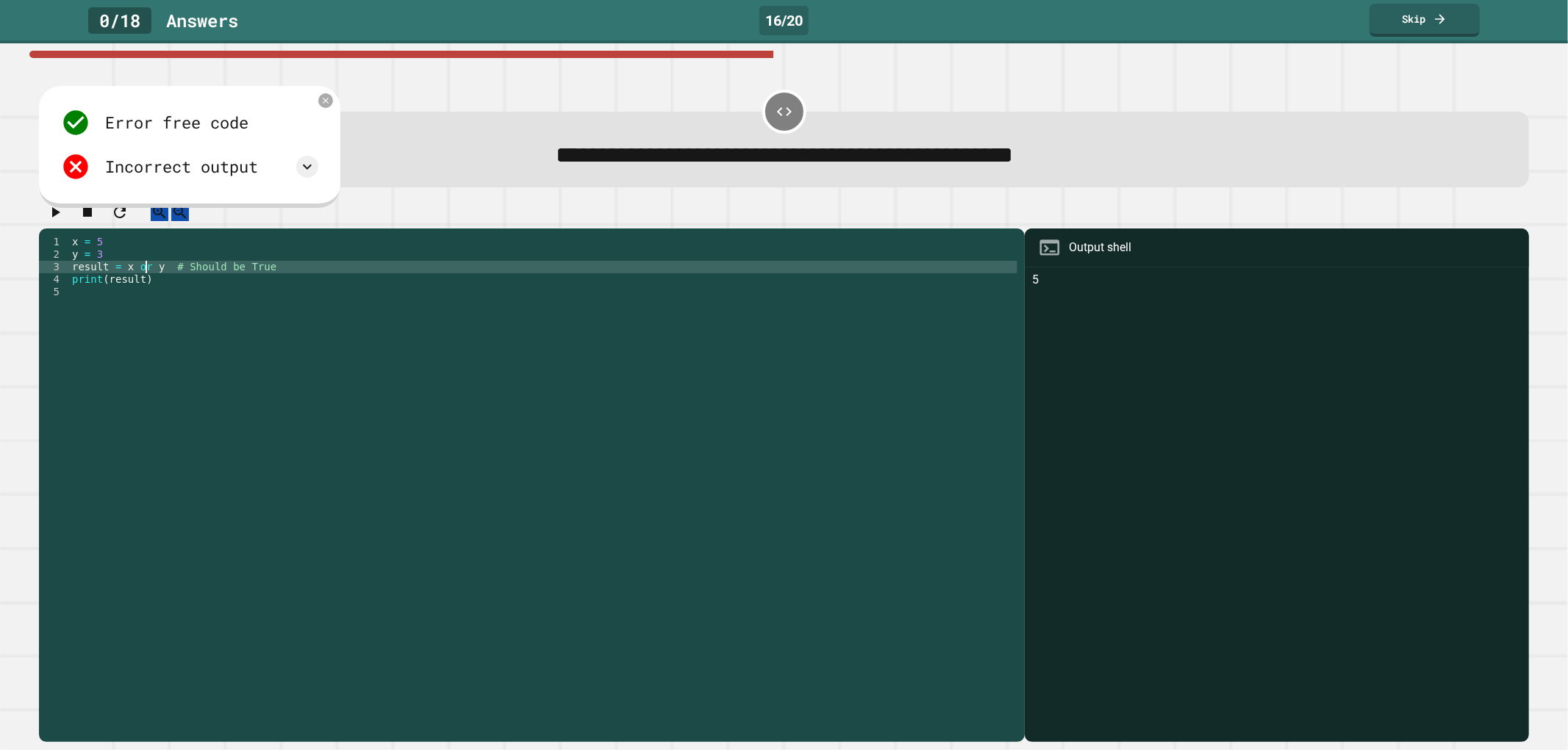
click at [146, 284] on div "x = 5 y = 3 result = x or y # Should be True print ( result )" at bounding box center [543, 473] width 948 height 474
type textarea "**********"
click at [57, 222] on button "button" at bounding box center [54, 212] width 17 height 18
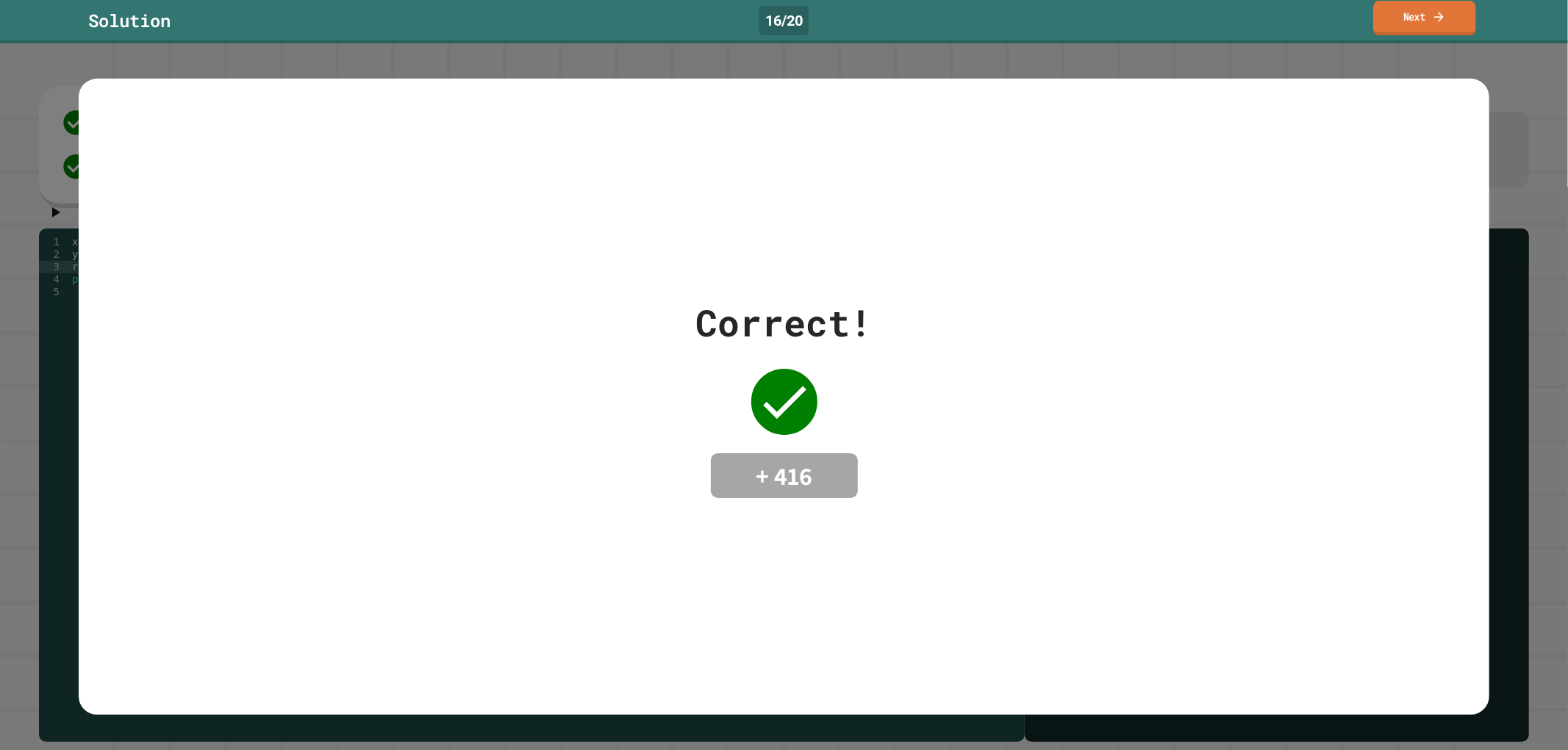
click at [1401, 16] on link "Next" at bounding box center [1424, 18] width 102 height 35
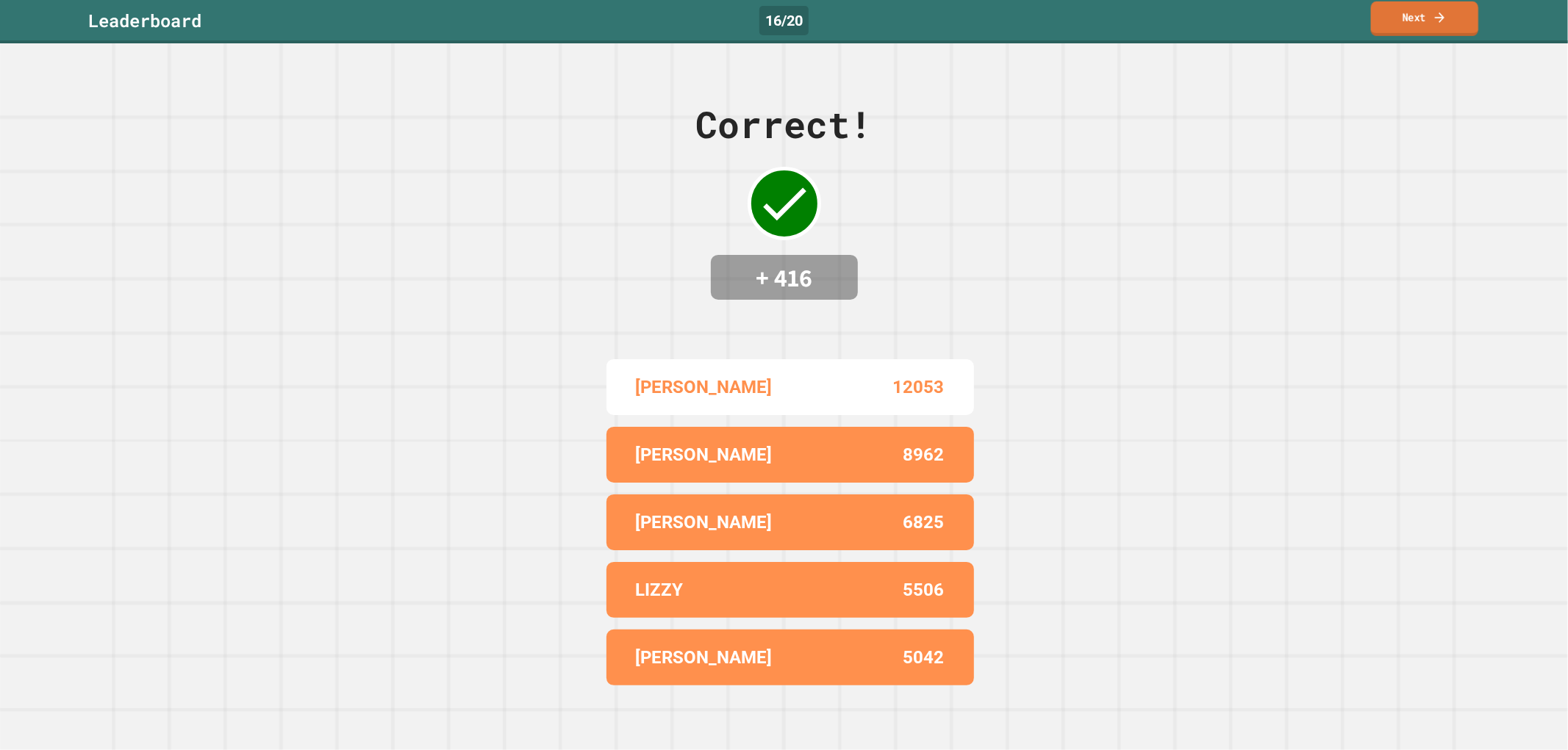
click at [1405, 6] on link "Next" at bounding box center [1424, 19] width 107 height 35
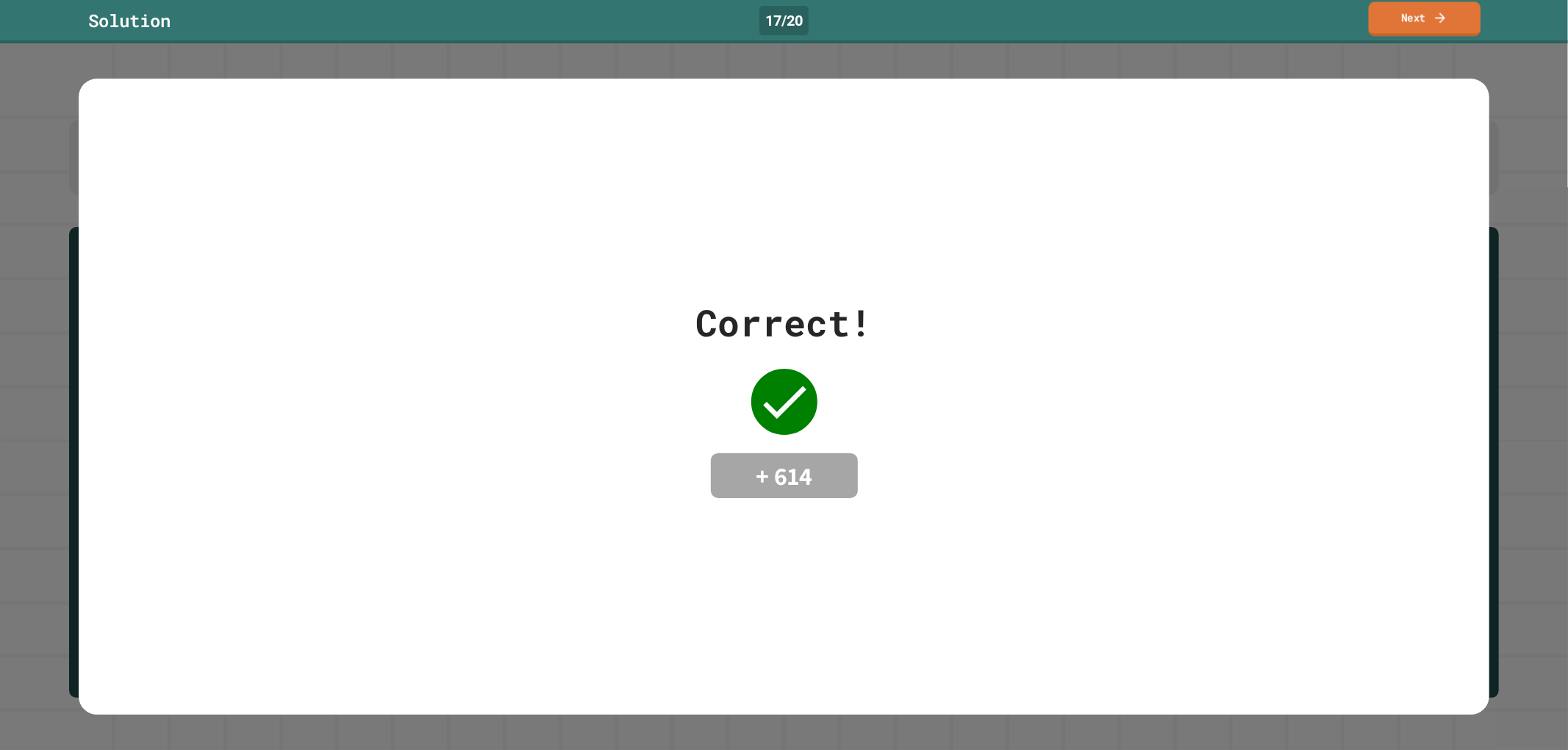
click at [1435, 22] on icon at bounding box center [1440, 17] width 14 height 15
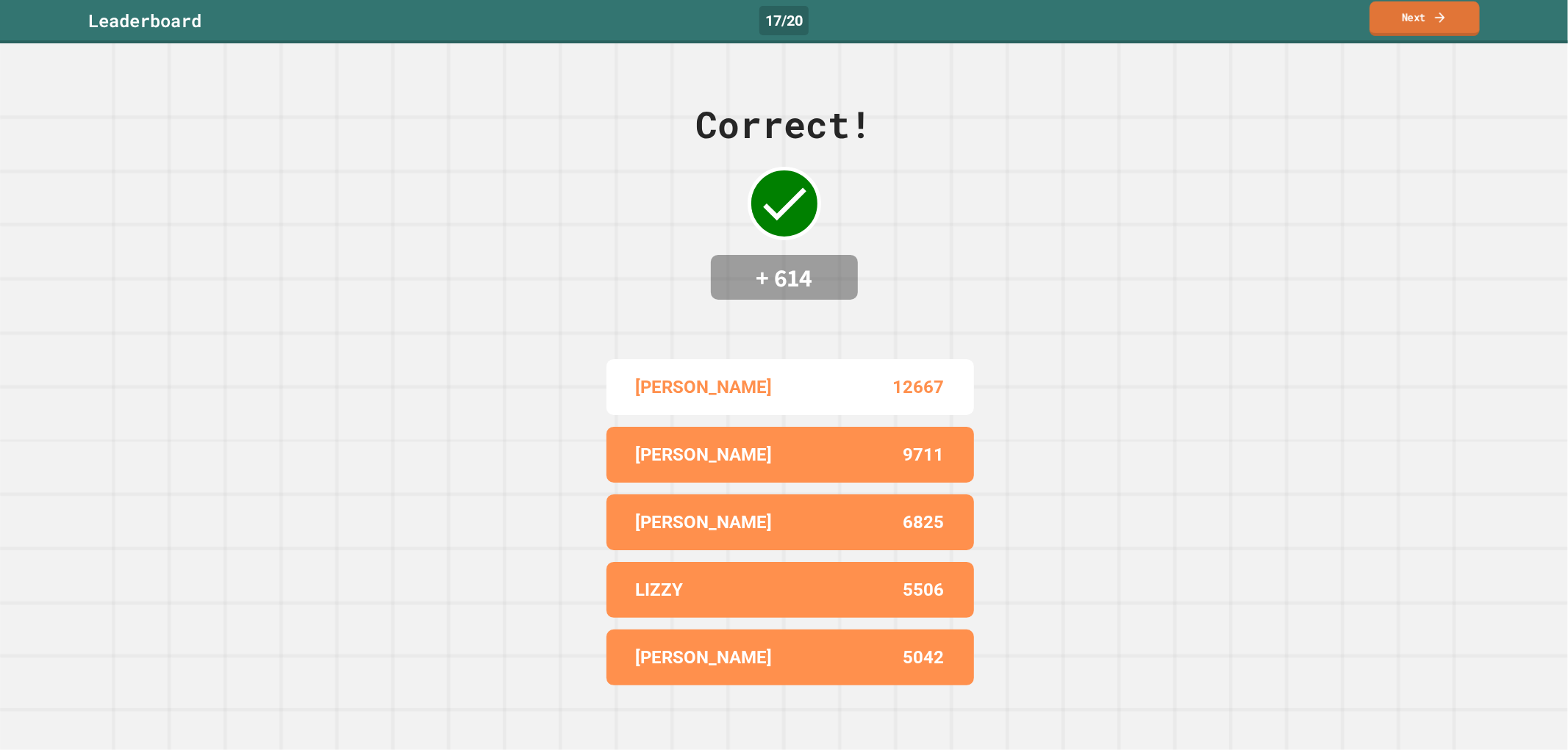
click at [1424, 11] on link "Next" at bounding box center [1424, 19] width 110 height 35
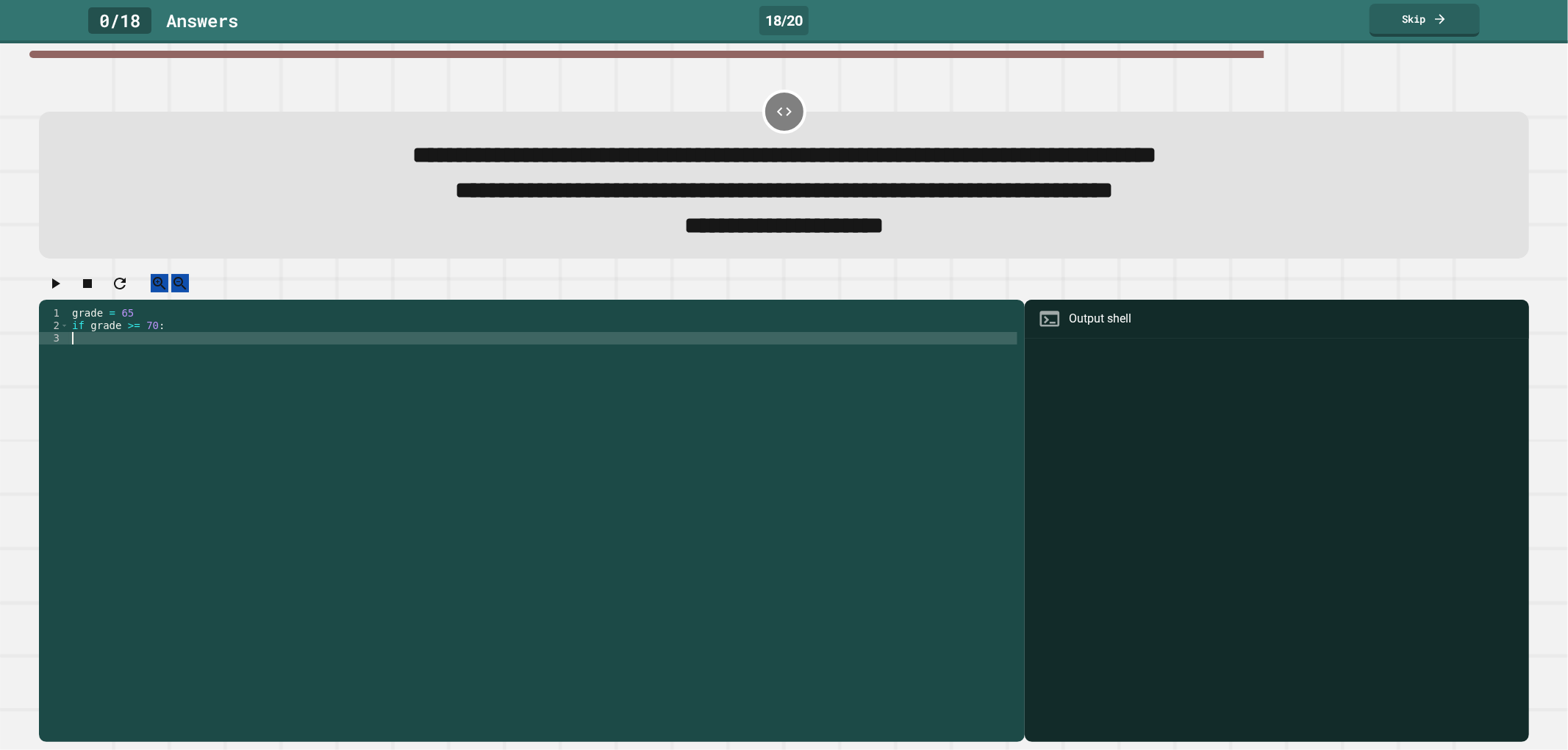
click at [516, 365] on div "grade = 65 if grade >= 70 :" at bounding box center [543, 507] width 948 height 400
click at [509, 362] on div "1 2 3 grade = 65 if grade >= 70 : XXXXXXXXXXXXXXXXXXXXXXXXXXXXXXXXXXXXXXXXXXXXX…" at bounding box center [528, 495] width 979 height 375
drag, startPoint x: 509, startPoint y: 362, endPoint x: 491, endPoint y: 357, distance: 18.7
click at [491, 357] on div "grade = 65 if grade >= 70 :" at bounding box center [543, 507] width 948 height 400
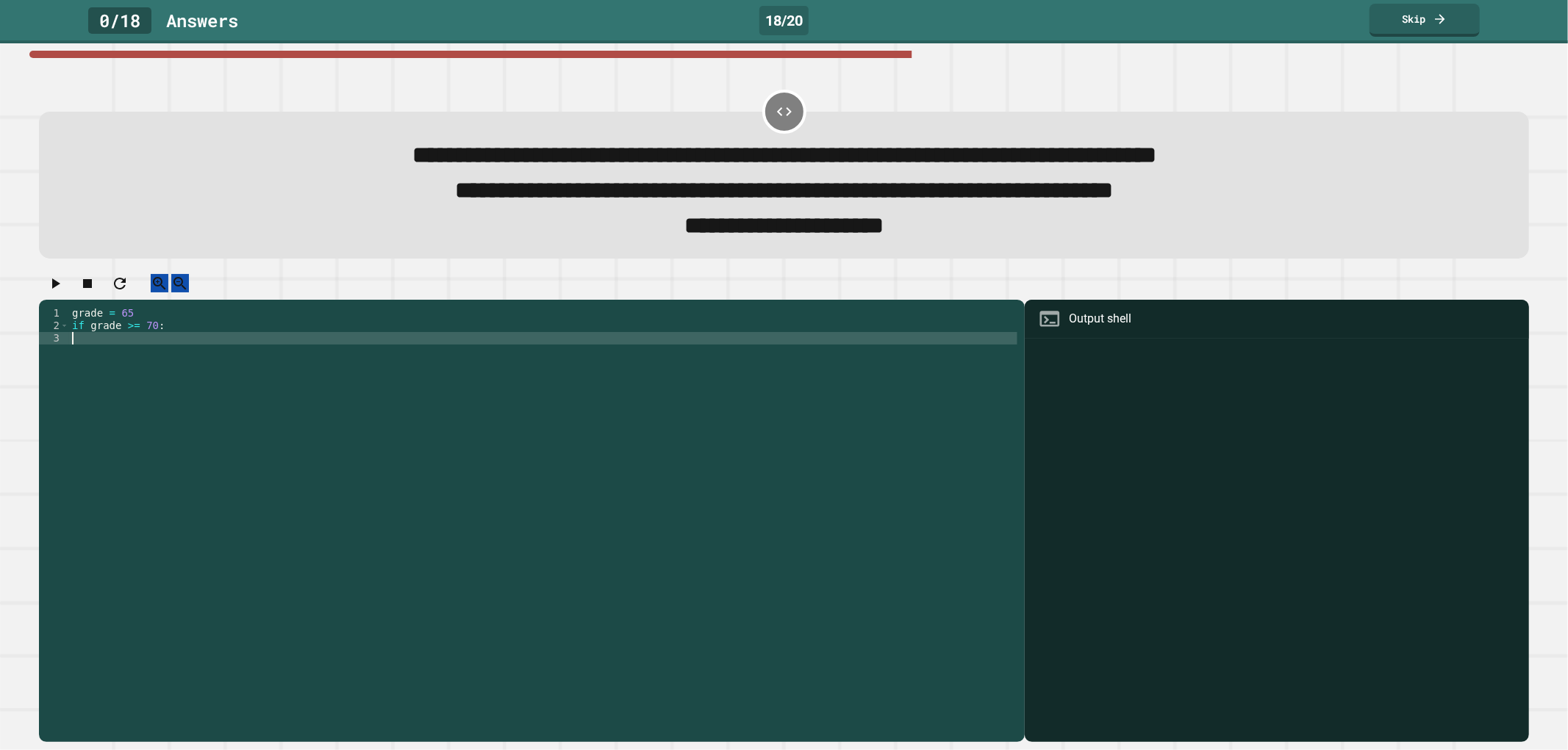
type textarea "**********"
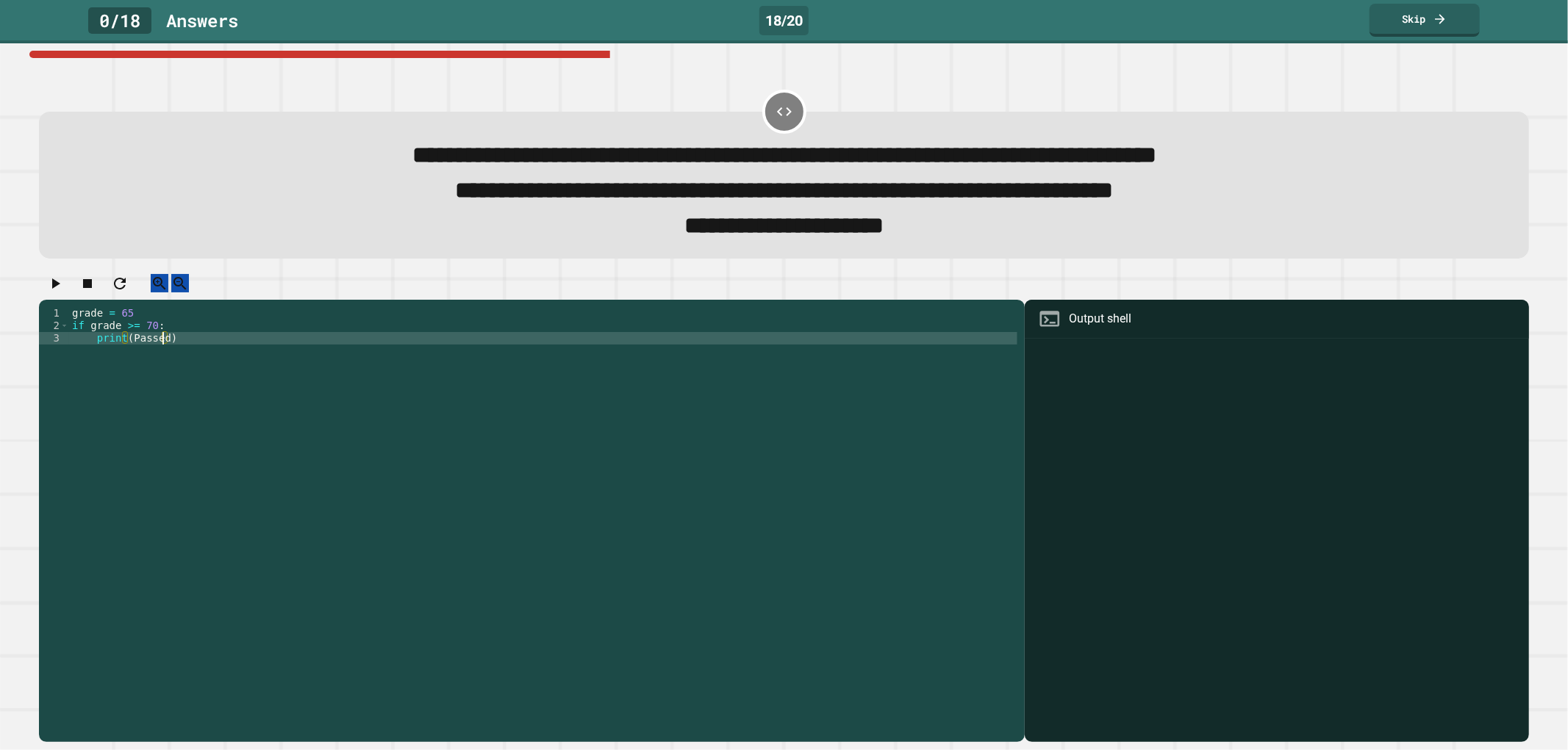
click at [427, 360] on div "grade = 65 if grade >= 70 : print ( Passed )" at bounding box center [543, 507] width 948 height 400
type textarea "**********"
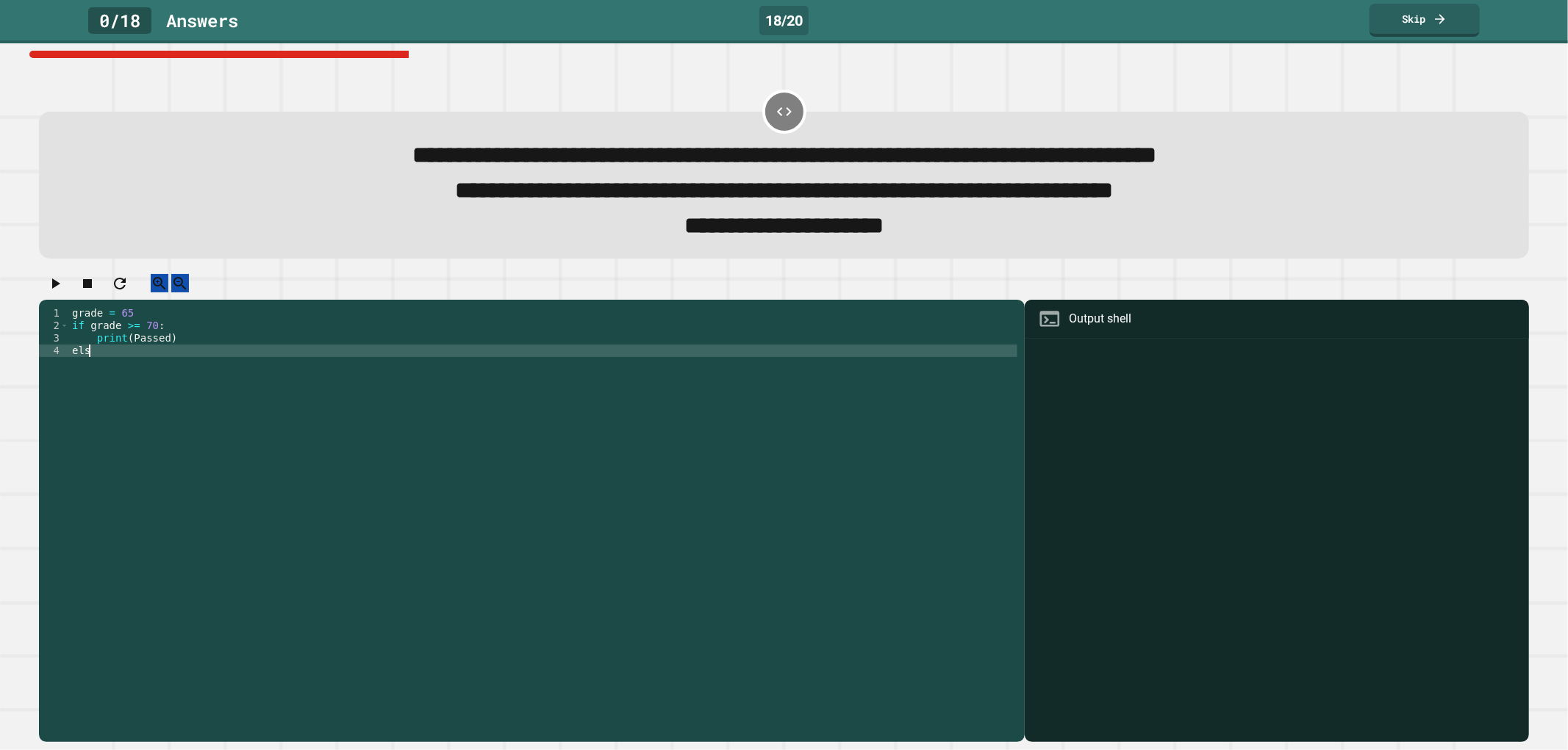
scroll to position [0, 0]
type textarea "****"
type textarea "*****"
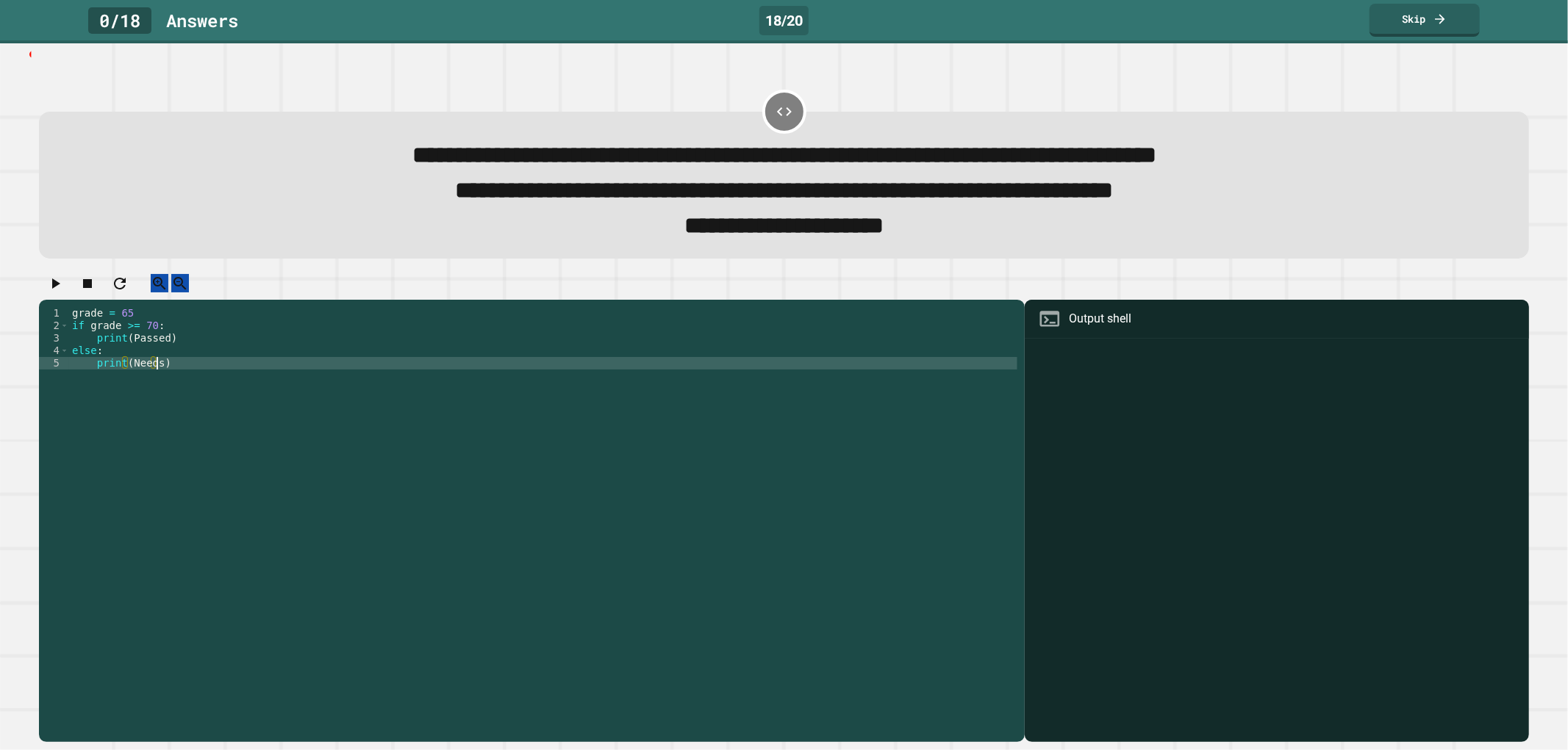
scroll to position [0, 5]
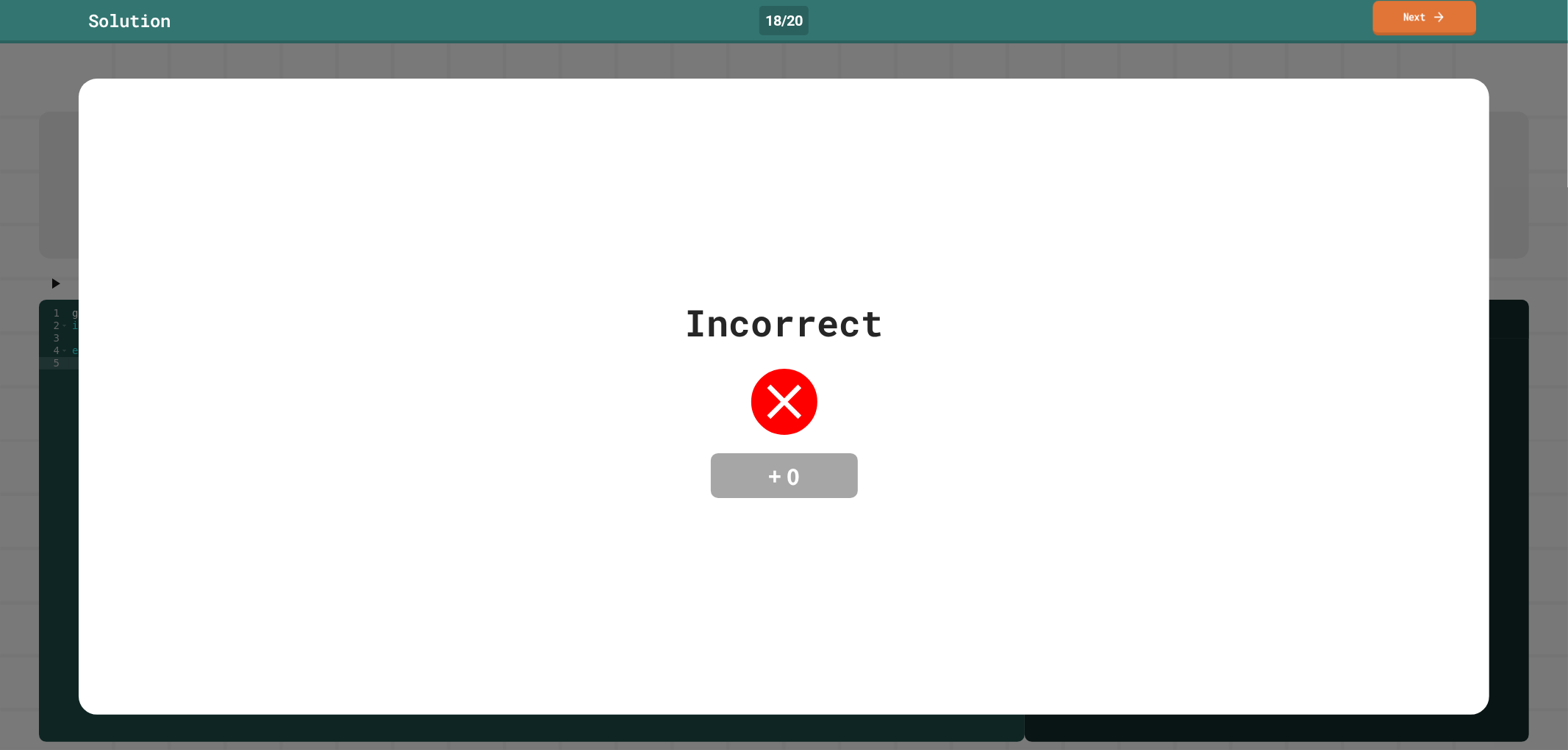
type textarea "**********"
click at [1435, 30] on link "Next" at bounding box center [1424, 18] width 104 height 35
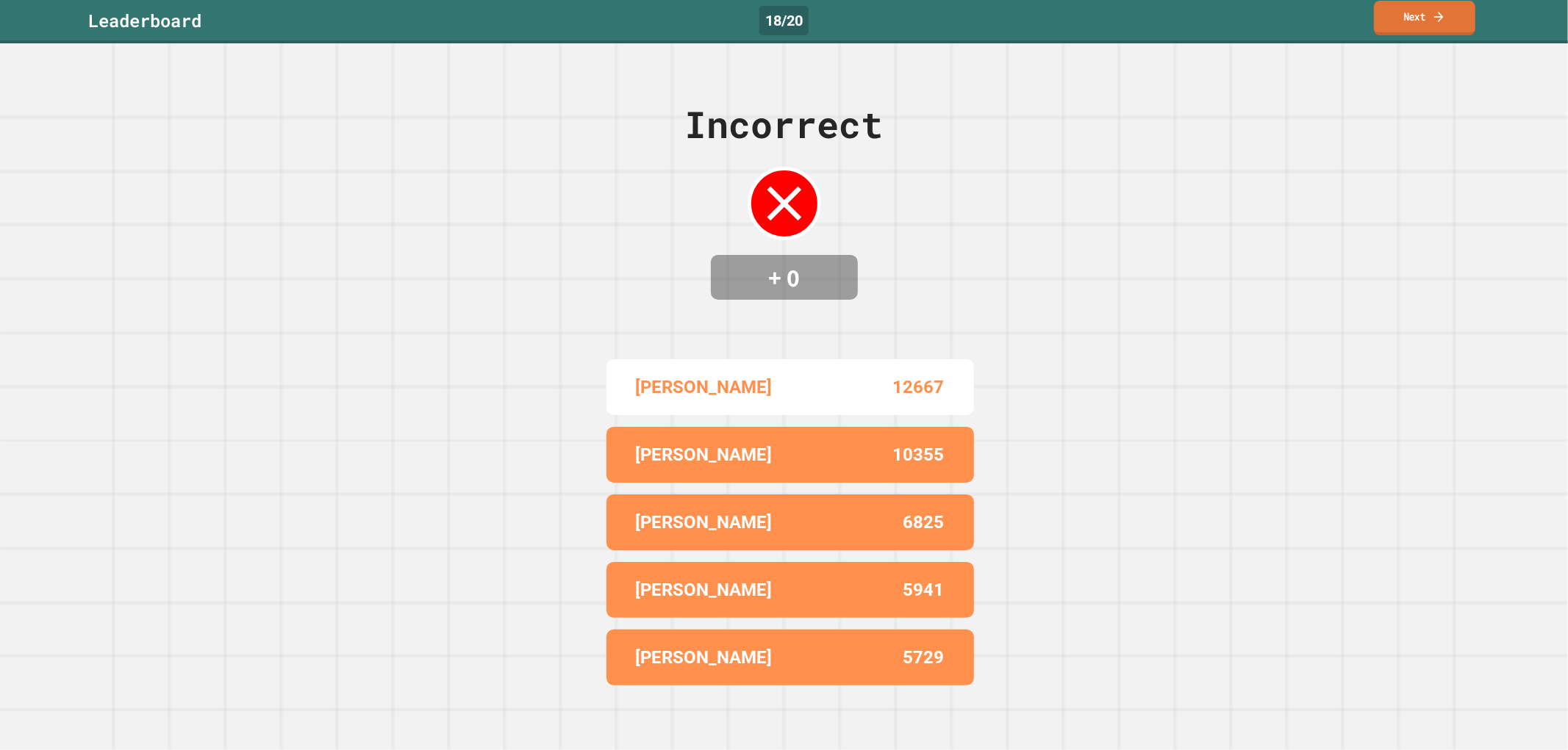
click at [1437, 15] on icon at bounding box center [1439, 17] width 14 height 15
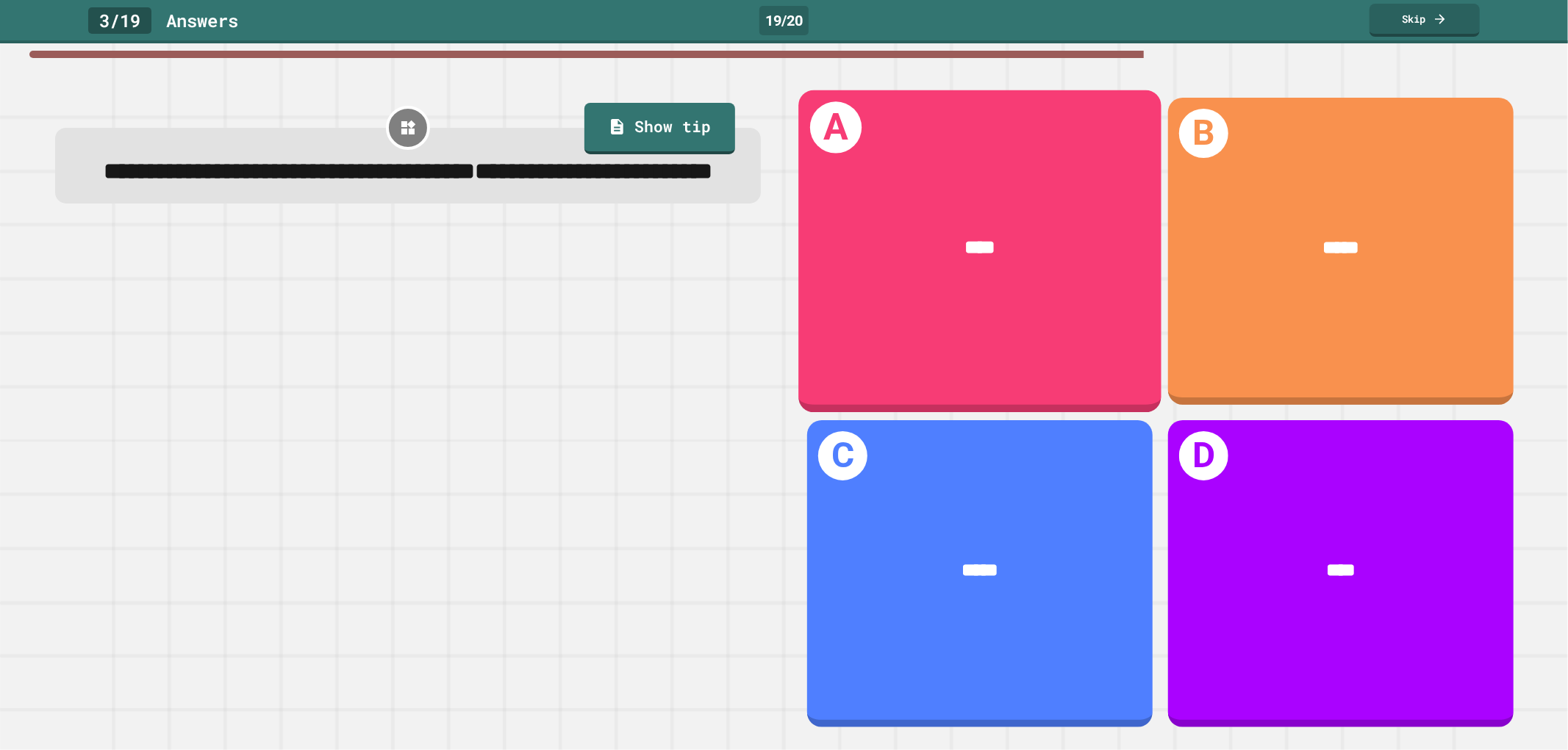
click at [889, 233] on div "****" at bounding box center [980, 247] width 284 height 29
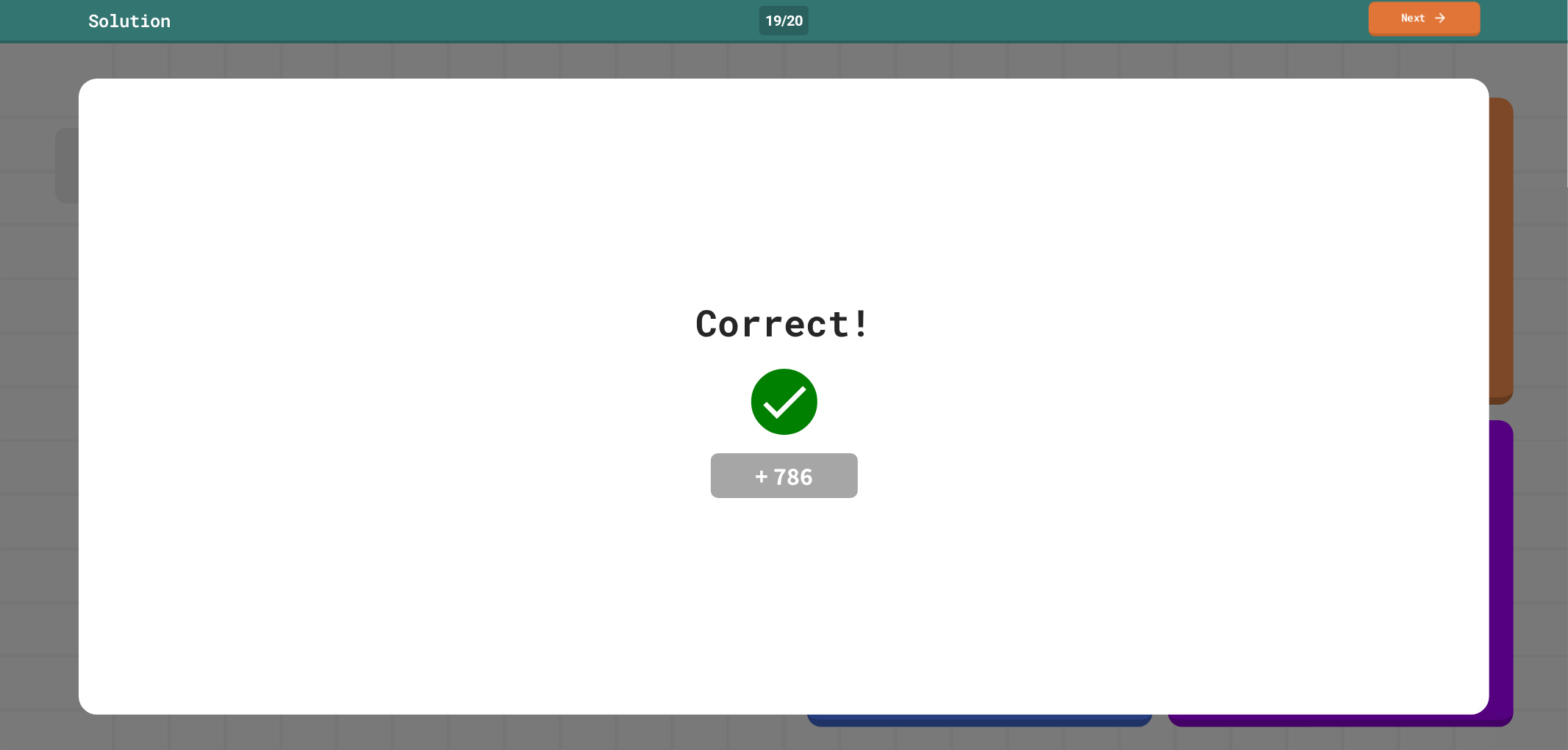
drag, startPoint x: 1459, startPoint y: 11, endPoint x: 1466, endPoint y: 26, distance: 16.6
click at [1463, 20] on link "Next" at bounding box center [1424, 19] width 112 height 35
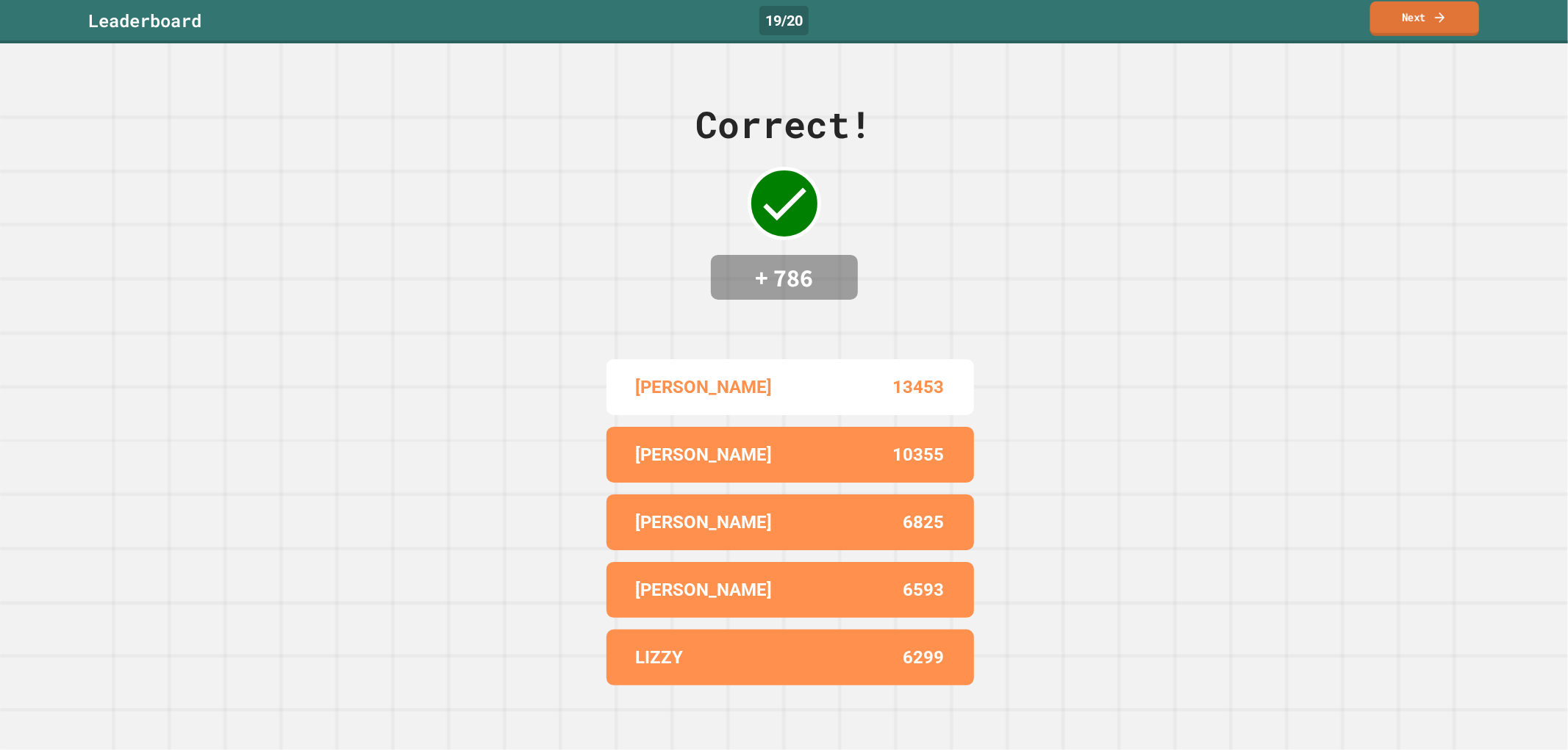
click at [1461, 23] on link "Next" at bounding box center [1424, 19] width 109 height 35
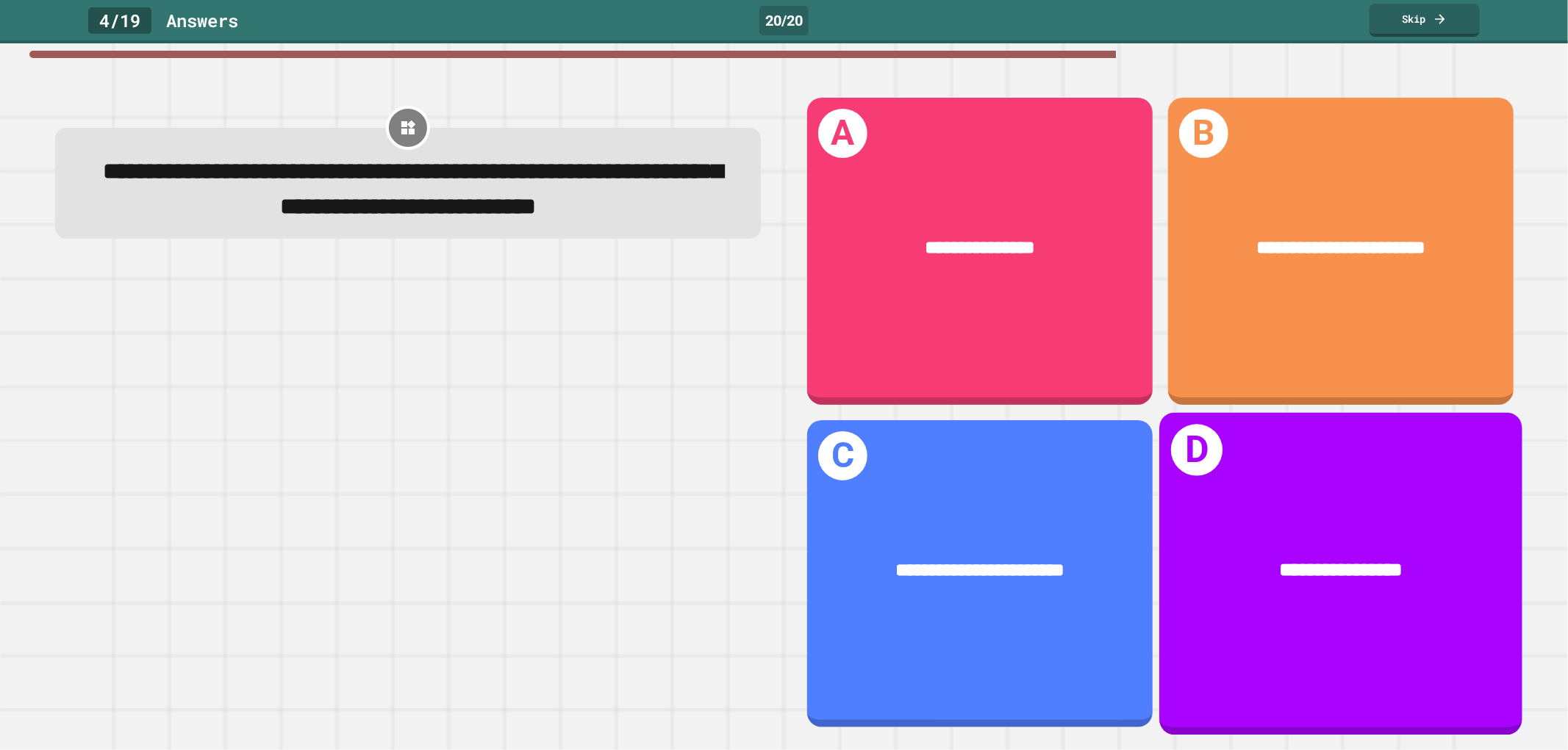
click at [1198, 555] on div "**********" at bounding box center [1341, 569] width 284 height 29
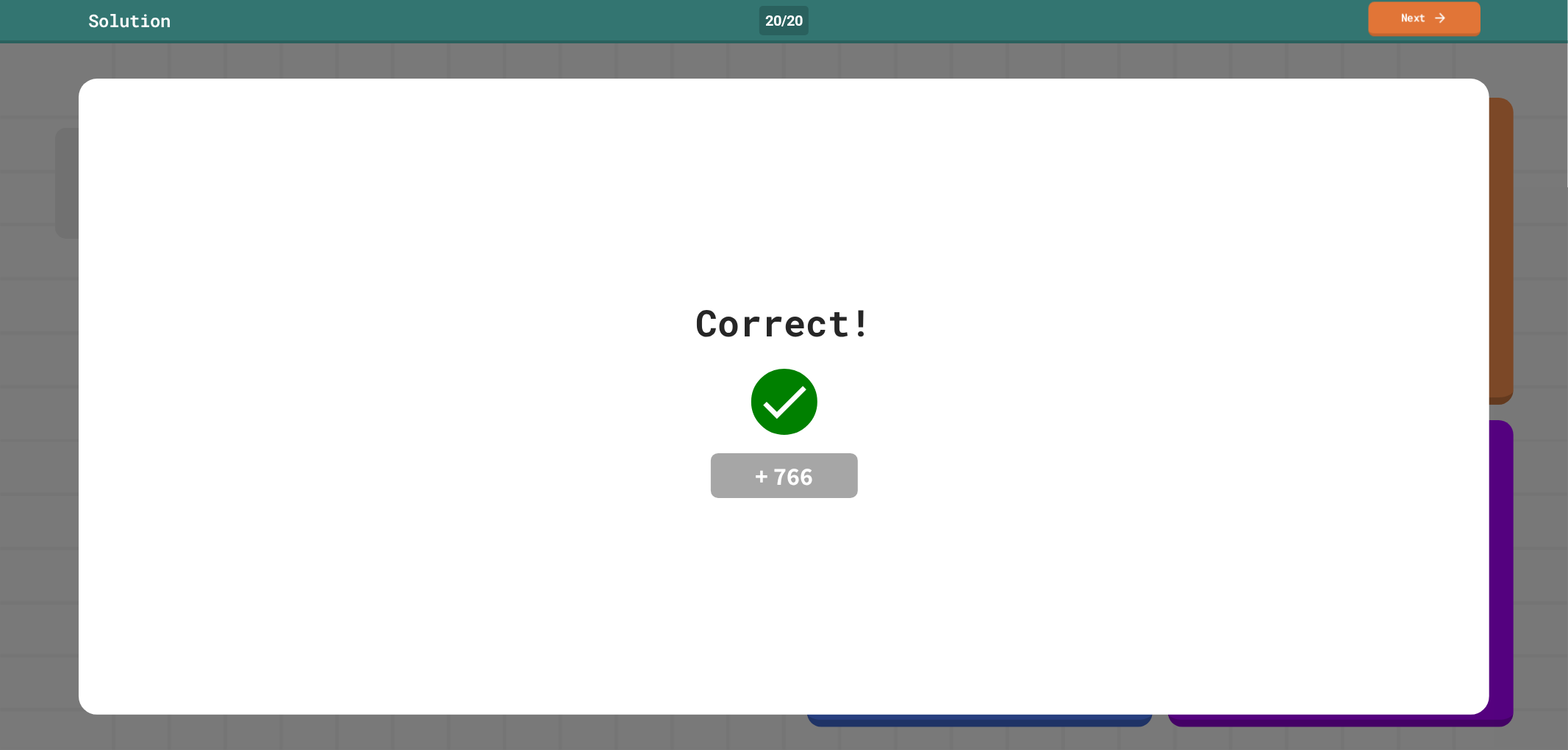
click at [1446, 17] on link "Next" at bounding box center [1424, 19] width 113 height 35
